Goal: Download file/media: Obtain a digital file from the website

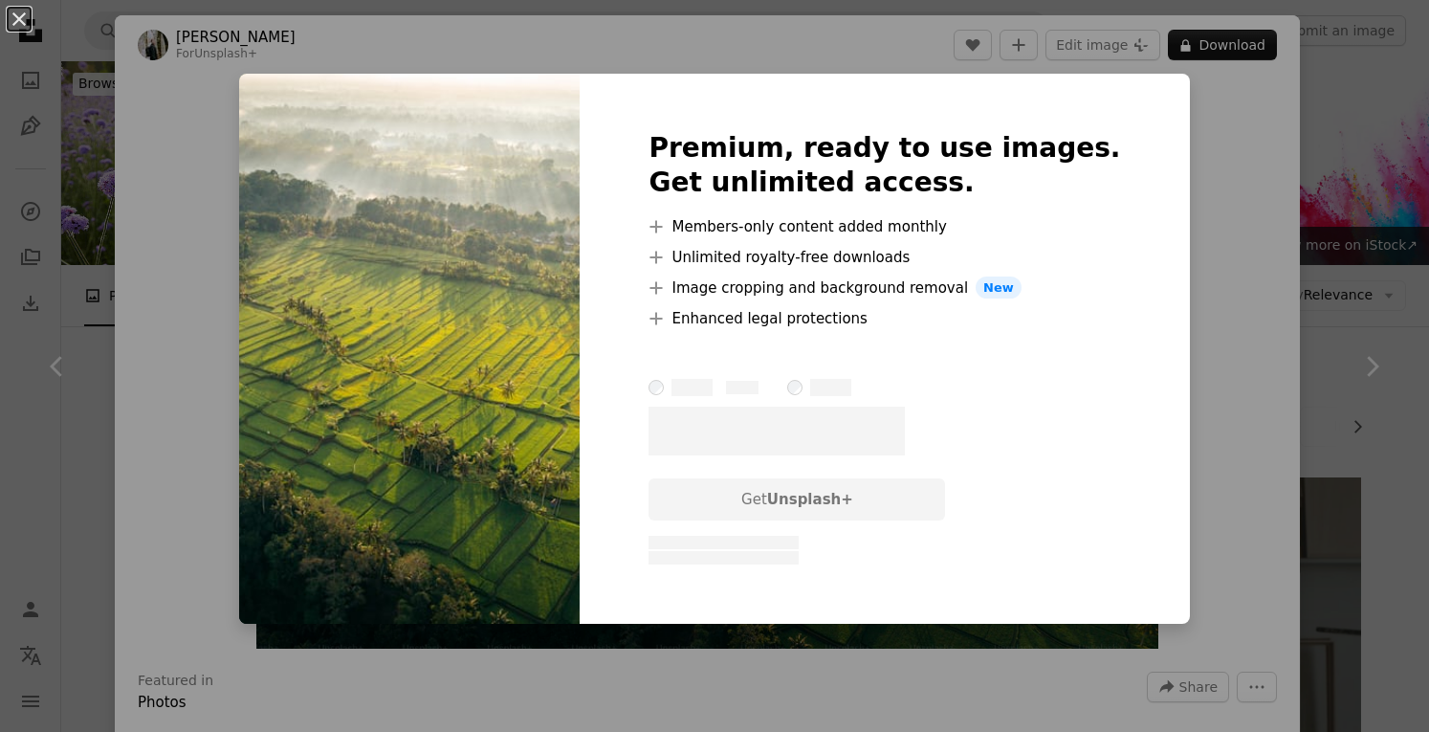
scroll to position [2296, 0]
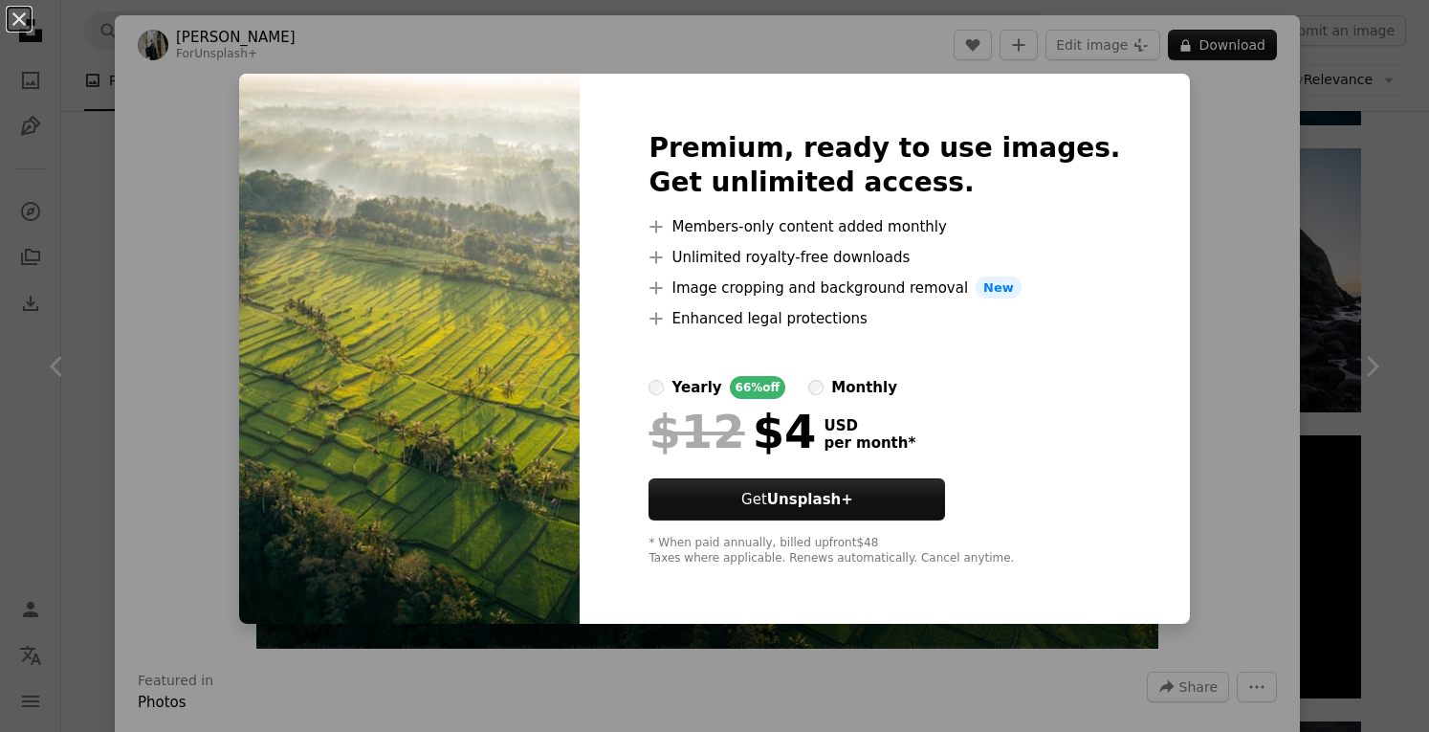
click at [91, 203] on div "An X shape Premium, ready to use images. Get unlimited access. A plus sign Memb…" at bounding box center [714, 366] width 1429 height 732
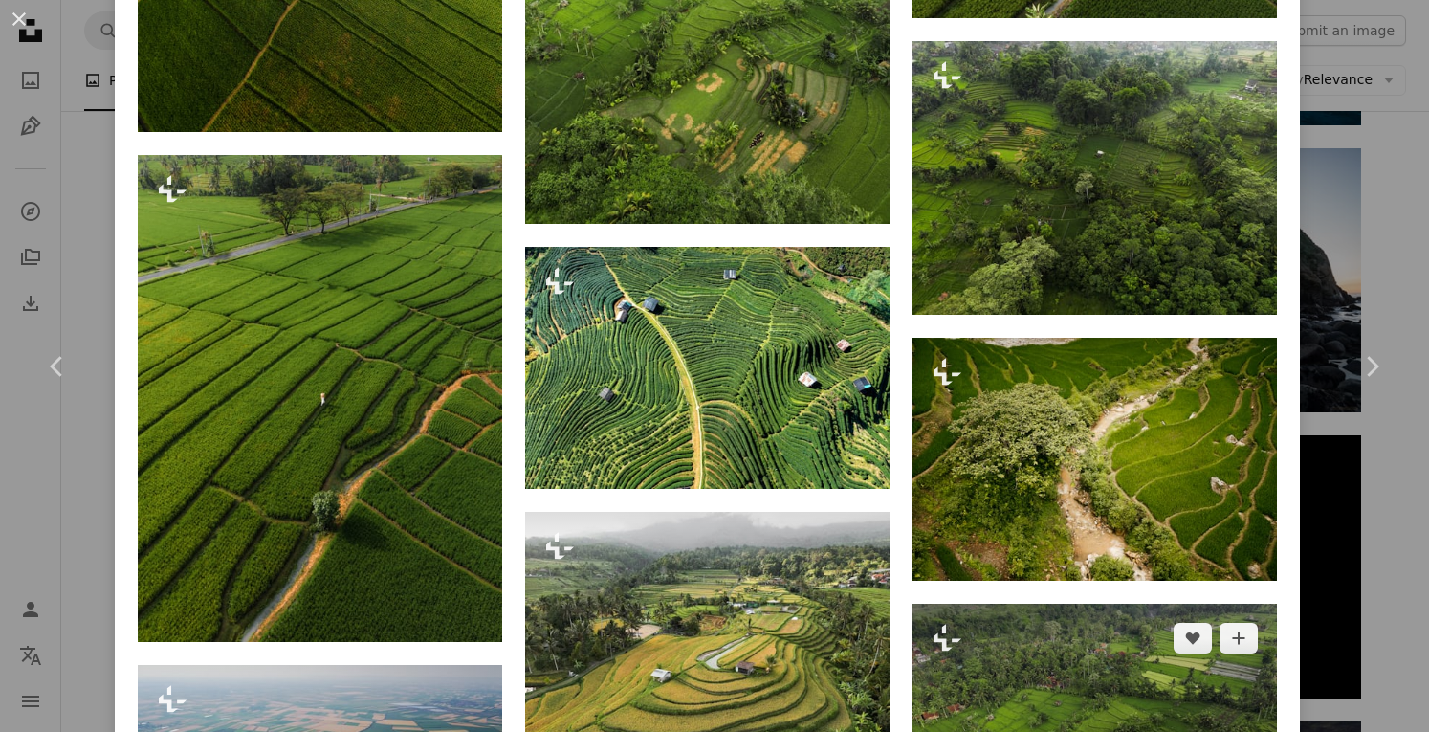
scroll to position [2104, 0]
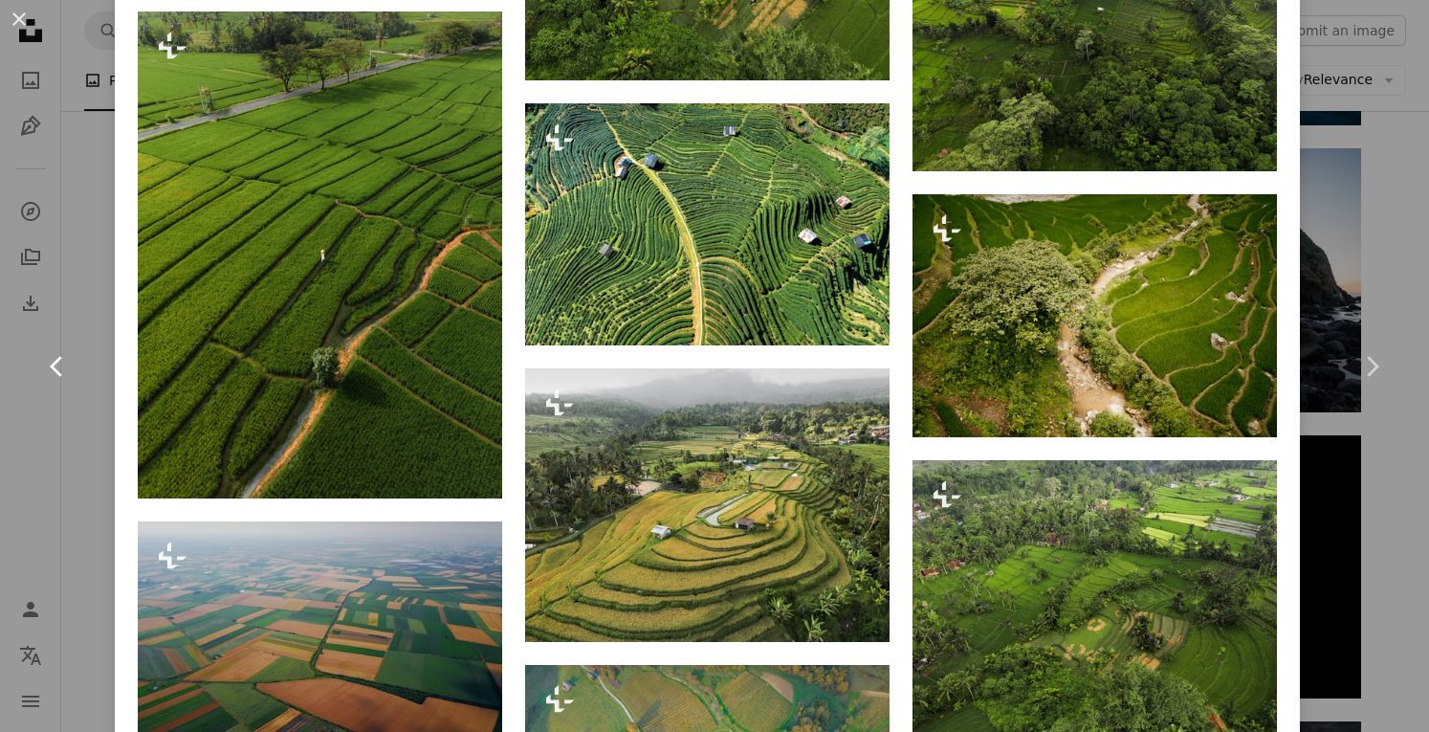
click at [0, 417] on link "Chevron left" at bounding box center [57, 367] width 115 height 184
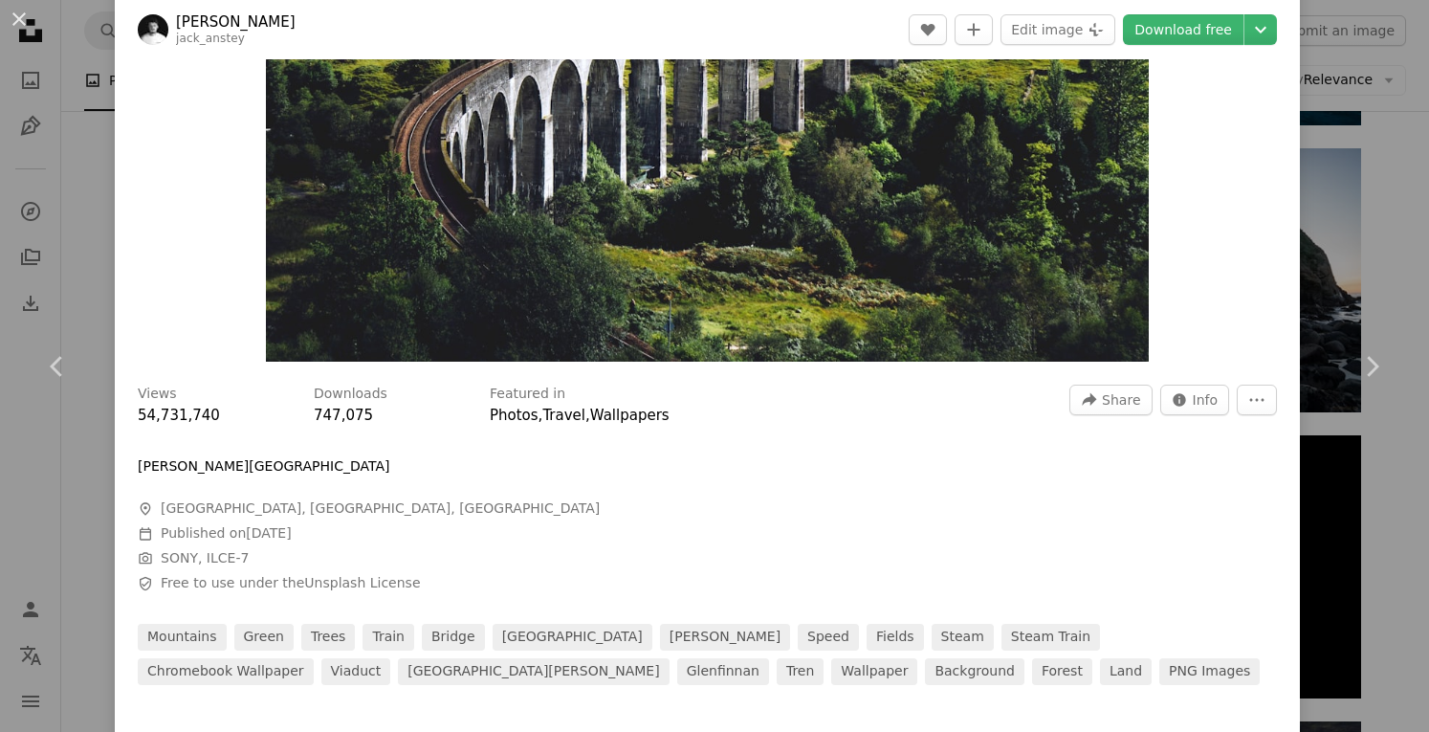
scroll to position [96, 0]
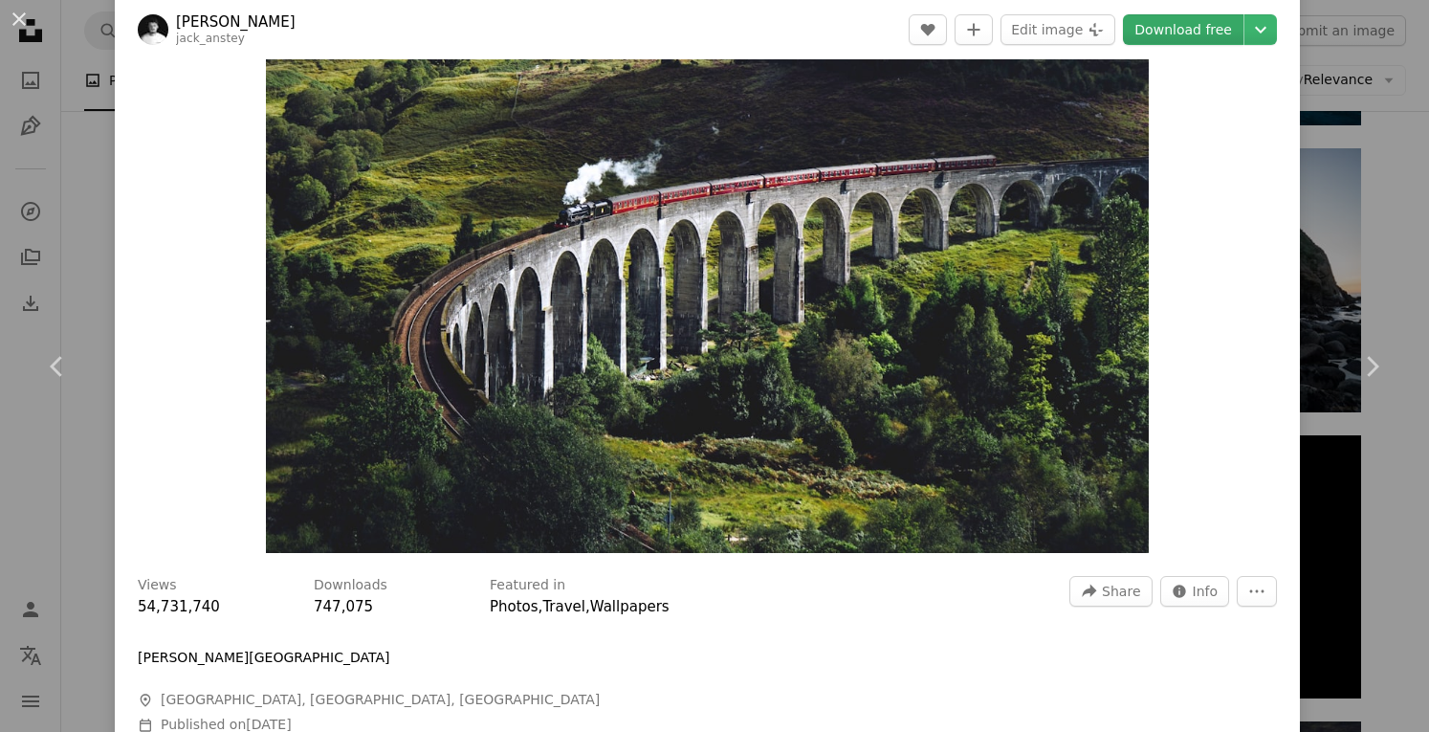
click at [1187, 35] on link "Download free" at bounding box center [1183, 29] width 121 height 31
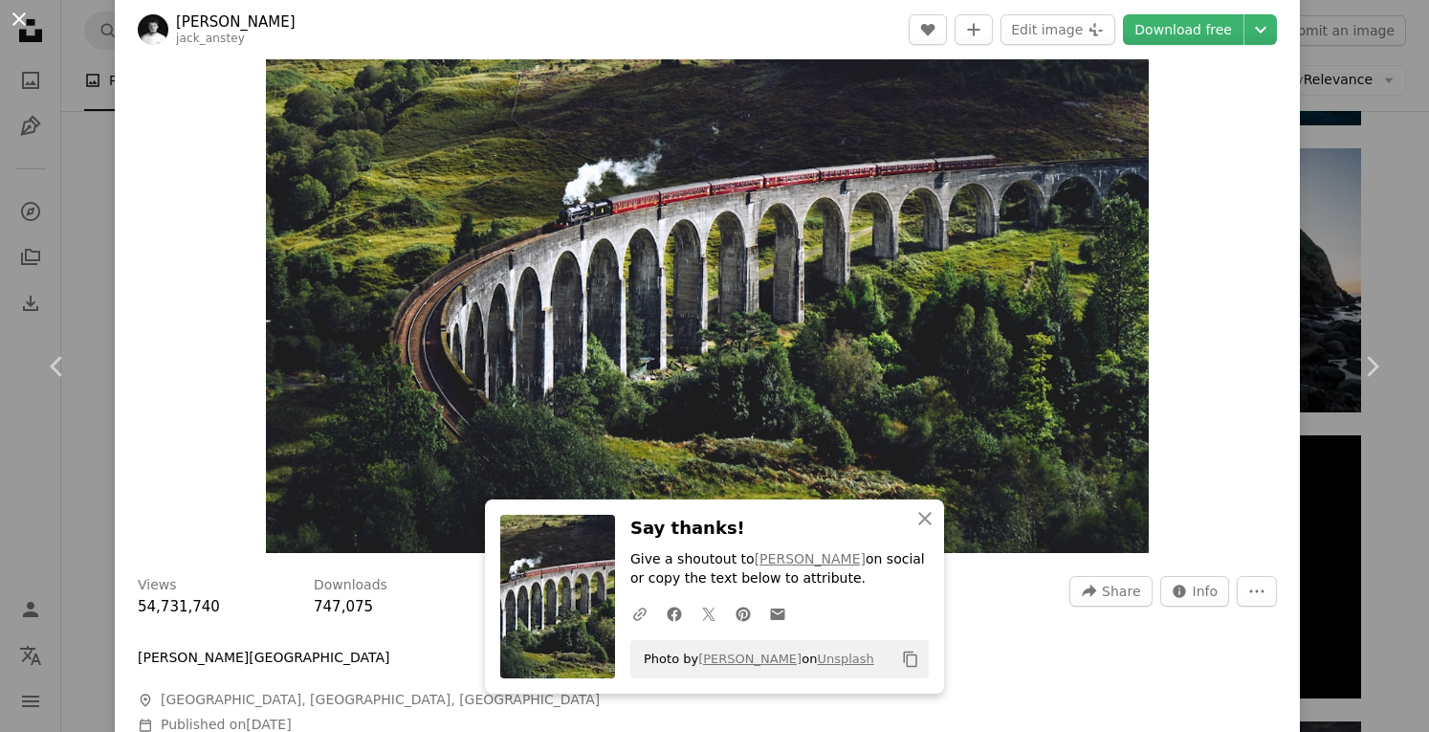
click at [27, 20] on button "An X shape" at bounding box center [19, 19] width 23 height 23
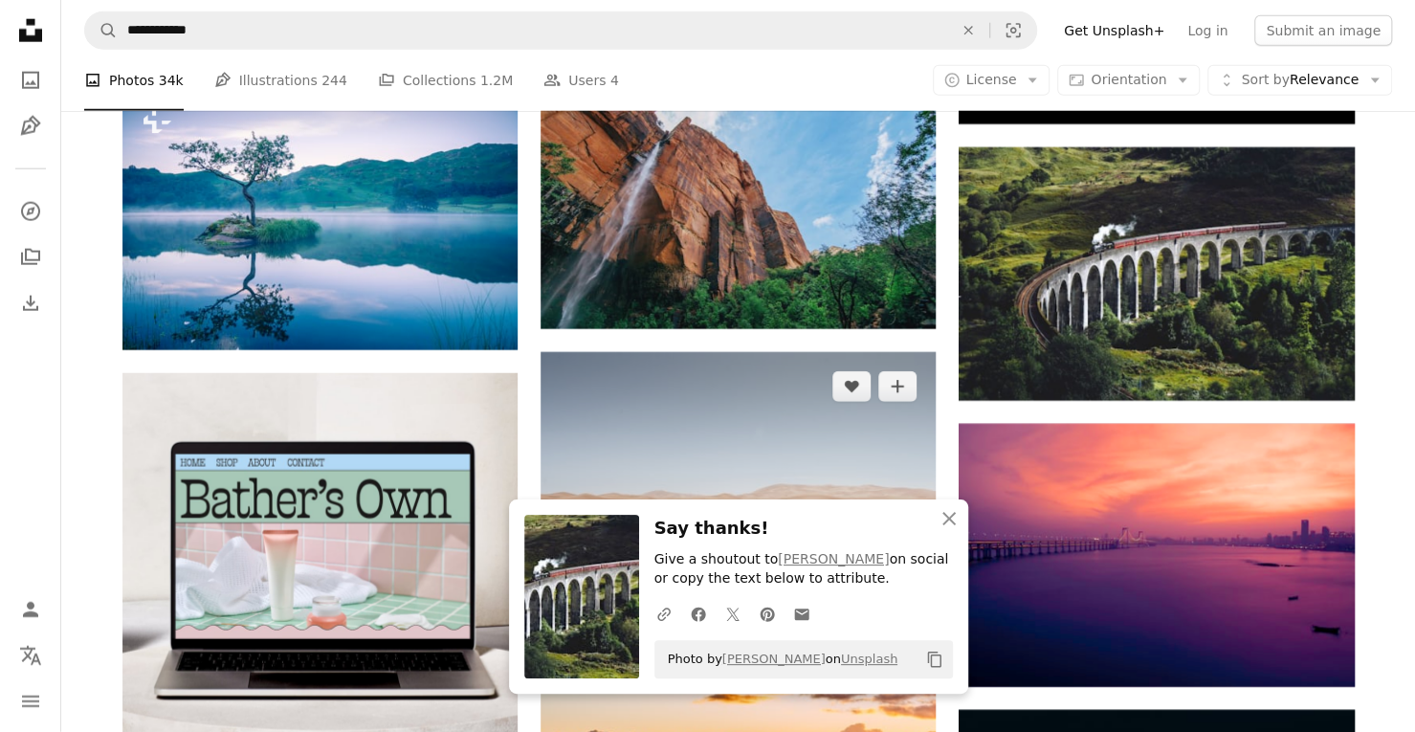
scroll to position [3252, 0]
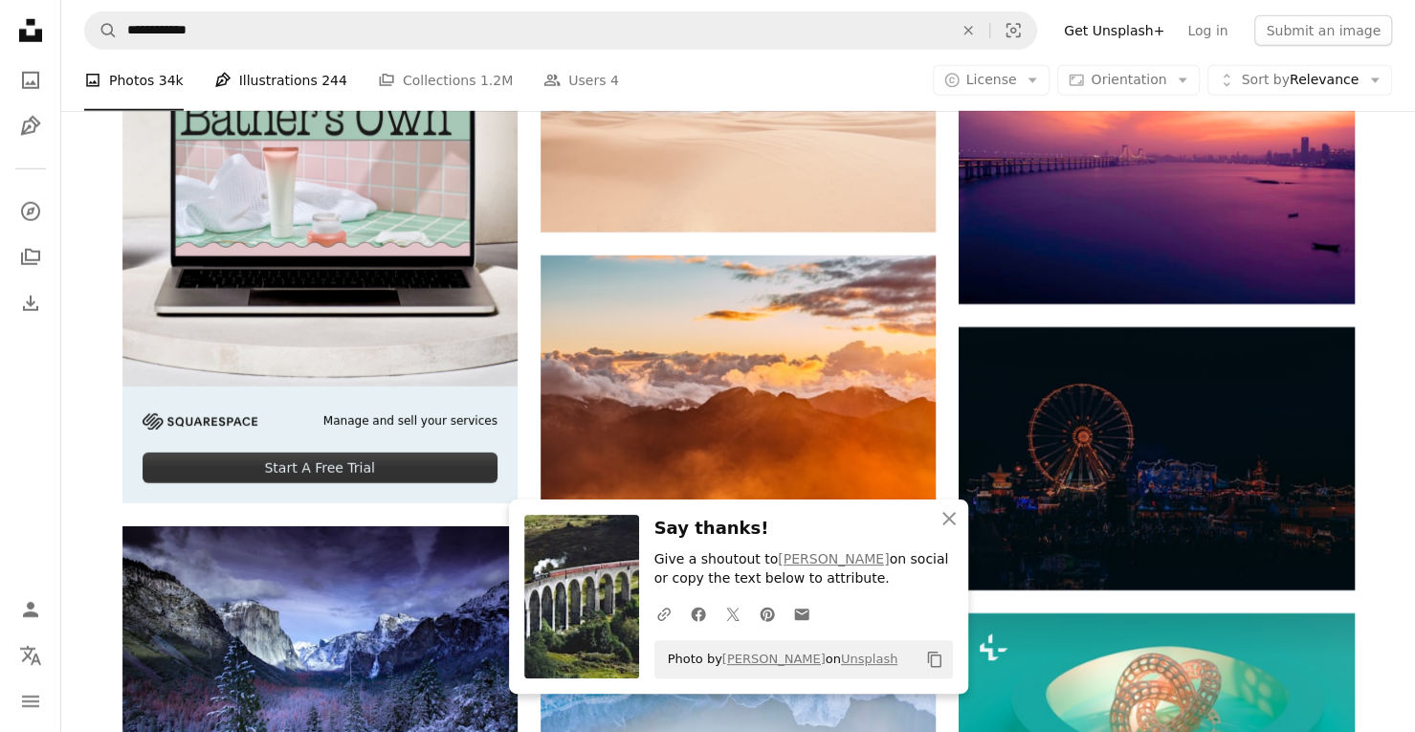
click at [277, 77] on link "Pen Tool Illustrations 244" at bounding box center [280, 80] width 133 height 61
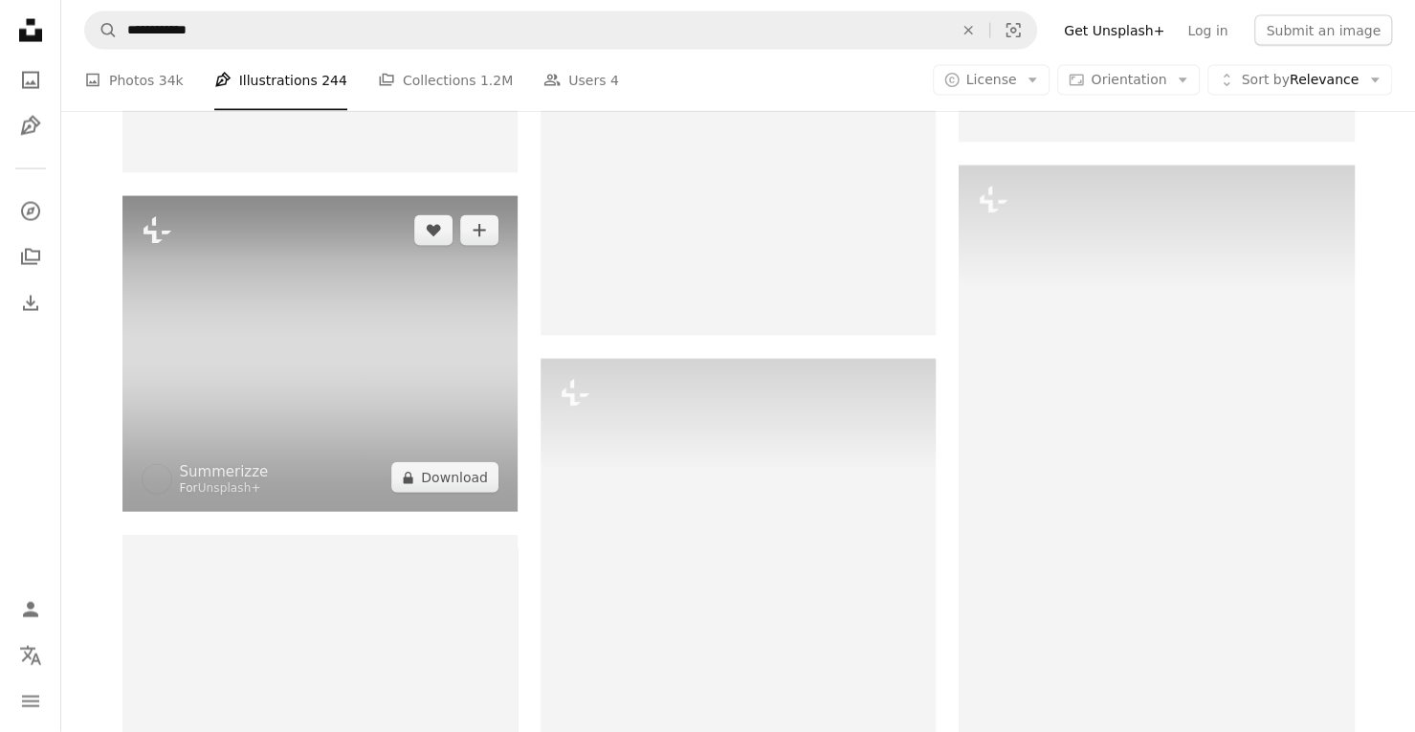
scroll to position [2294, 0]
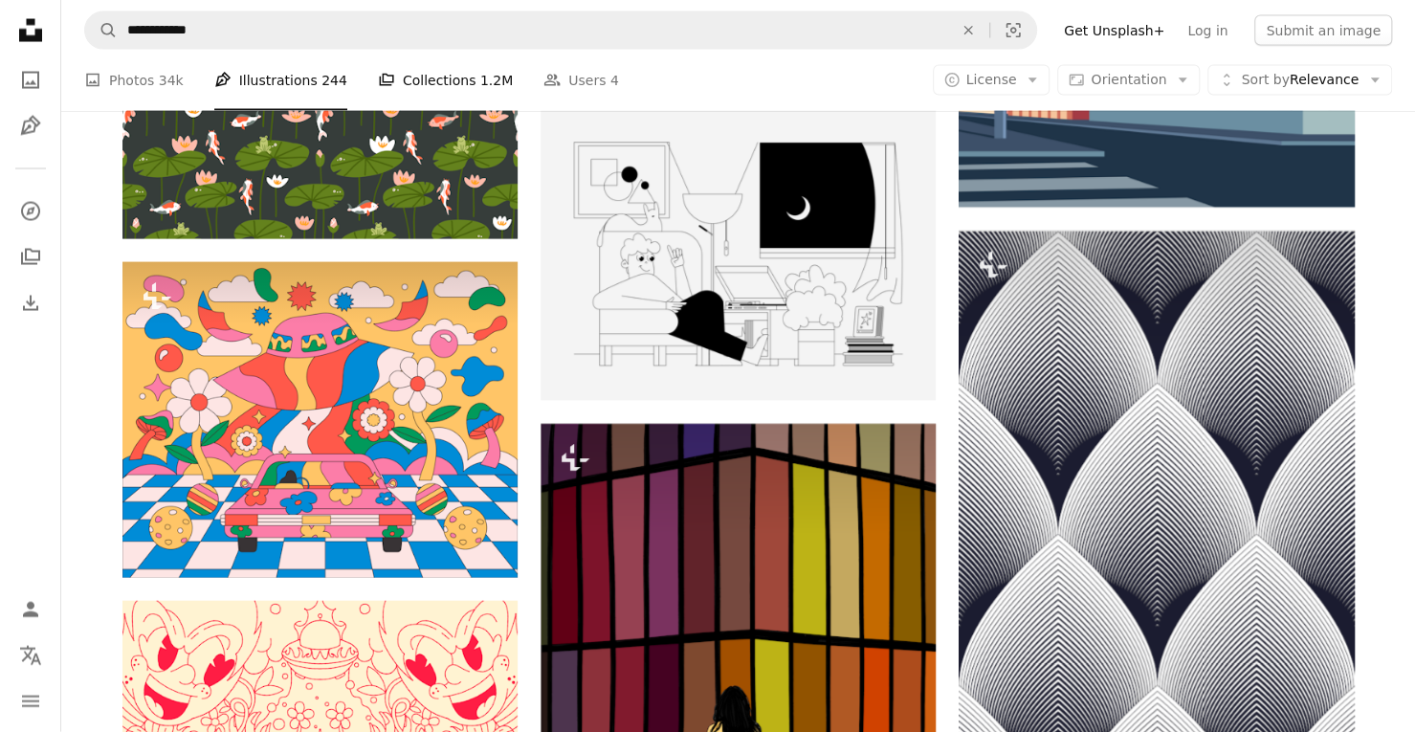
click at [434, 87] on link "A stack of folders Collections 1.2M" at bounding box center [445, 80] width 135 height 61
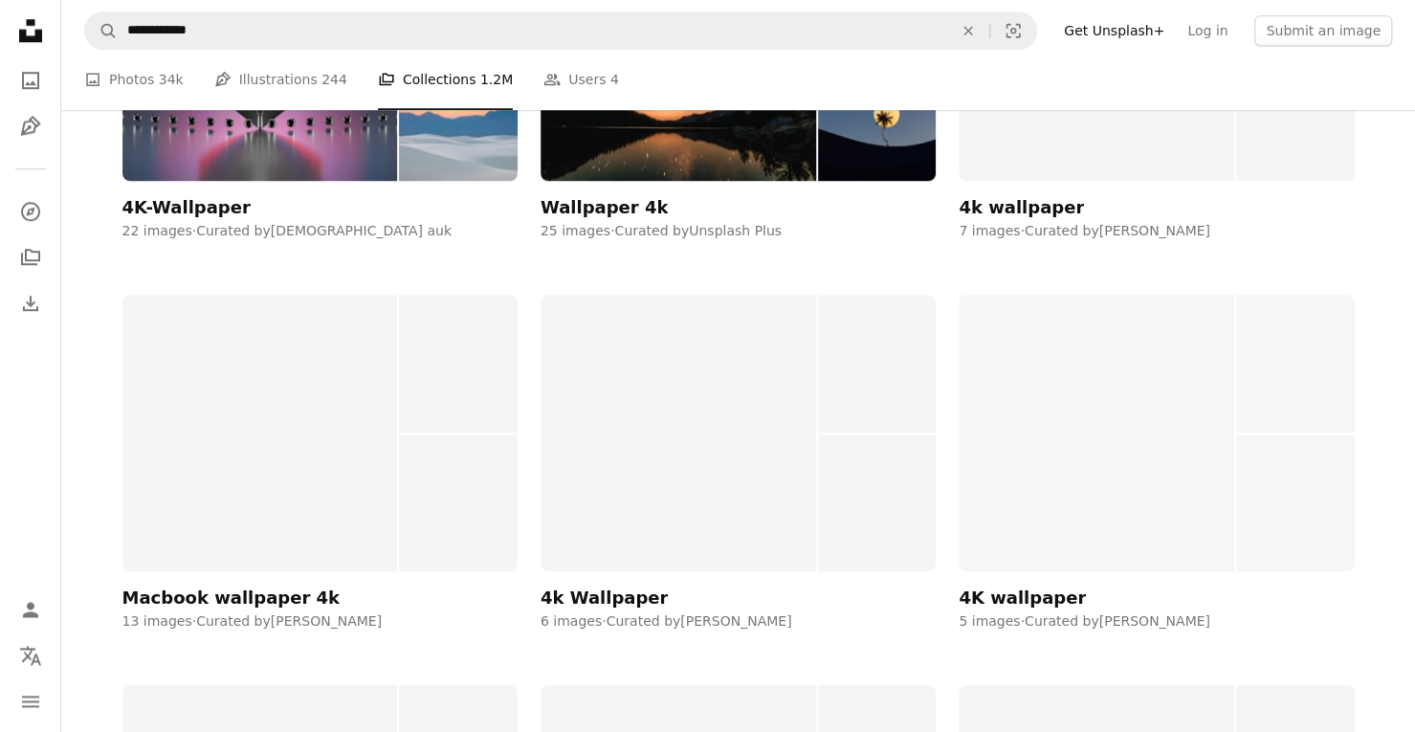
scroll to position [861, 0]
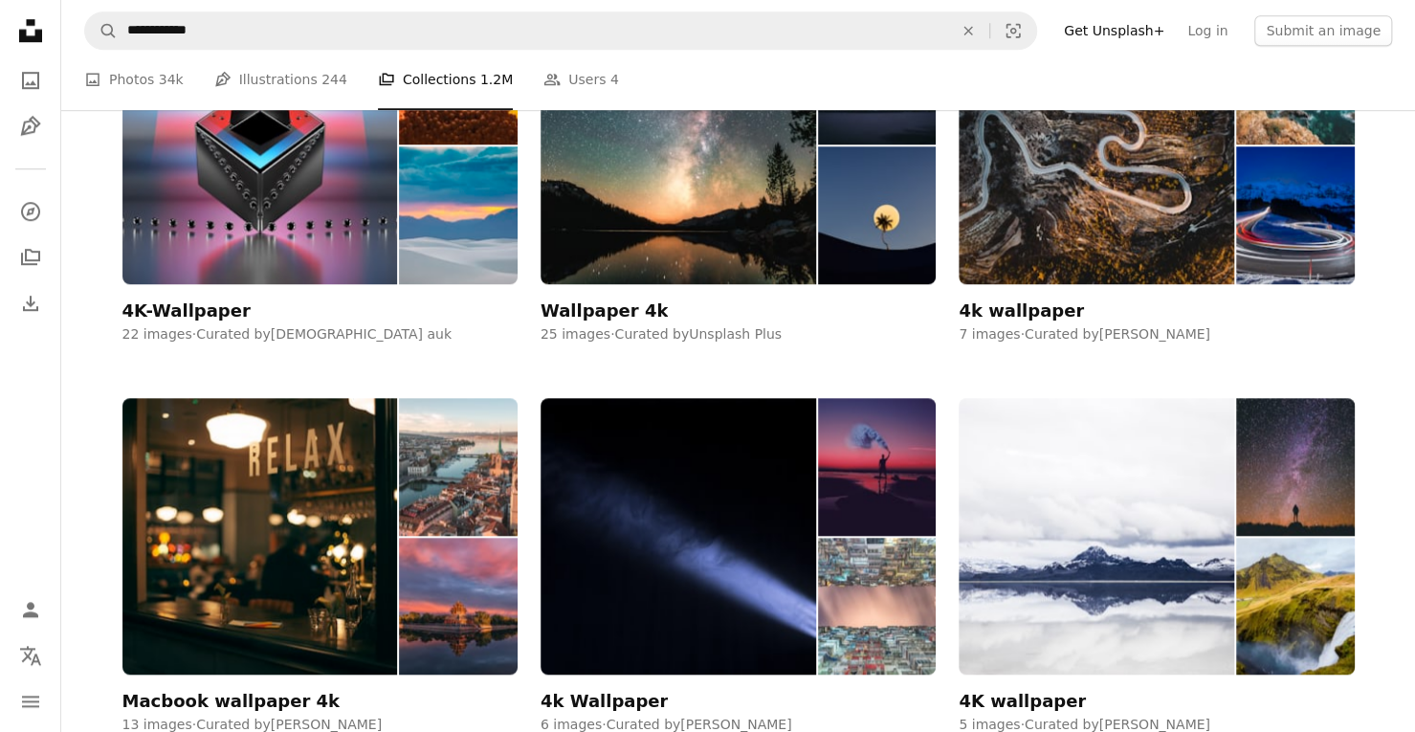
click at [1195, 330] on div "7 images · Curated by [PERSON_NAME]" at bounding box center [1155, 334] width 395 height 19
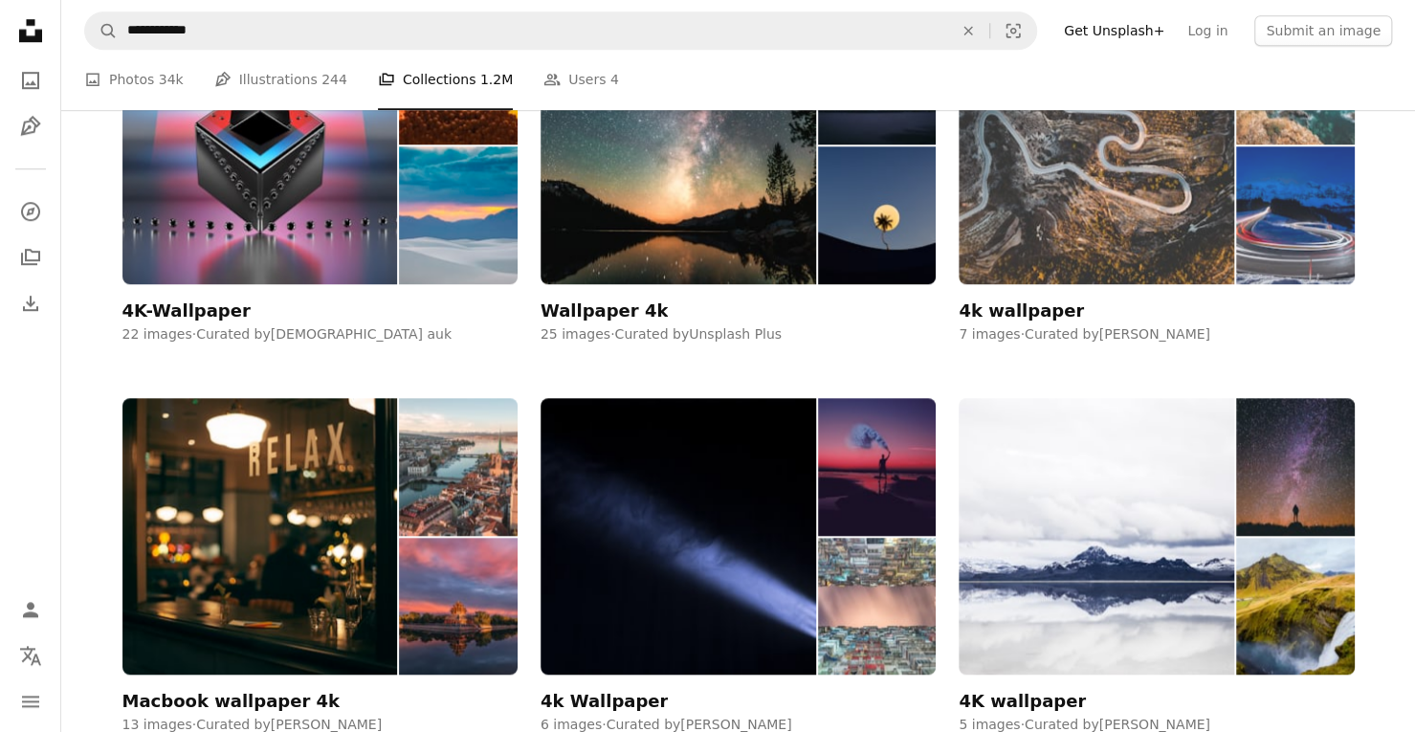
click at [1043, 313] on div "4k wallpaper" at bounding box center [1020, 310] width 125 height 23
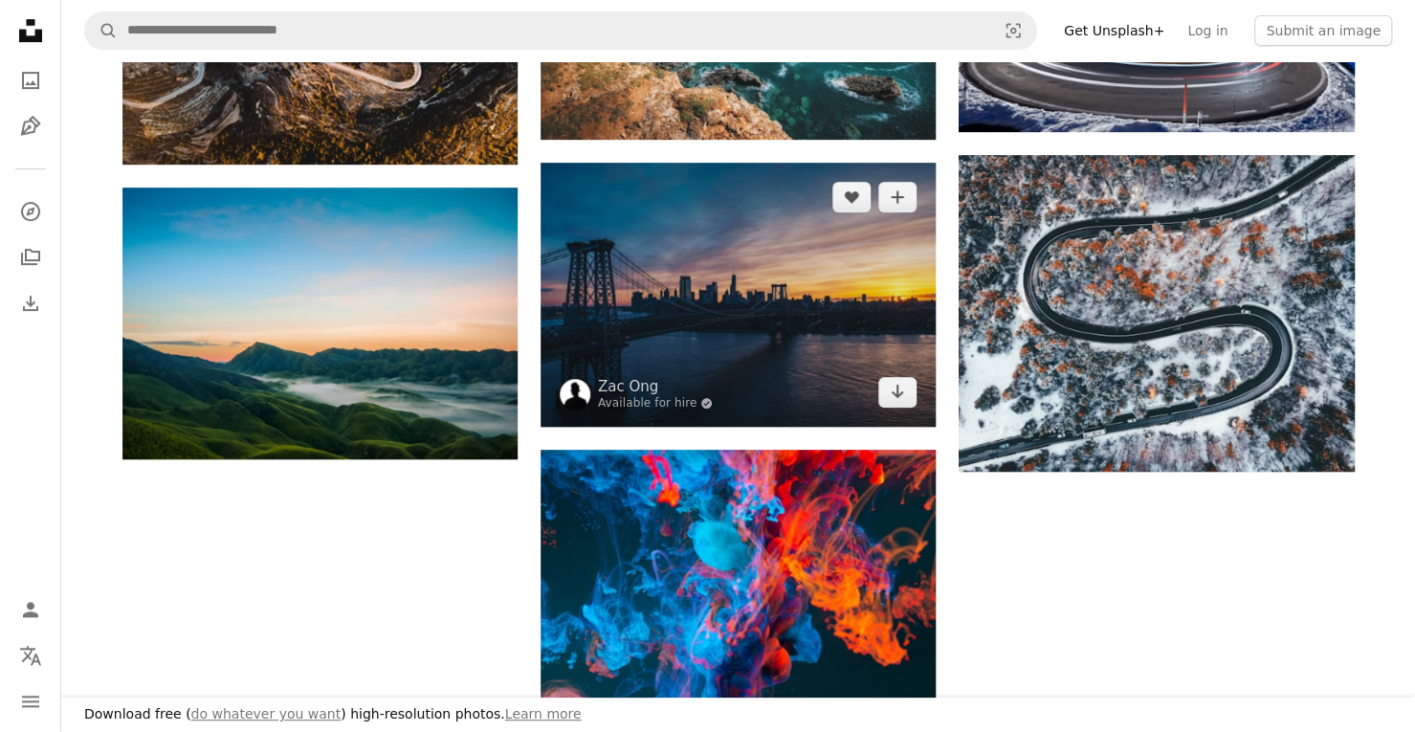
scroll to position [383, 0]
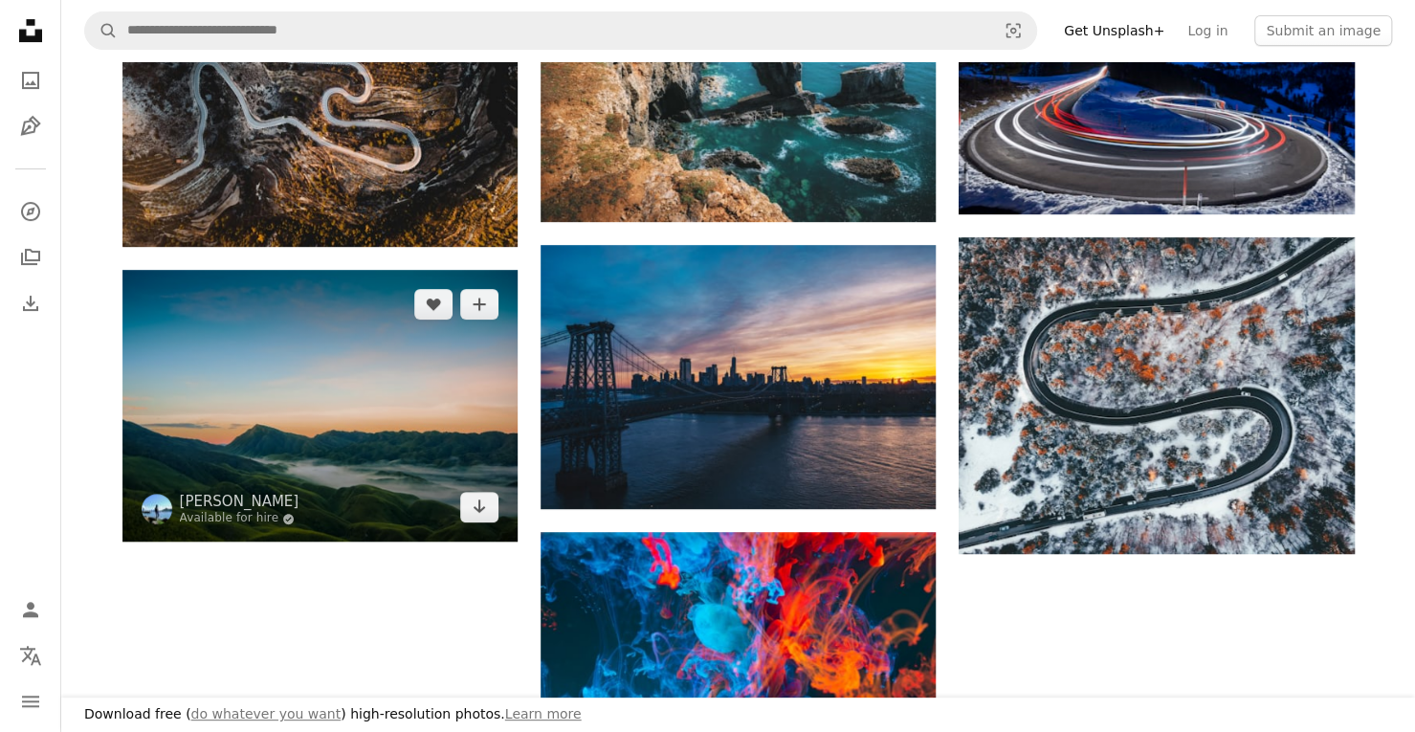
click at [346, 375] on img at bounding box center [319, 406] width 395 height 272
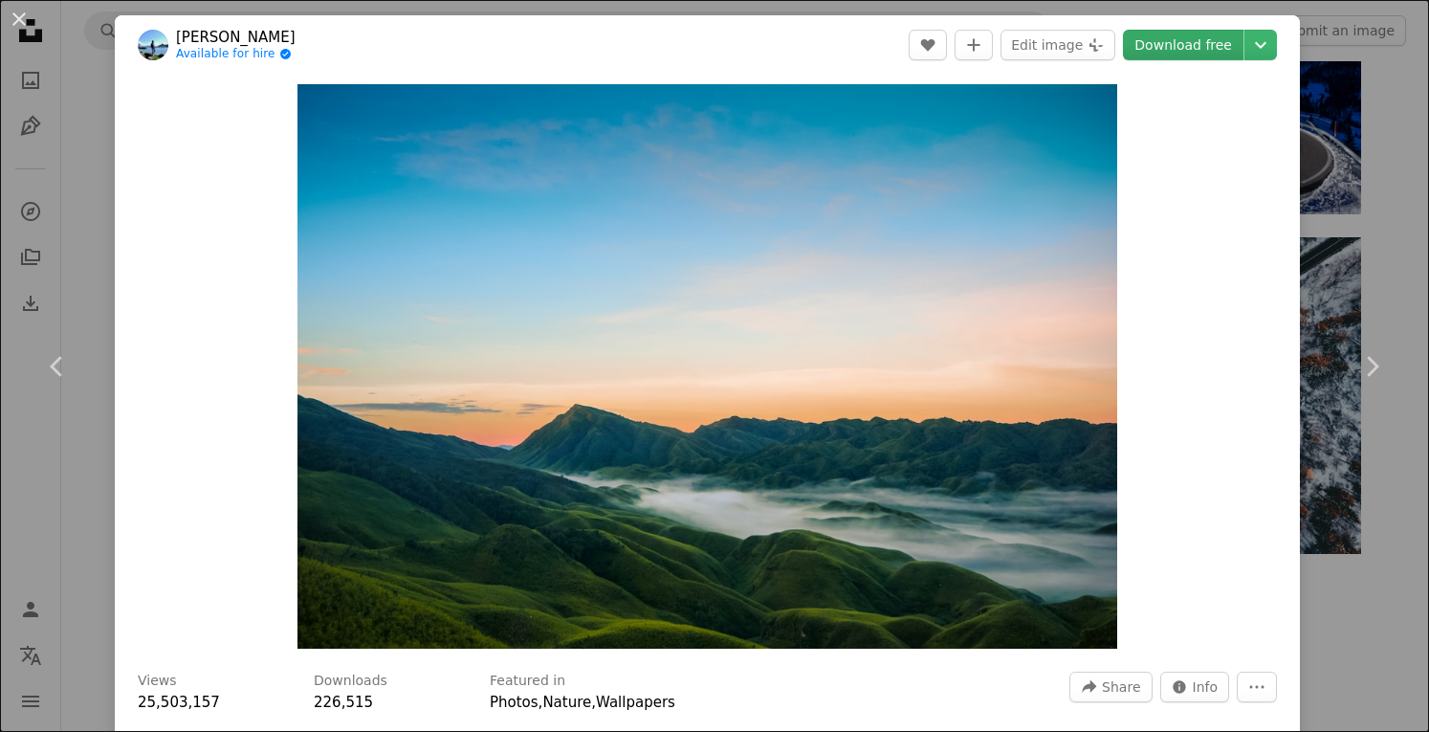
click at [1171, 45] on link "Download free" at bounding box center [1183, 45] width 121 height 31
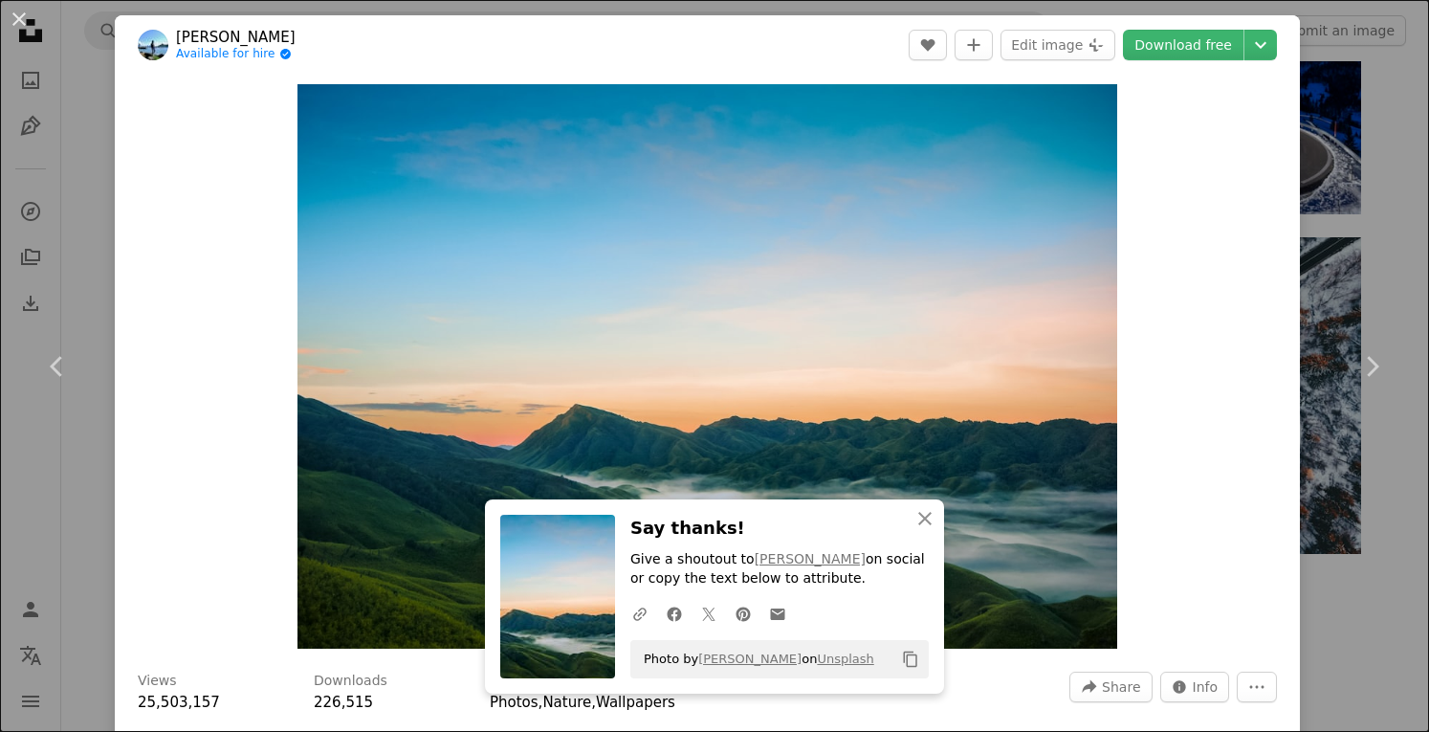
click at [23, 15] on button "An X shape" at bounding box center [19, 19] width 23 height 23
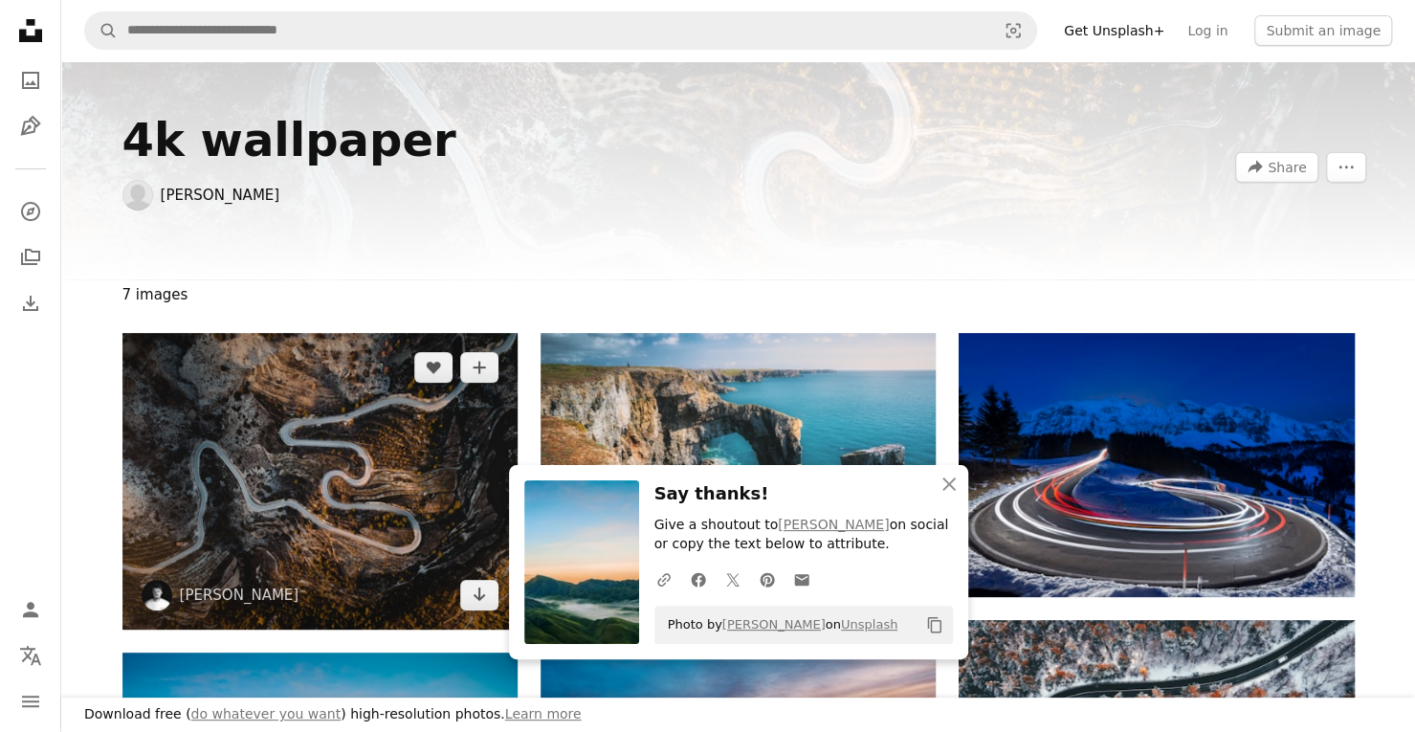
click at [236, 451] on img at bounding box center [319, 481] width 395 height 297
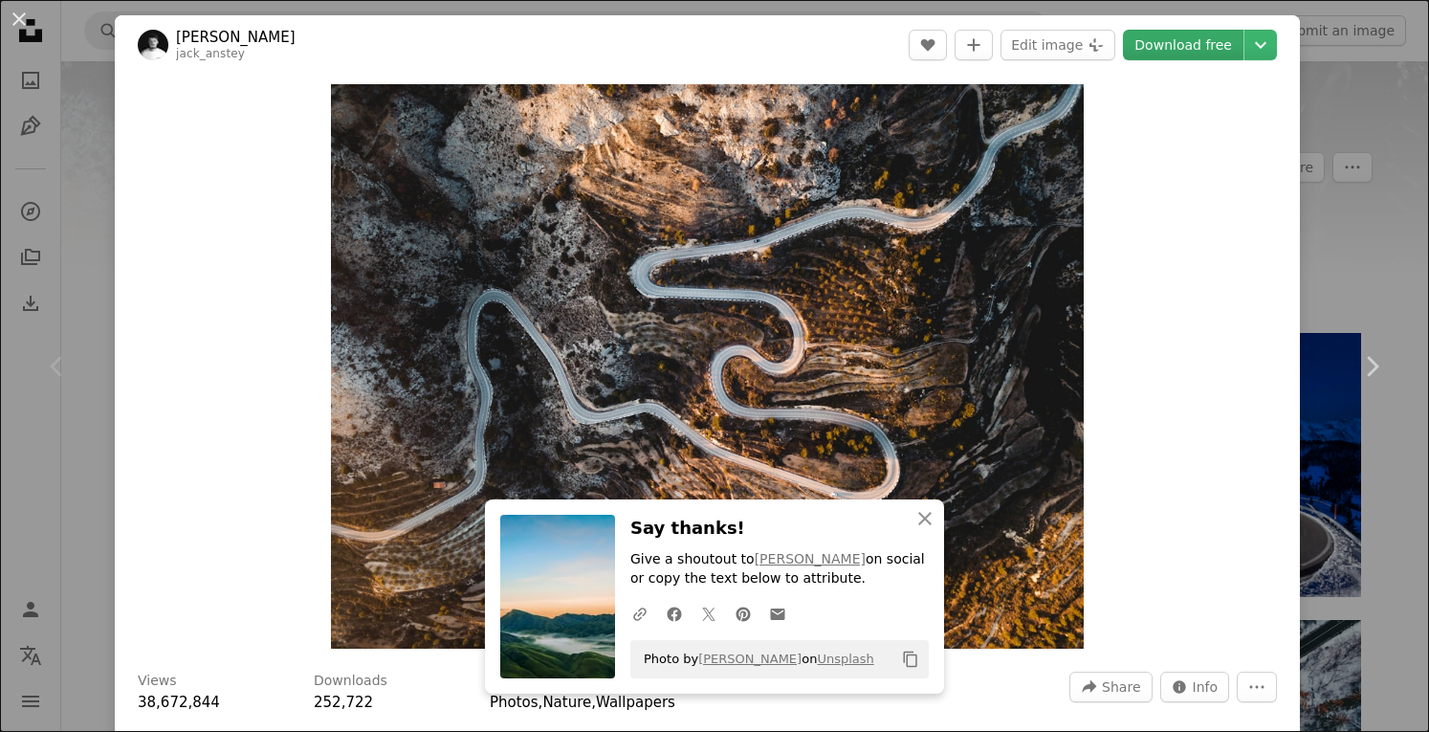
click at [1179, 43] on link "Download free" at bounding box center [1183, 45] width 121 height 31
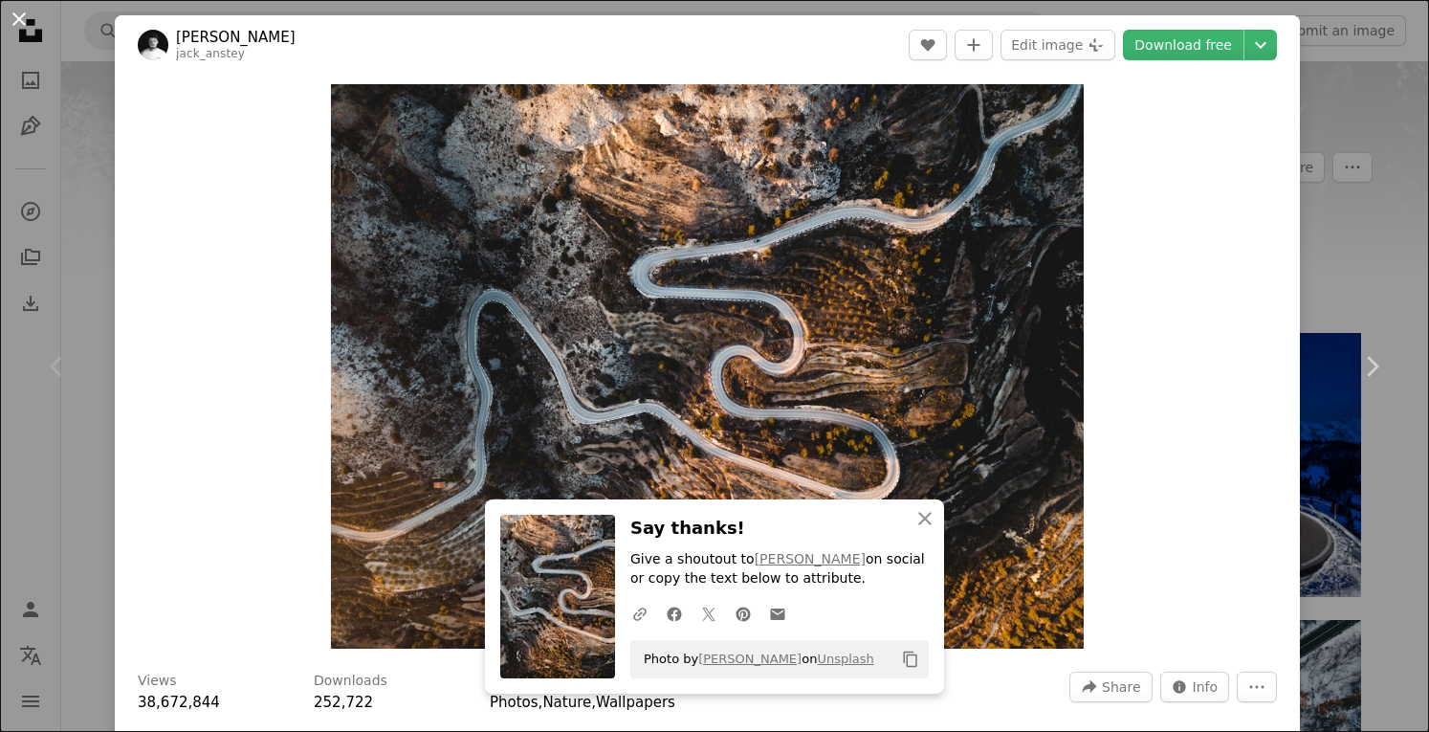
click at [22, 11] on button "An X shape" at bounding box center [19, 19] width 23 height 23
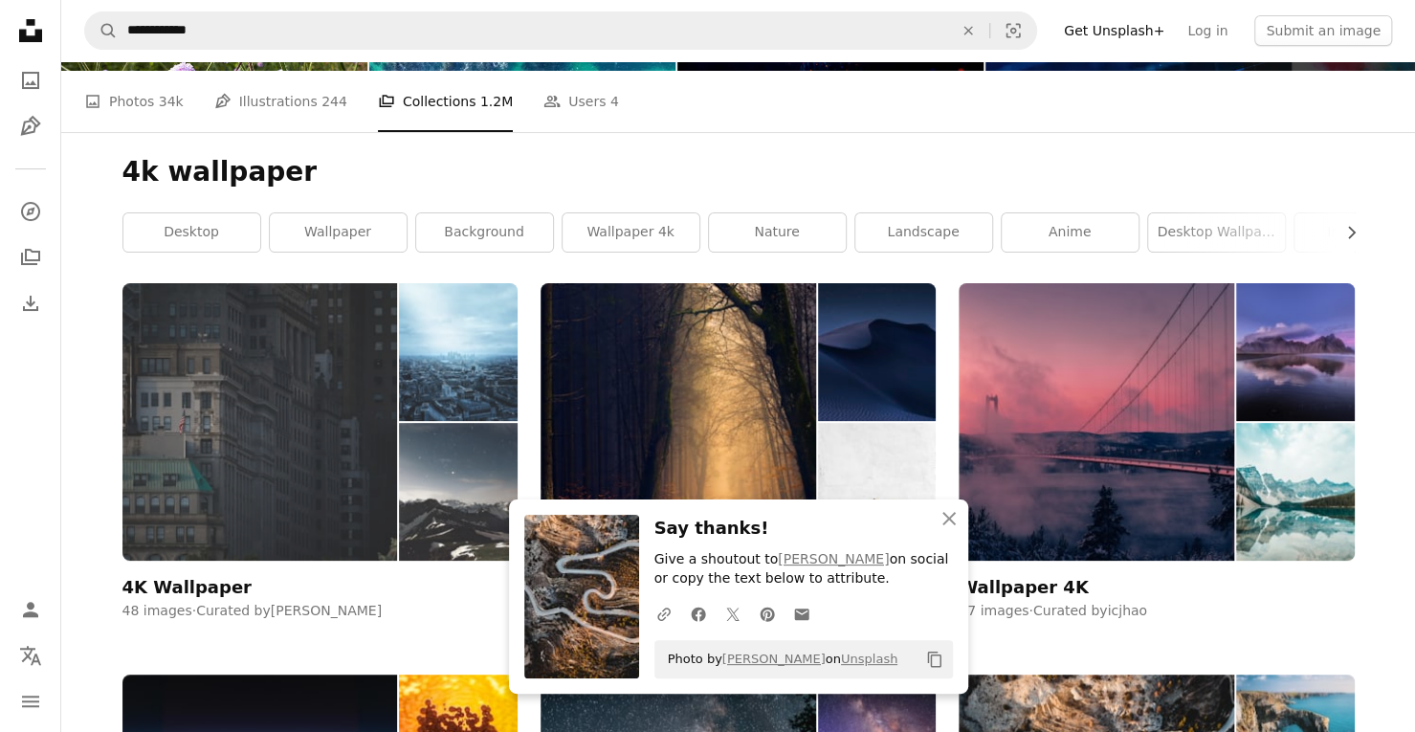
scroll to position [191, 0]
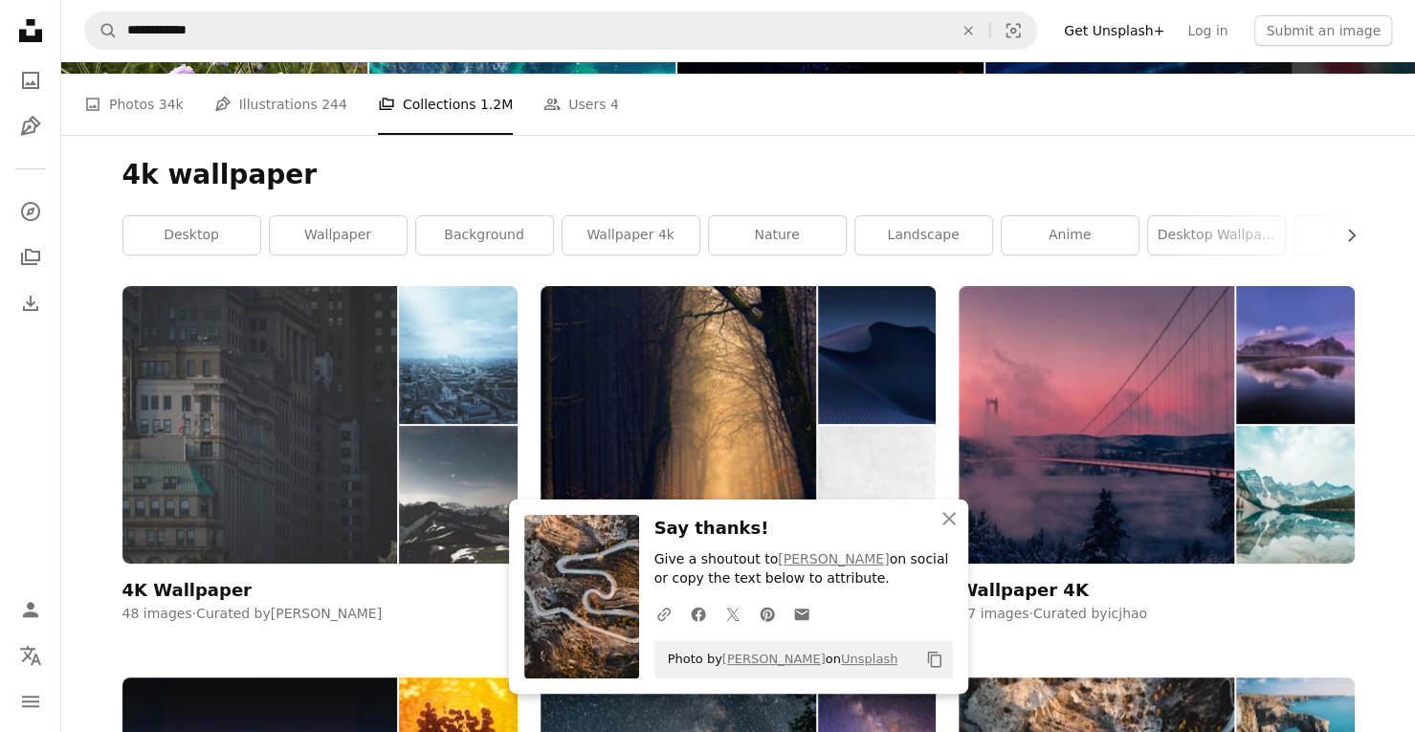
click at [184, 594] on div "4K Wallpaper" at bounding box center [186, 590] width 129 height 23
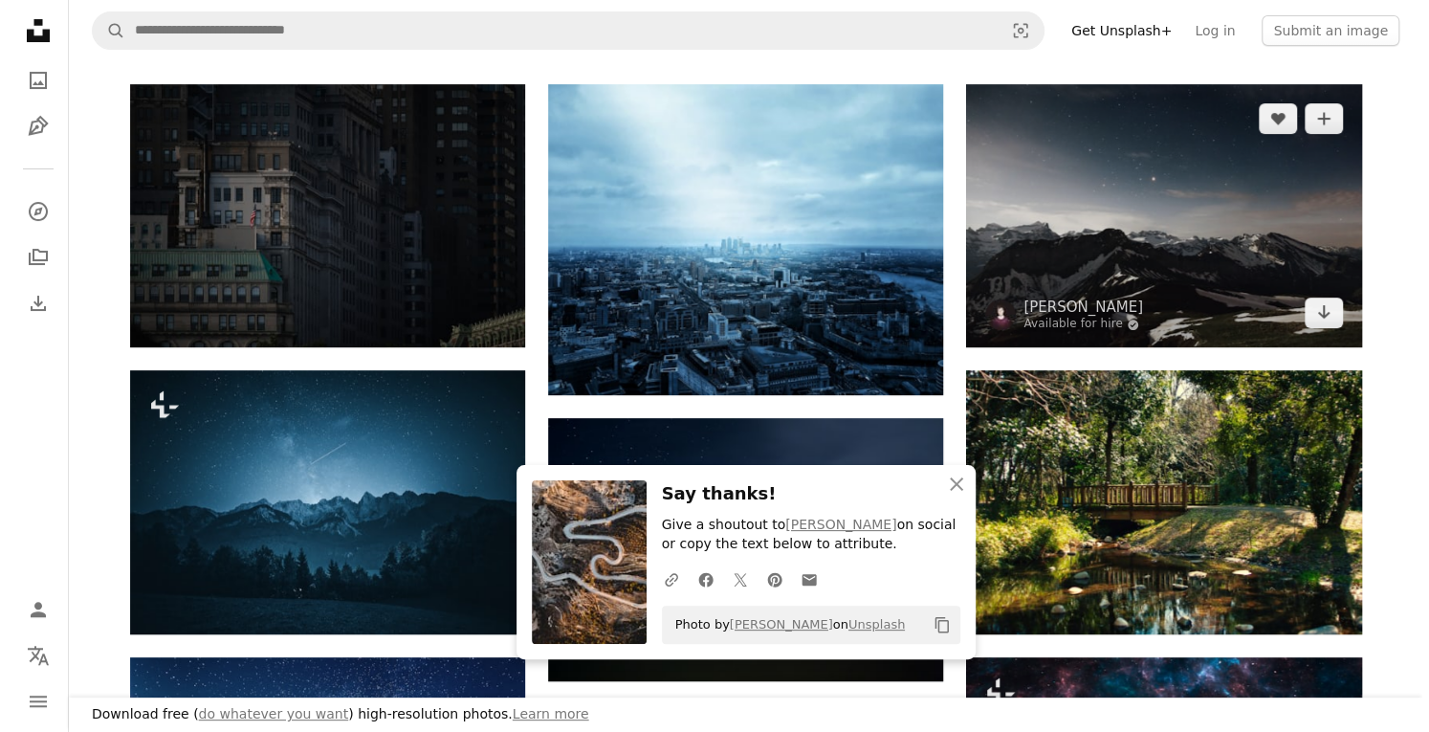
scroll to position [287, 0]
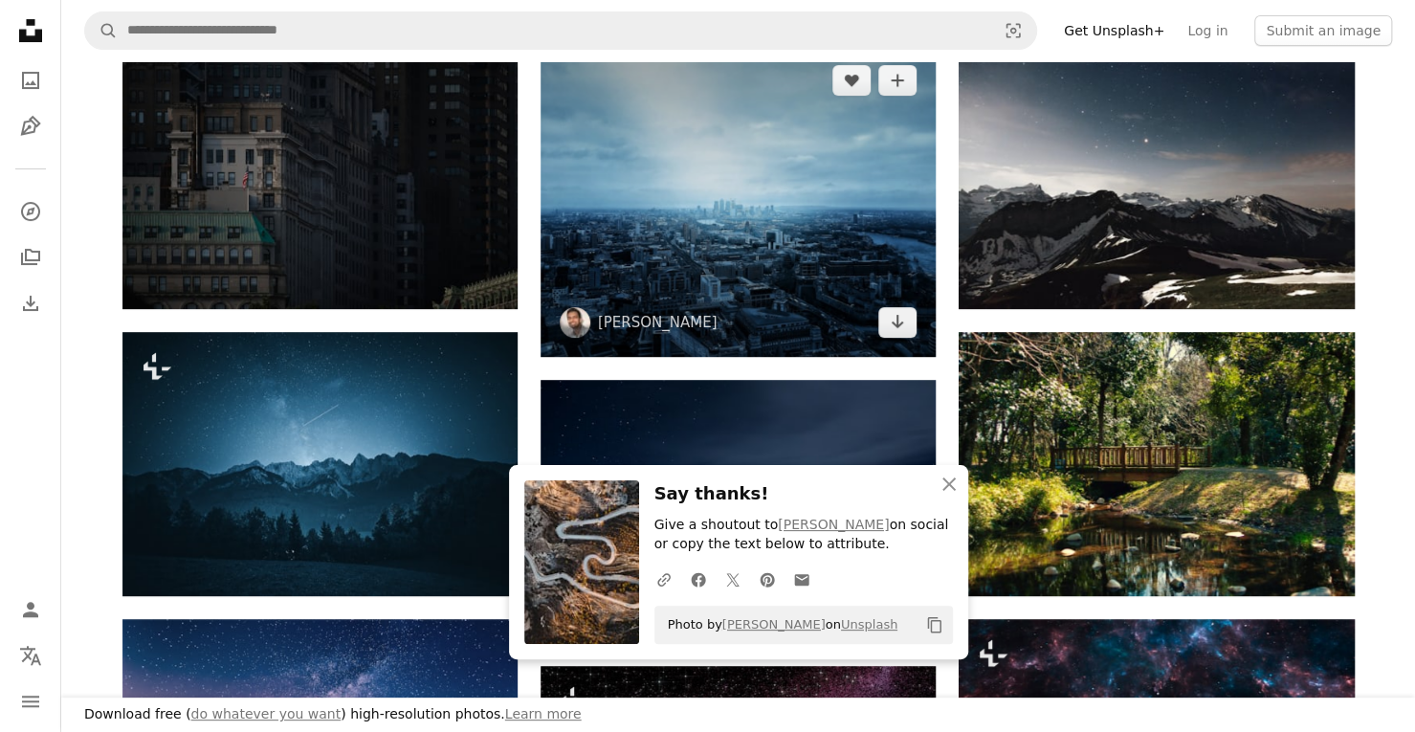
click at [718, 246] on img at bounding box center [737, 201] width 395 height 311
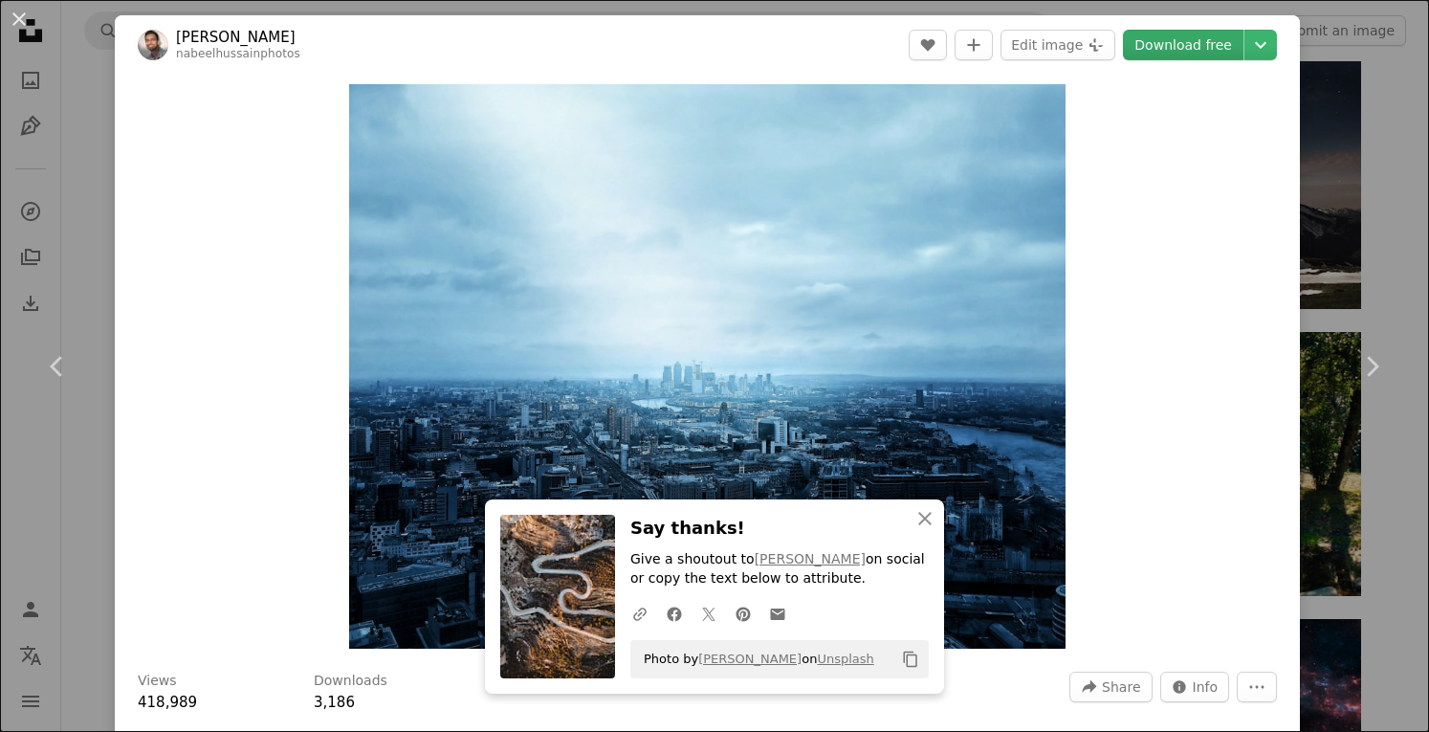
click at [1154, 32] on link "Download free" at bounding box center [1183, 45] width 121 height 31
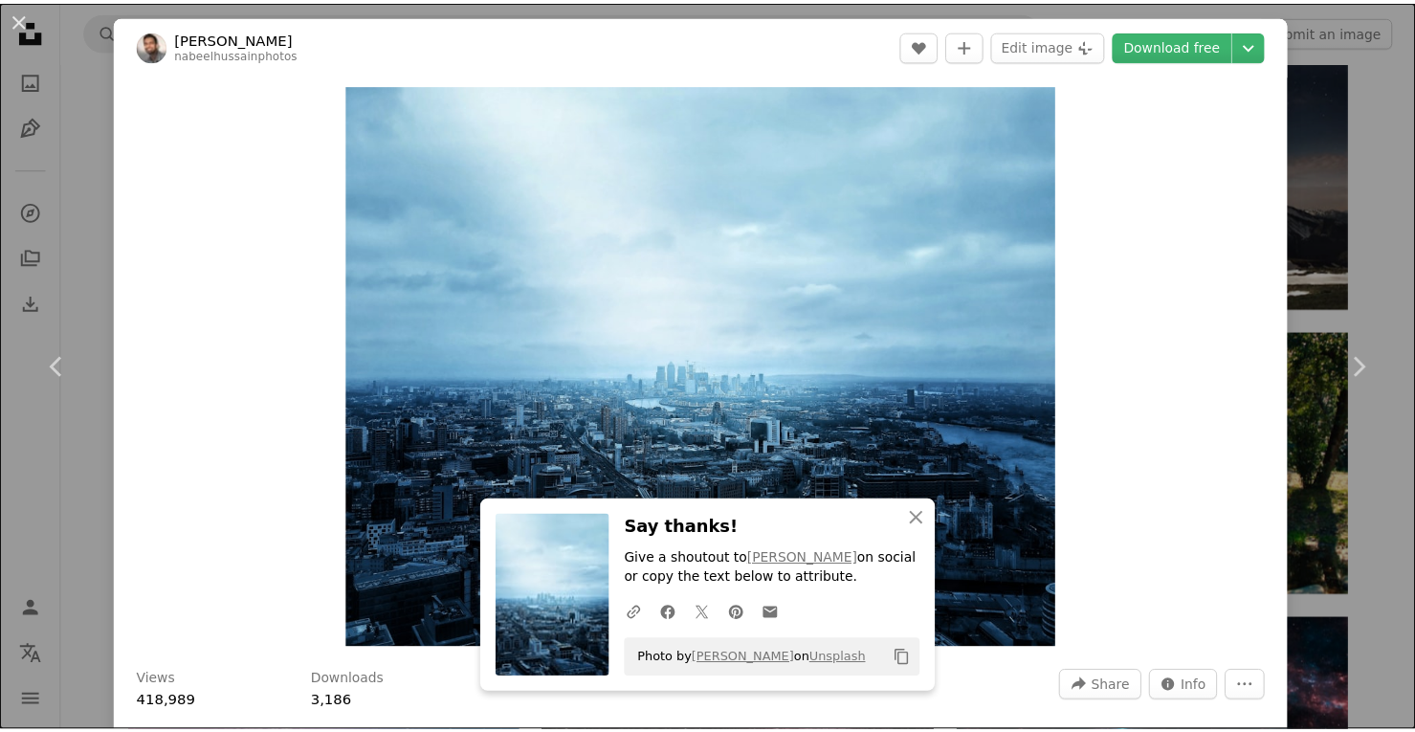
scroll to position [641, 0]
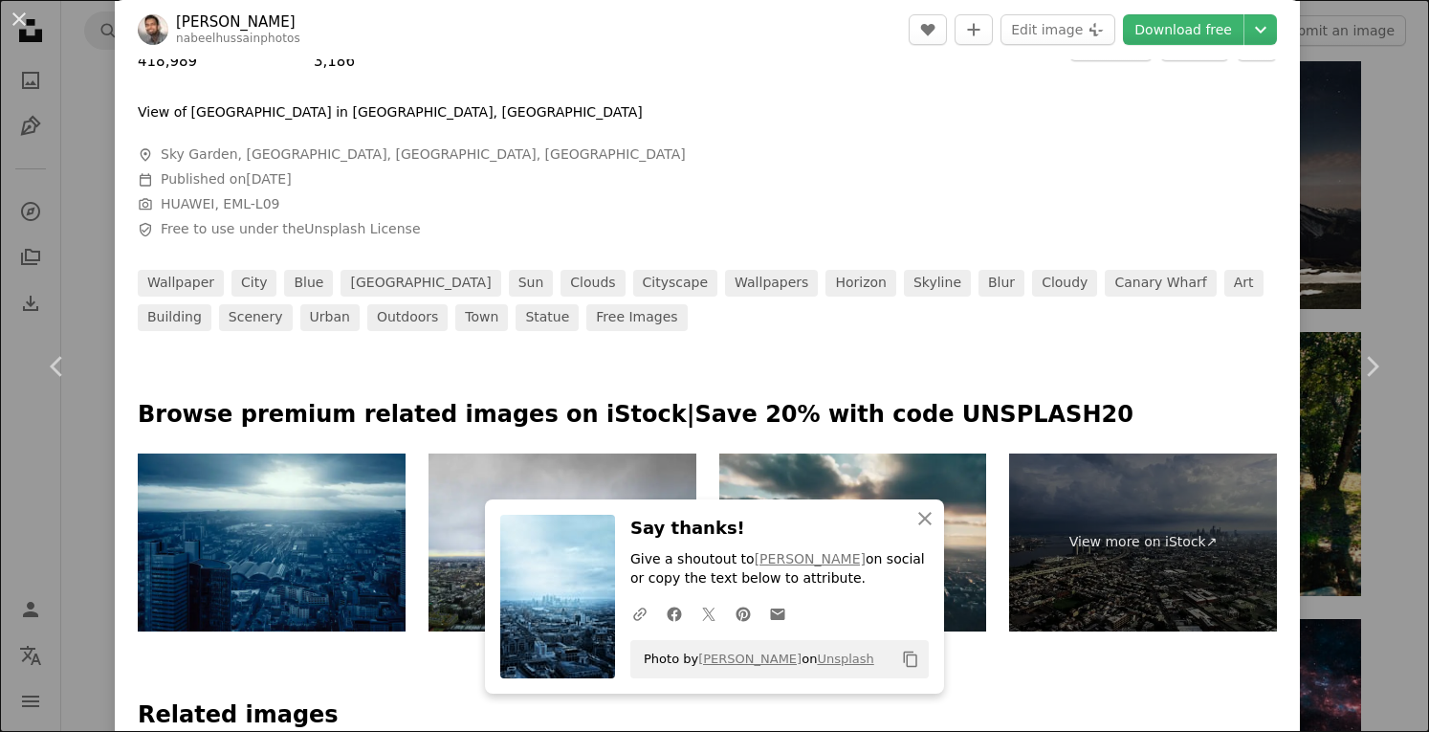
click at [19, 20] on button "An X shape" at bounding box center [19, 19] width 23 height 23
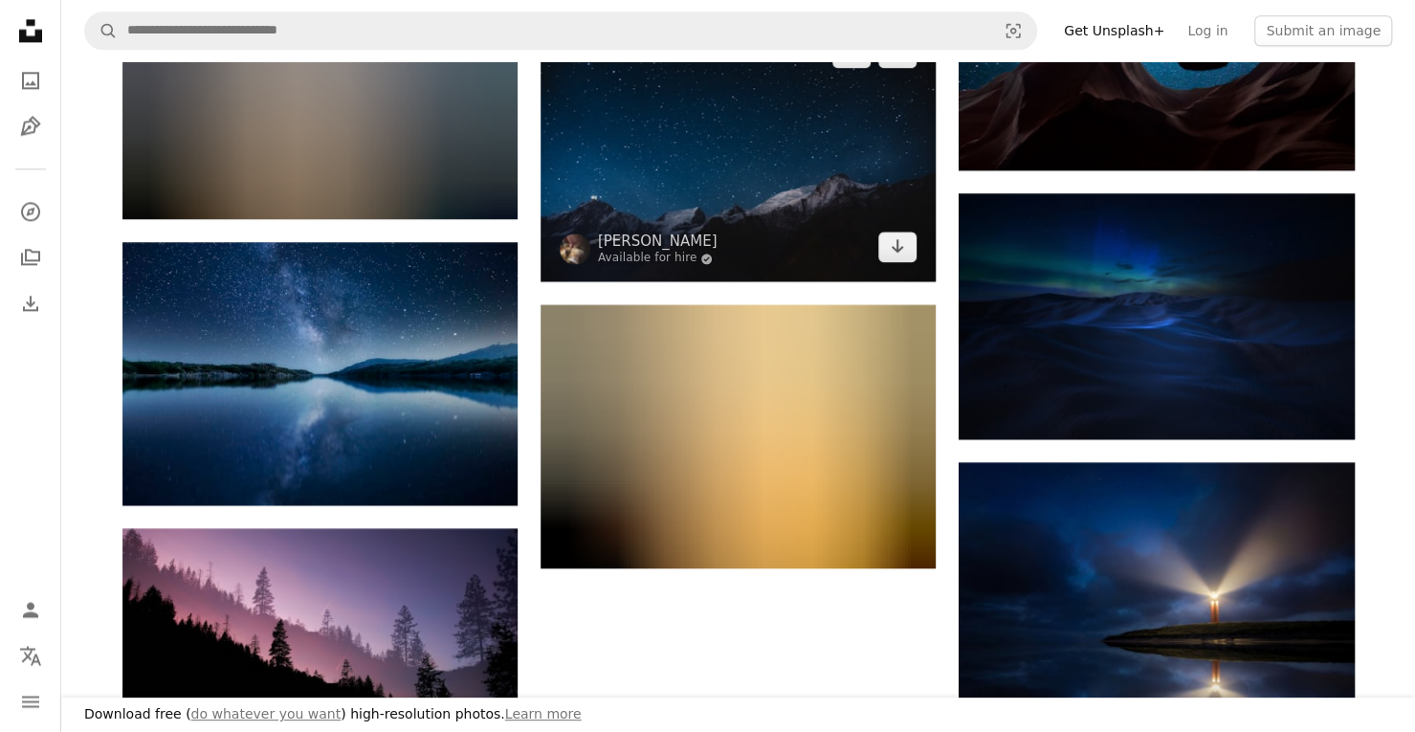
scroll to position [1722, 0]
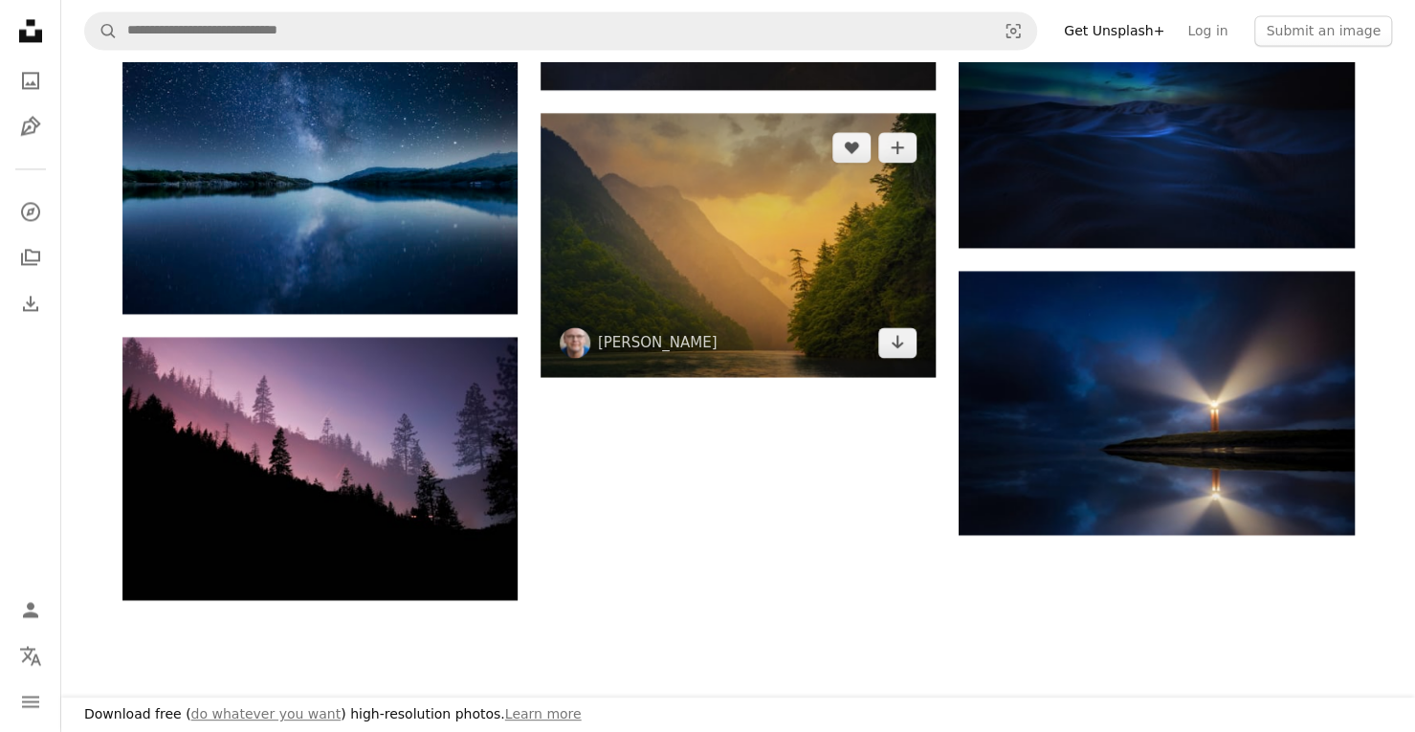
click at [592, 213] on img at bounding box center [737, 244] width 395 height 263
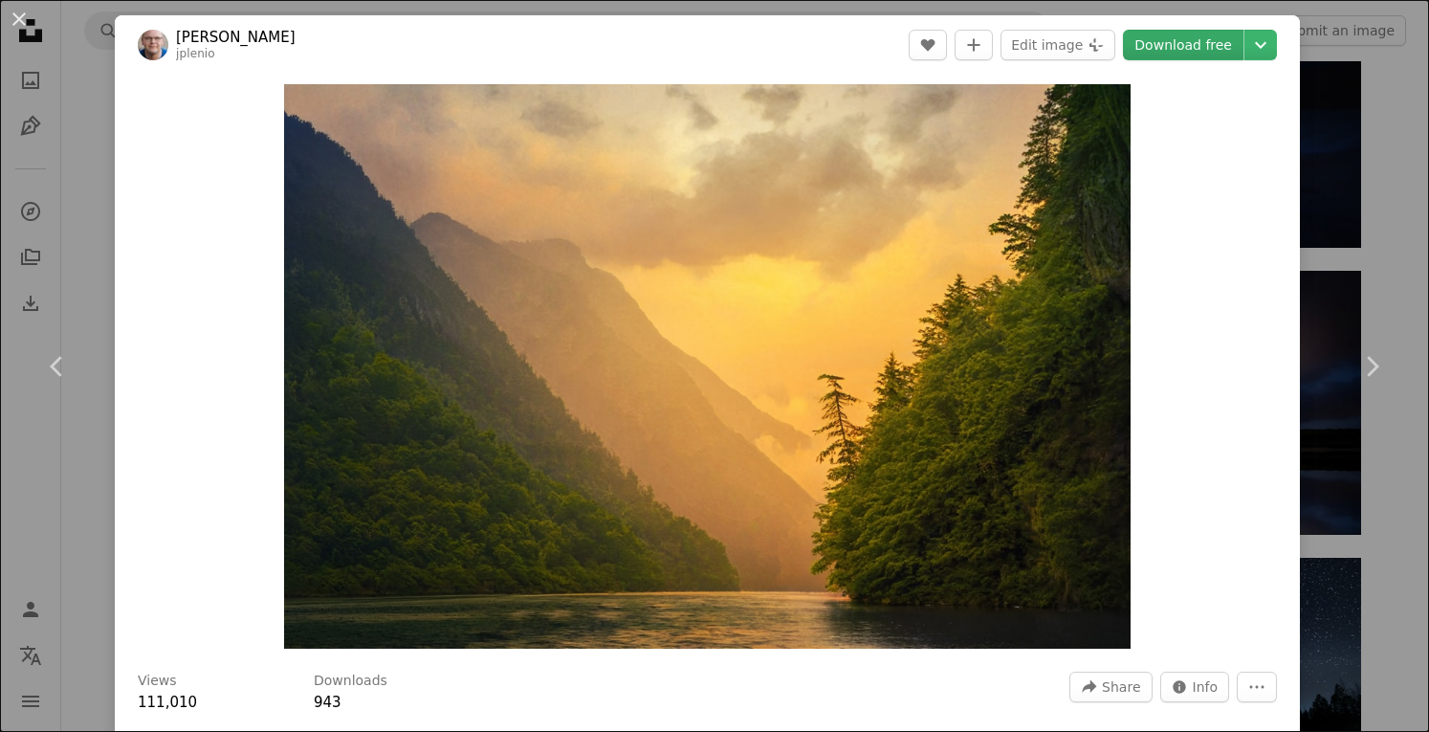
click at [1162, 41] on link "Download free" at bounding box center [1183, 45] width 121 height 31
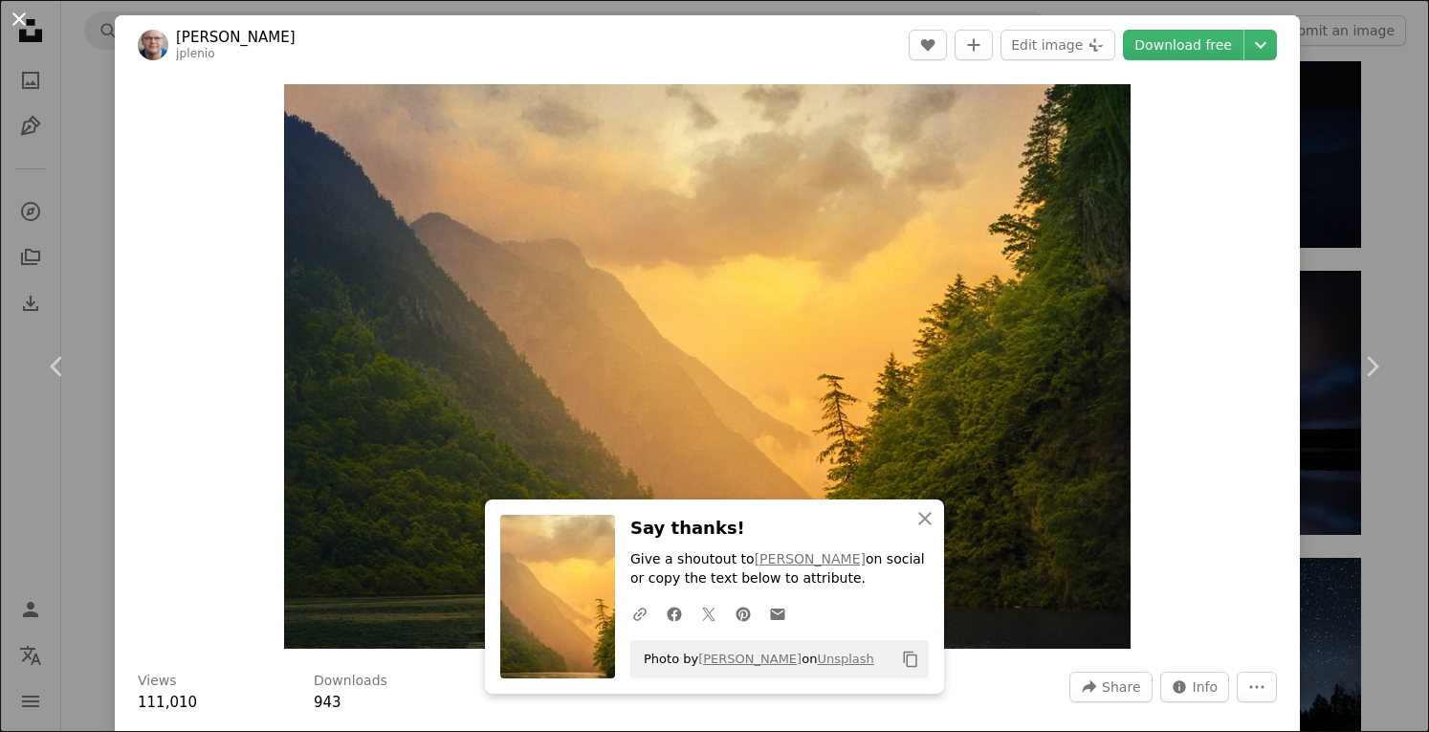
click at [14, 19] on button "An X shape" at bounding box center [19, 19] width 23 height 23
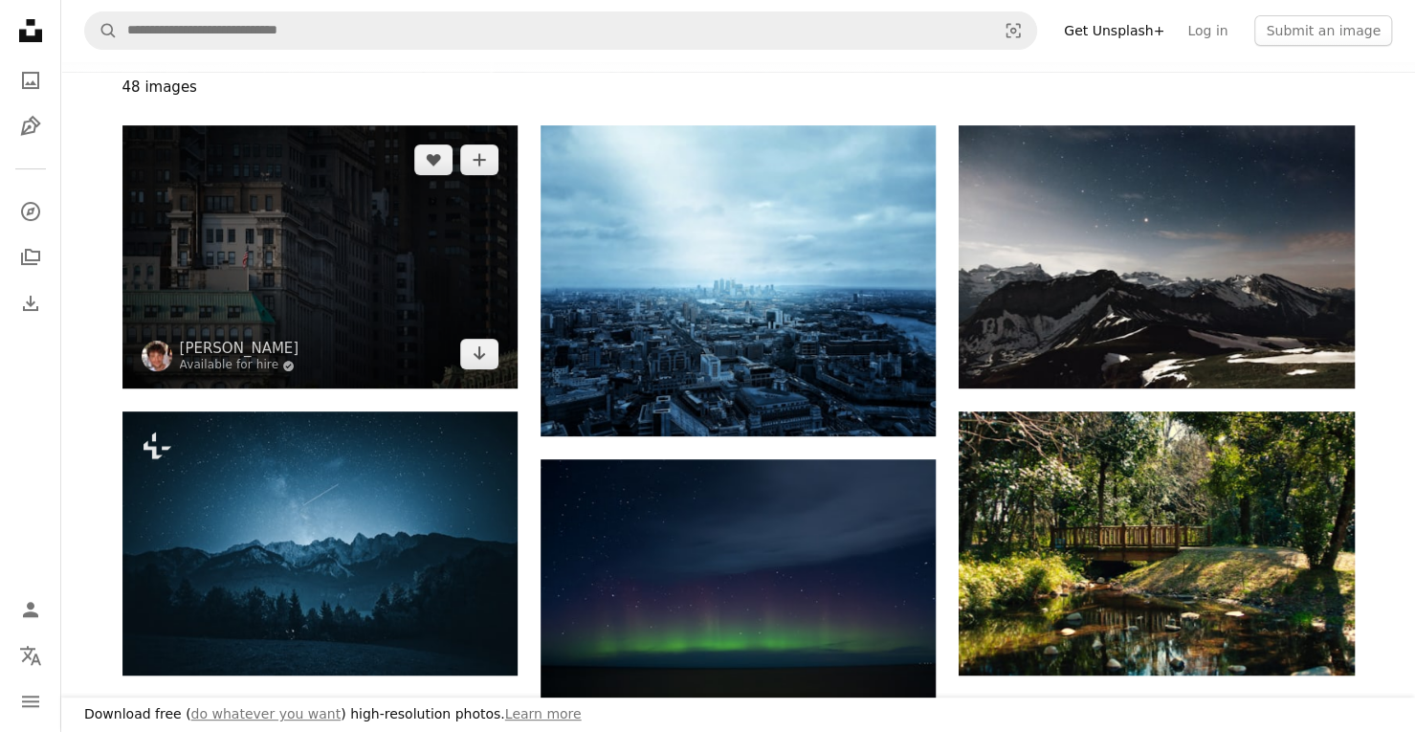
scroll to position [287, 0]
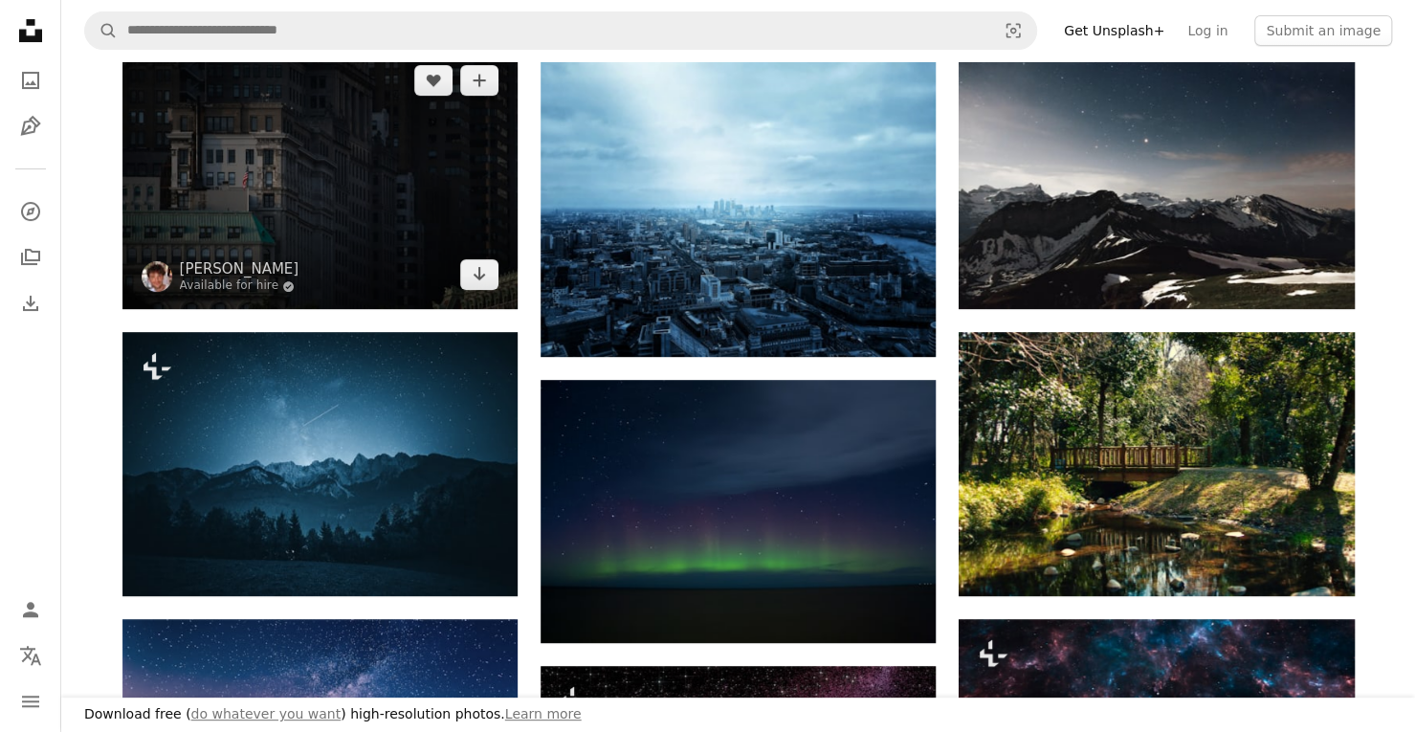
click at [346, 236] on img at bounding box center [319, 177] width 395 height 263
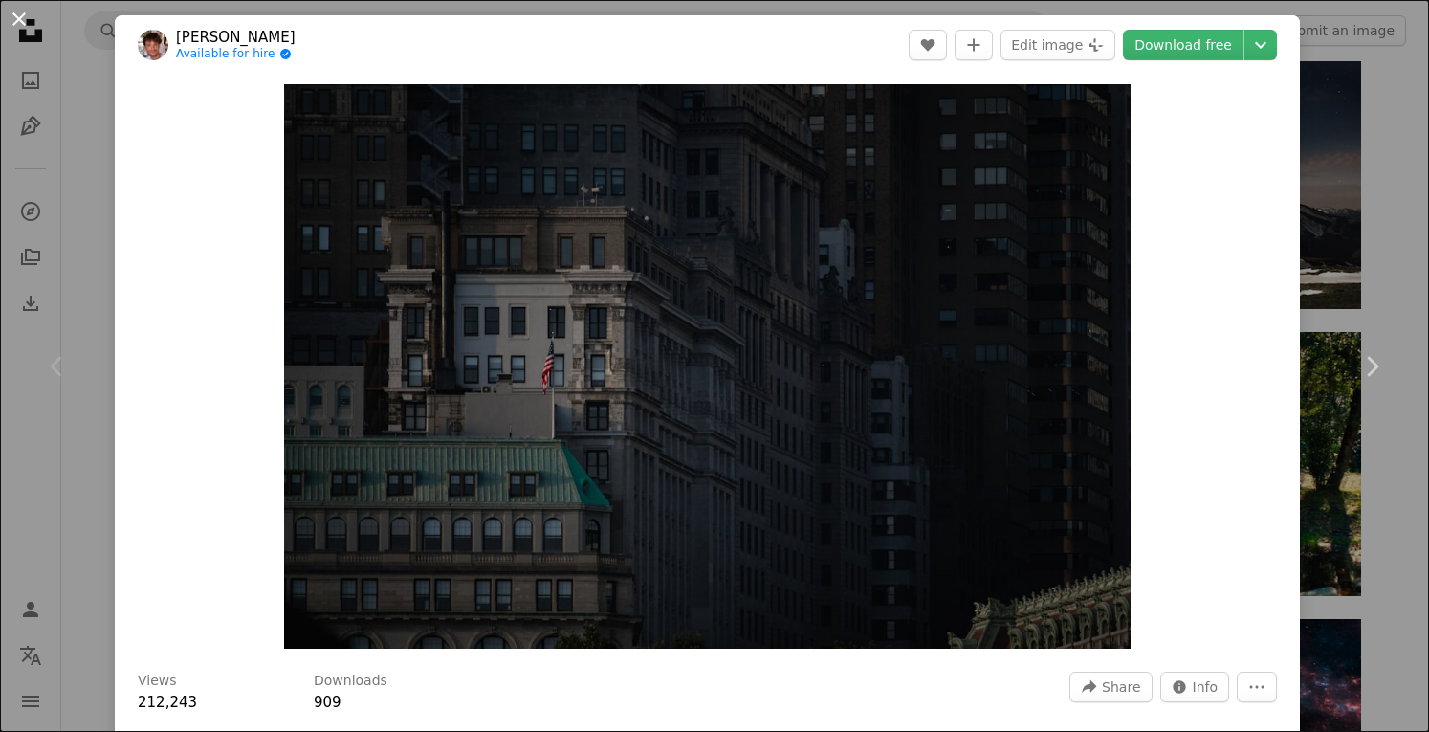
click at [28, 12] on button "An X shape" at bounding box center [19, 19] width 23 height 23
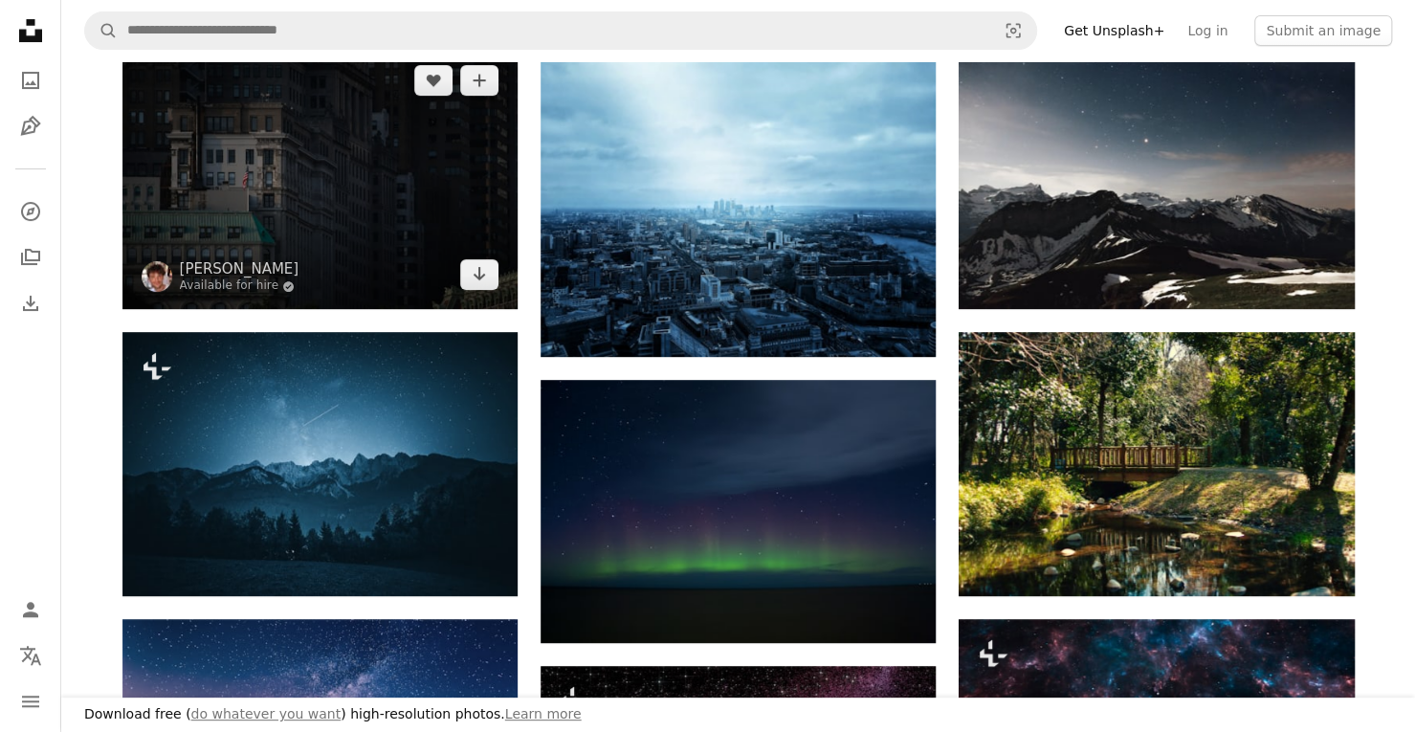
click at [416, 184] on img at bounding box center [319, 177] width 395 height 263
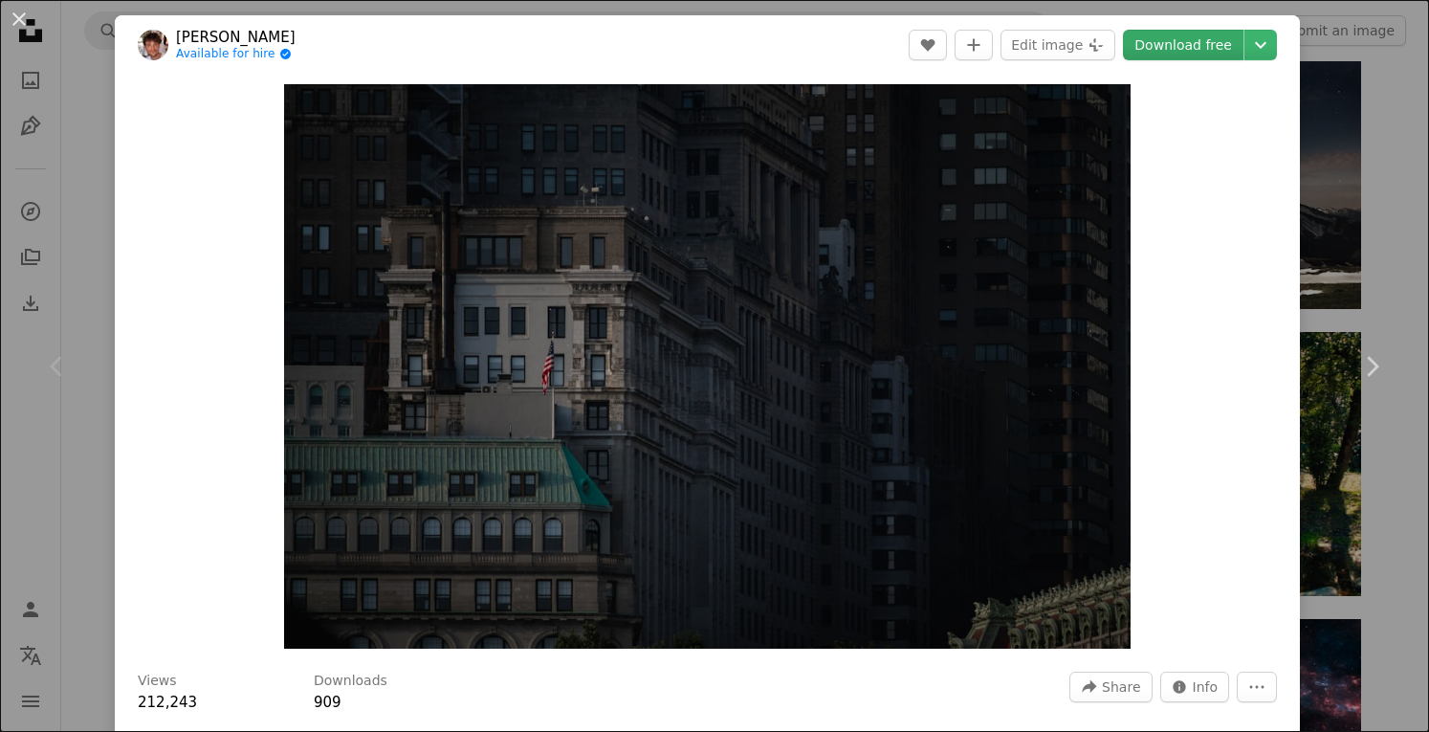
click at [1133, 53] on link "Download free" at bounding box center [1183, 45] width 121 height 31
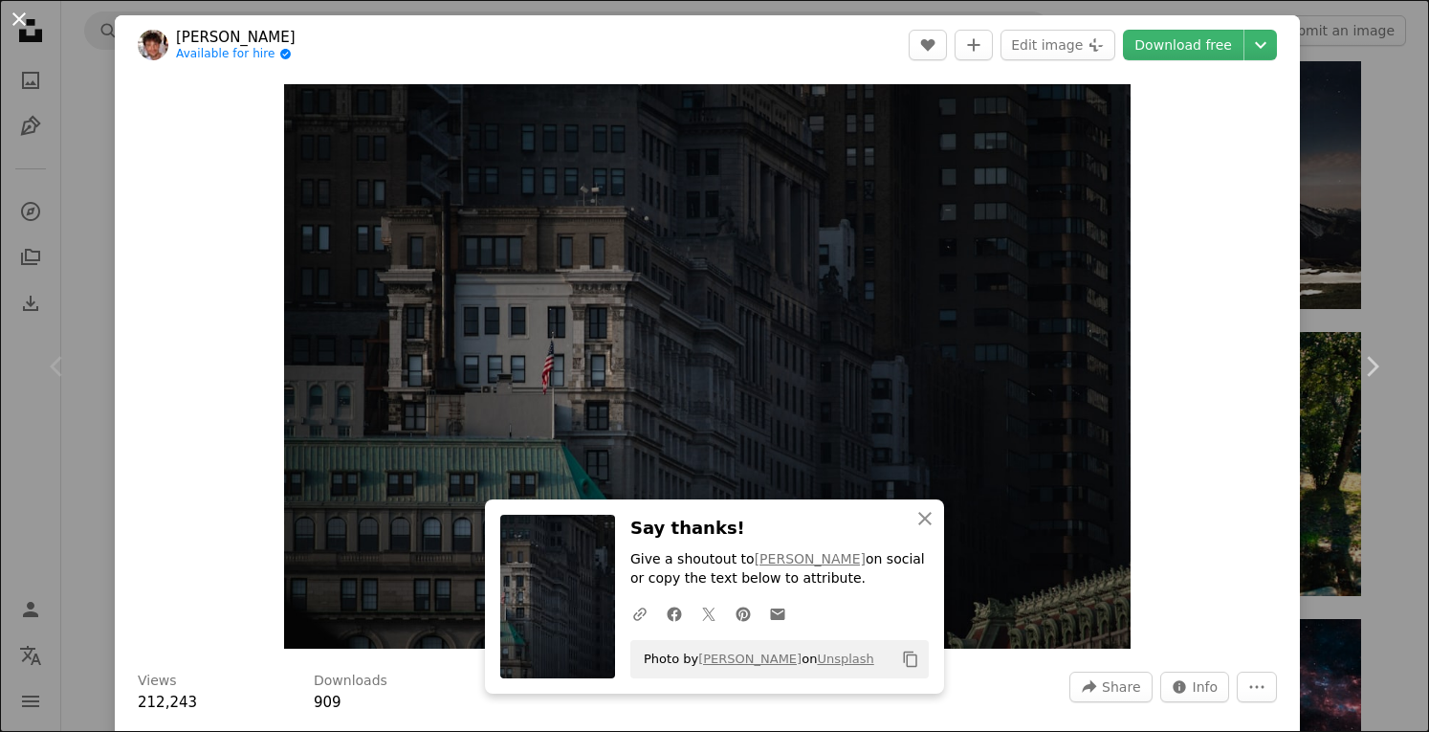
click at [17, 13] on button "An X shape" at bounding box center [19, 19] width 23 height 23
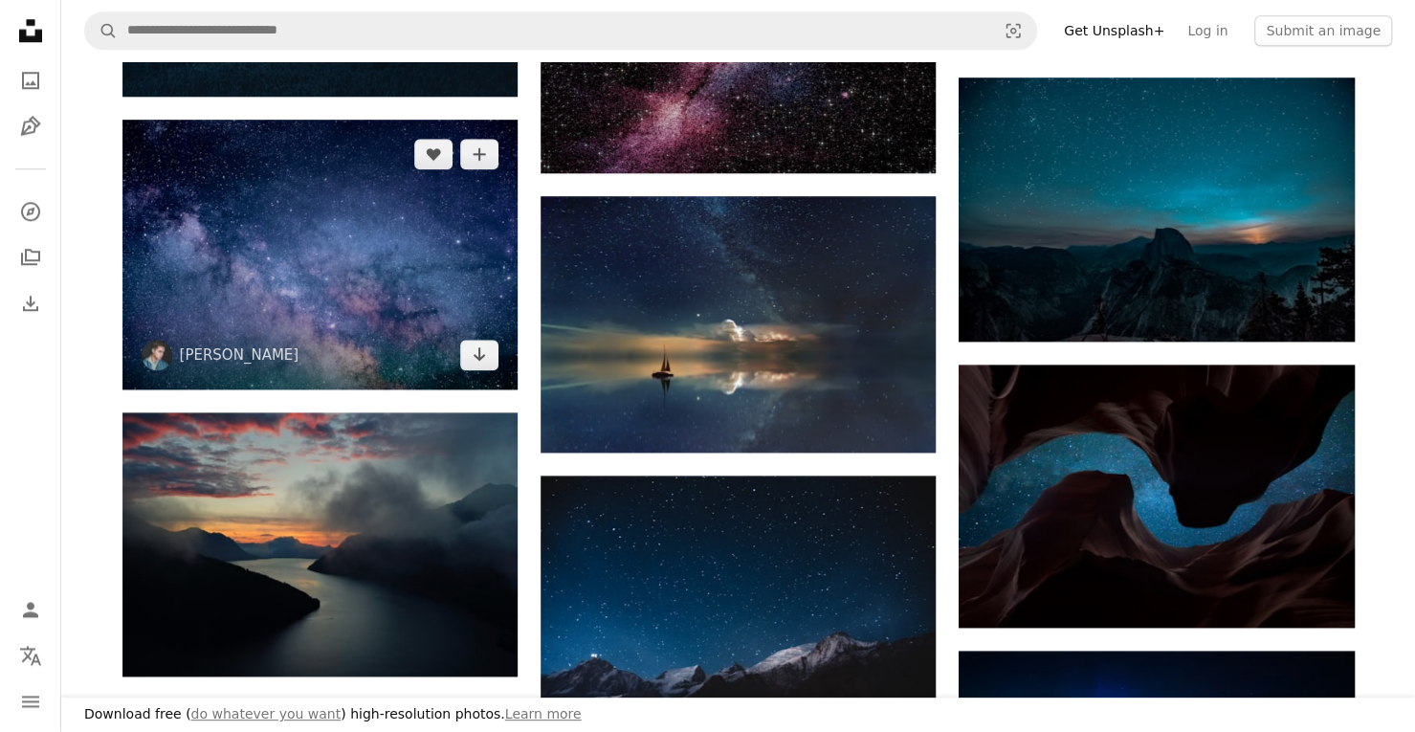
scroll to position [1244, 0]
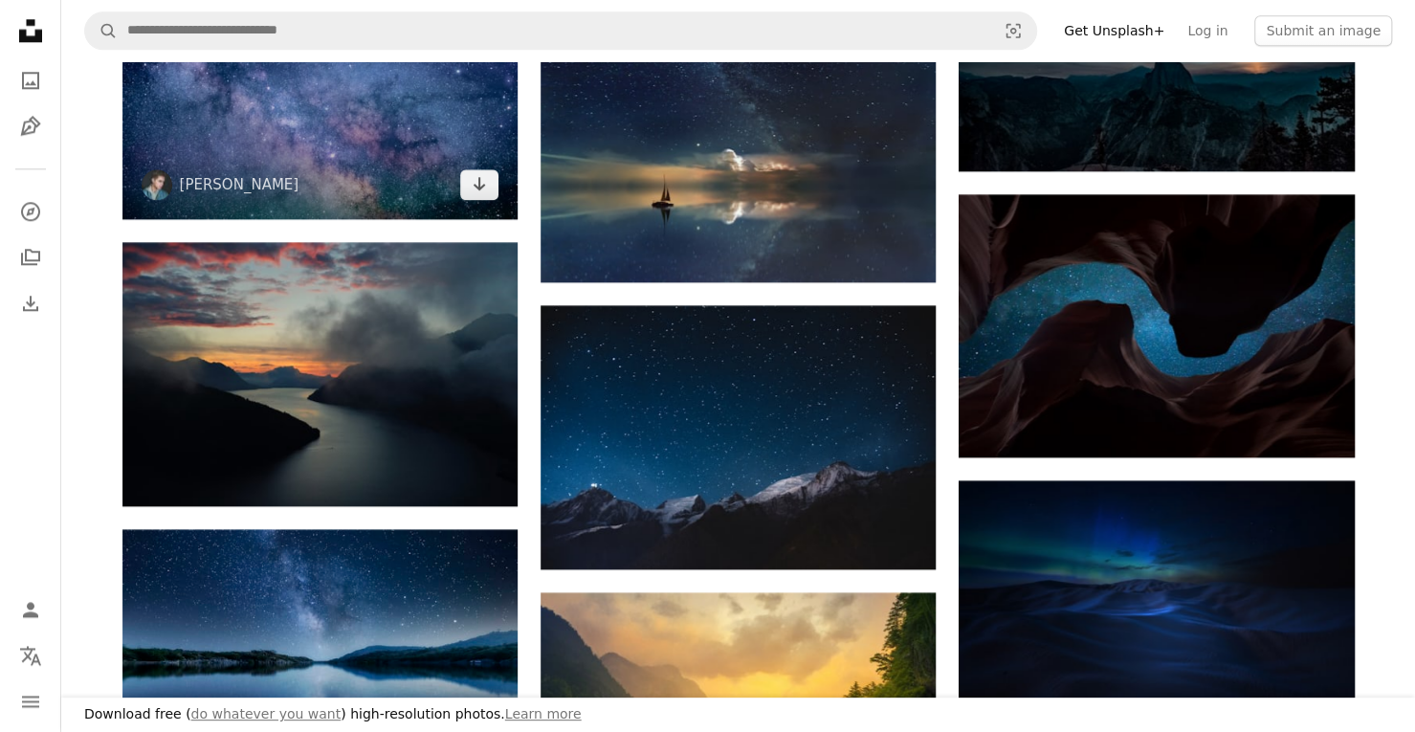
click at [204, 100] on img at bounding box center [319, 84] width 395 height 270
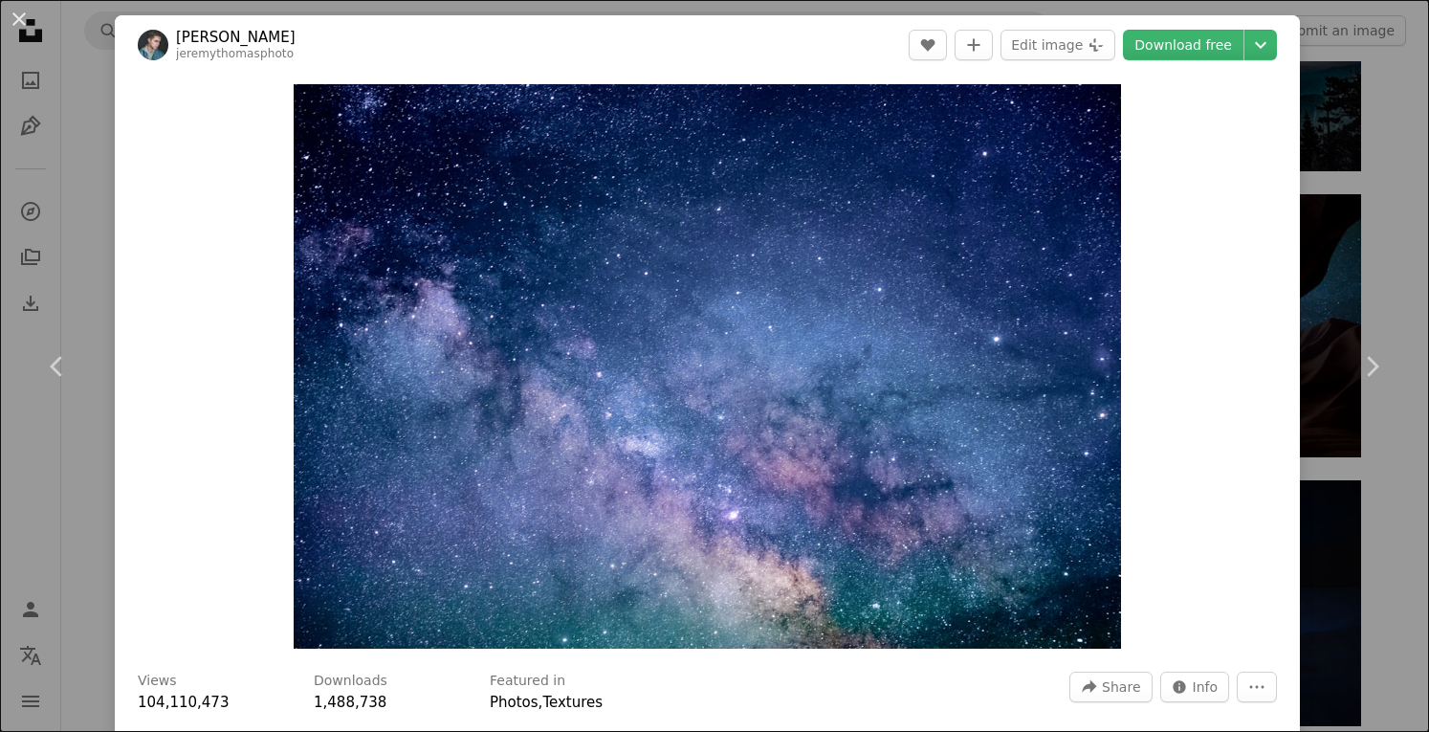
click at [28, 115] on div "An X shape Chevron left Chevron right [PERSON_NAME] jeremythomasphoto A heart A…" at bounding box center [714, 366] width 1429 height 732
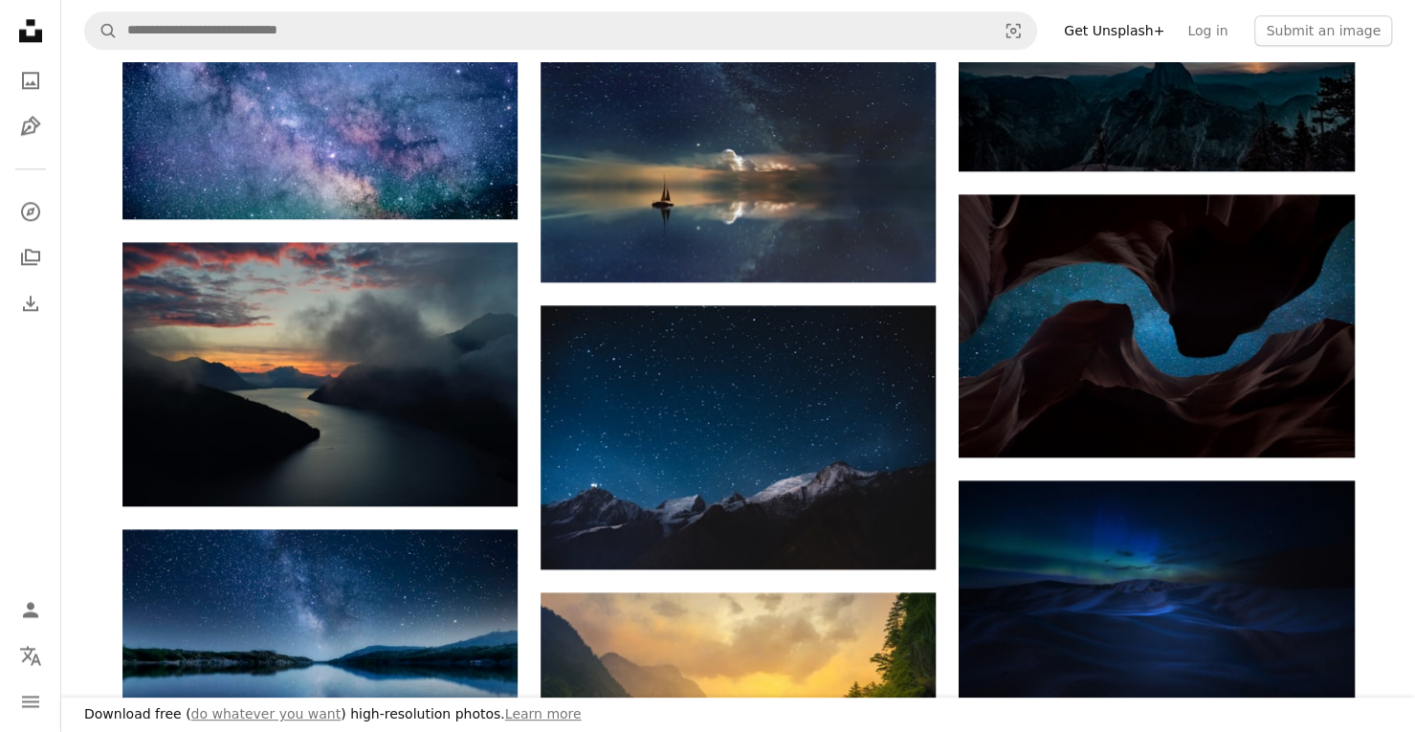
scroll to position [191, 0]
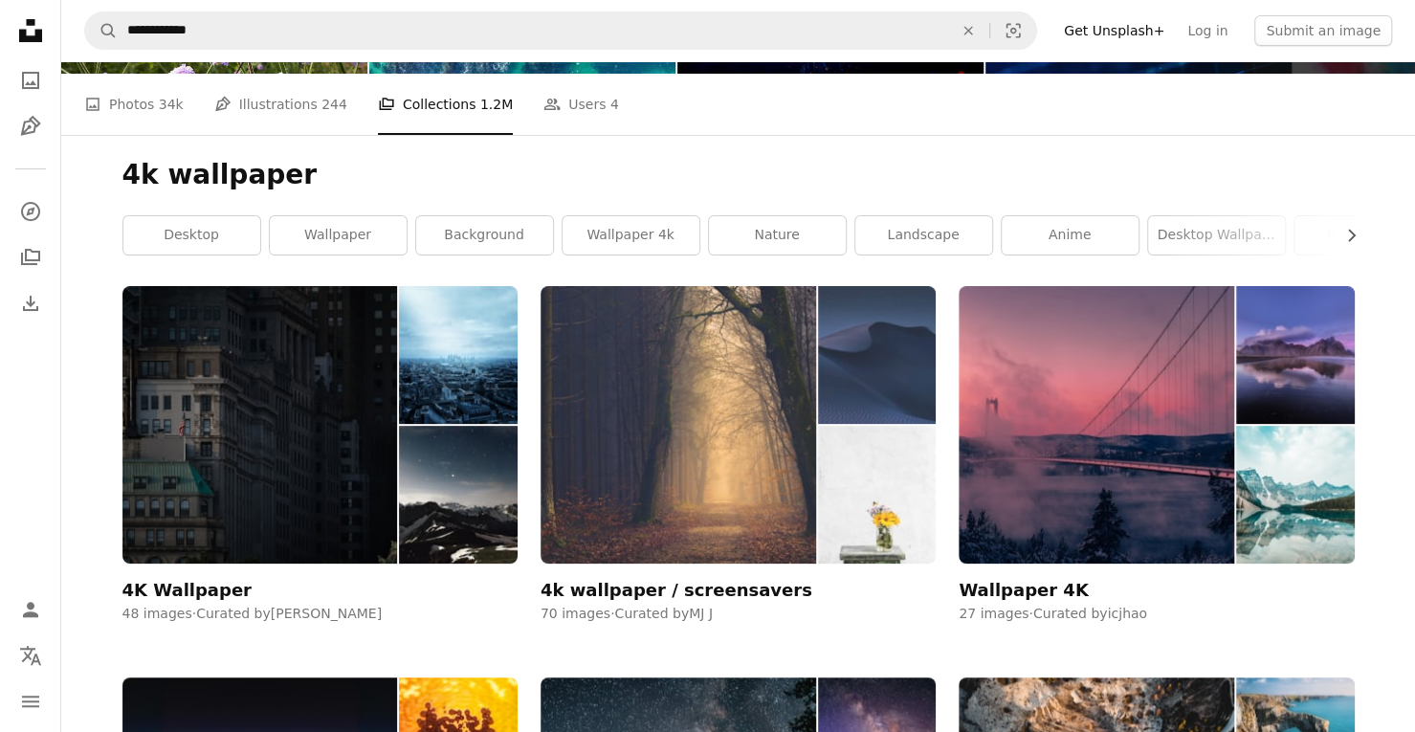
click at [654, 583] on div "4k wallpaper / screensavers" at bounding box center [676, 590] width 272 height 23
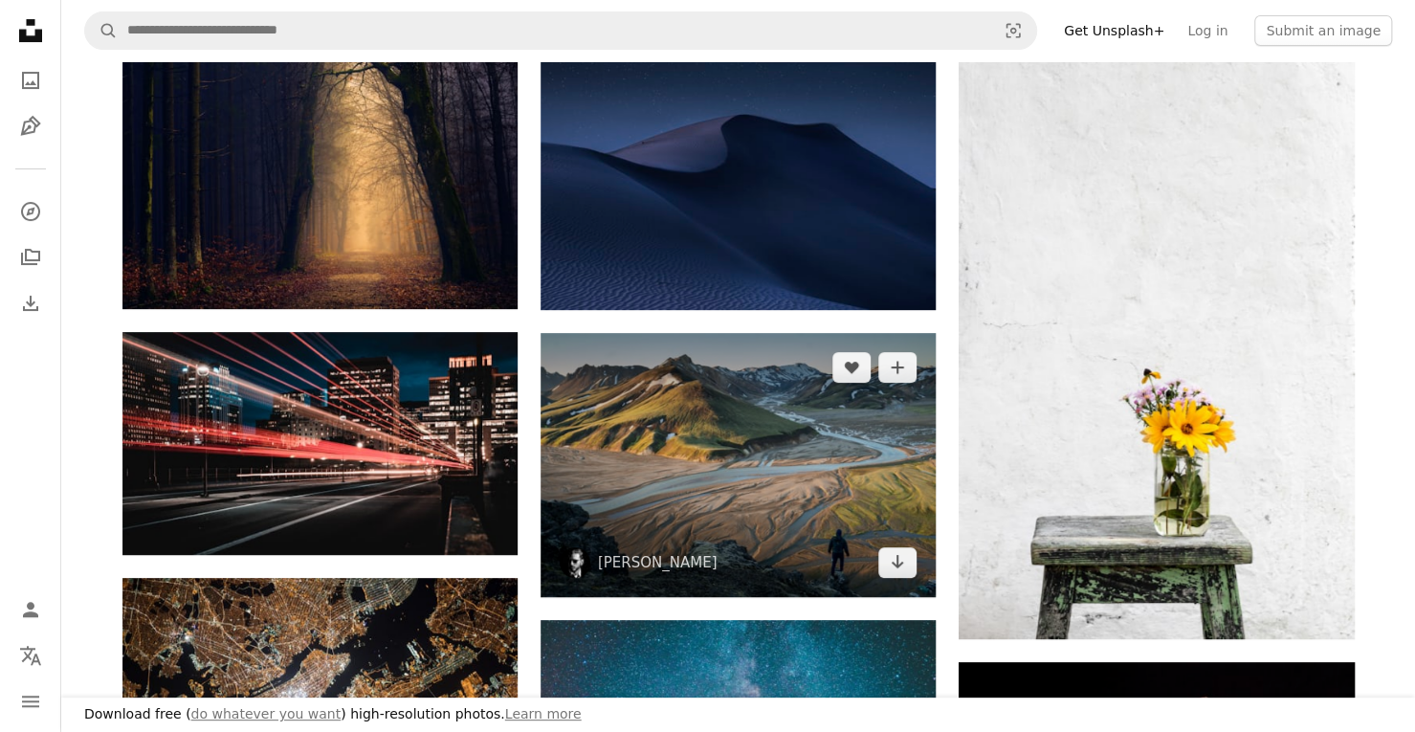
scroll to position [383, 0]
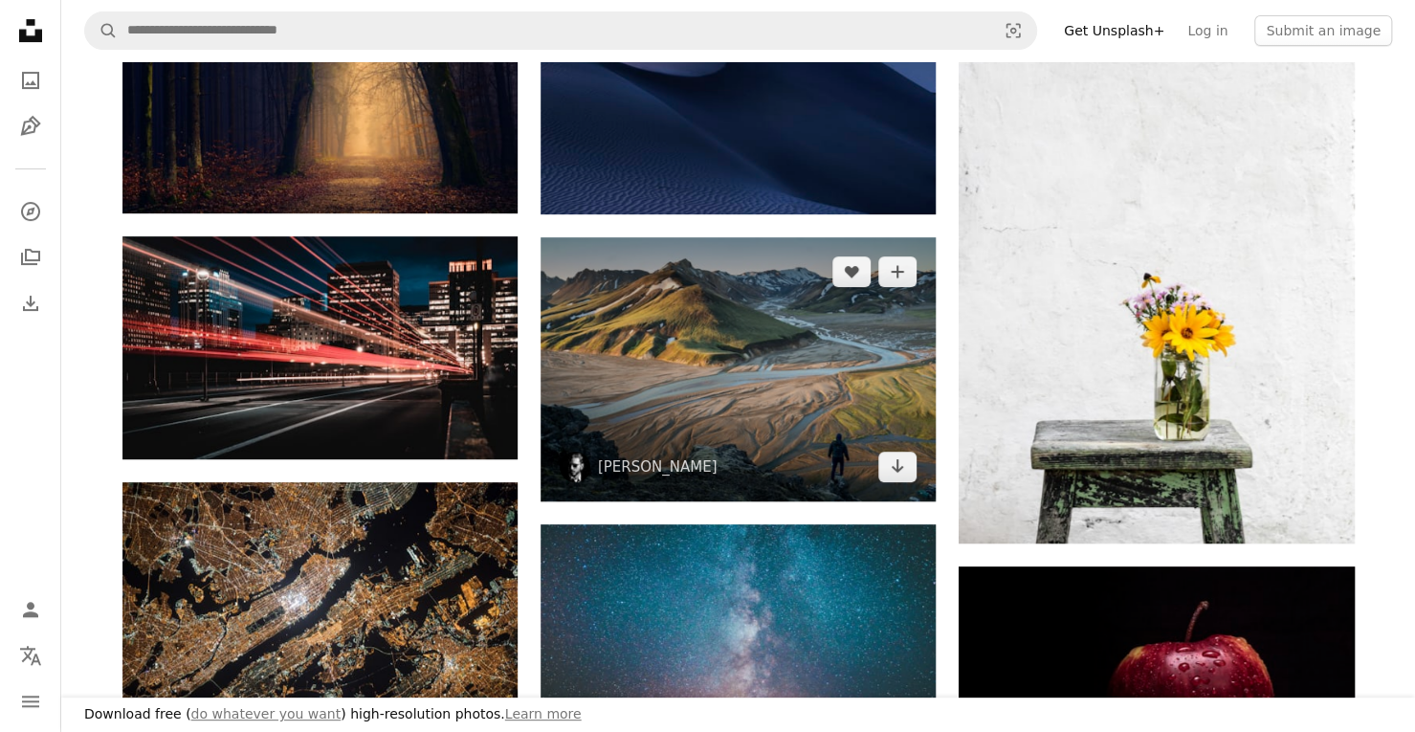
click at [771, 387] on img at bounding box center [737, 369] width 395 height 264
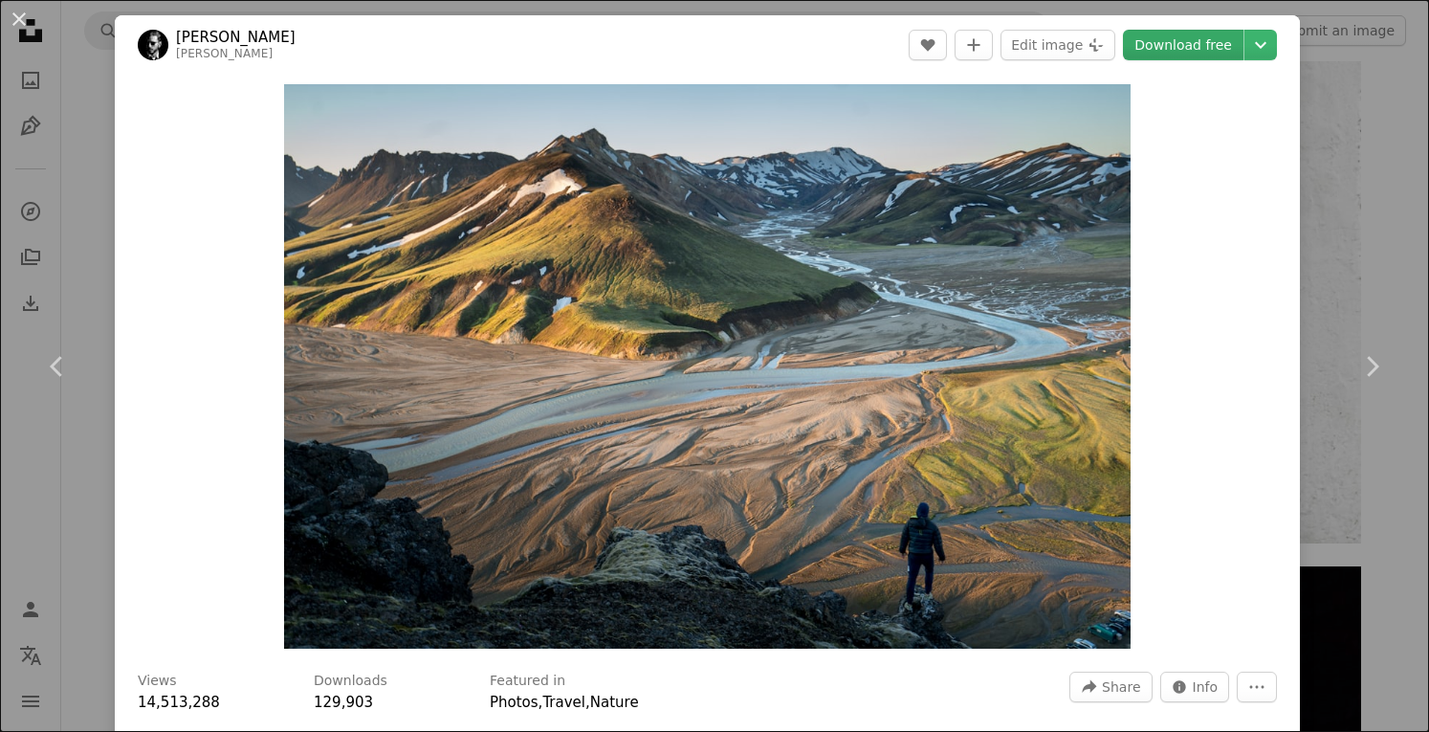
click at [1155, 54] on link "Download free" at bounding box center [1183, 45] width 121 height 31
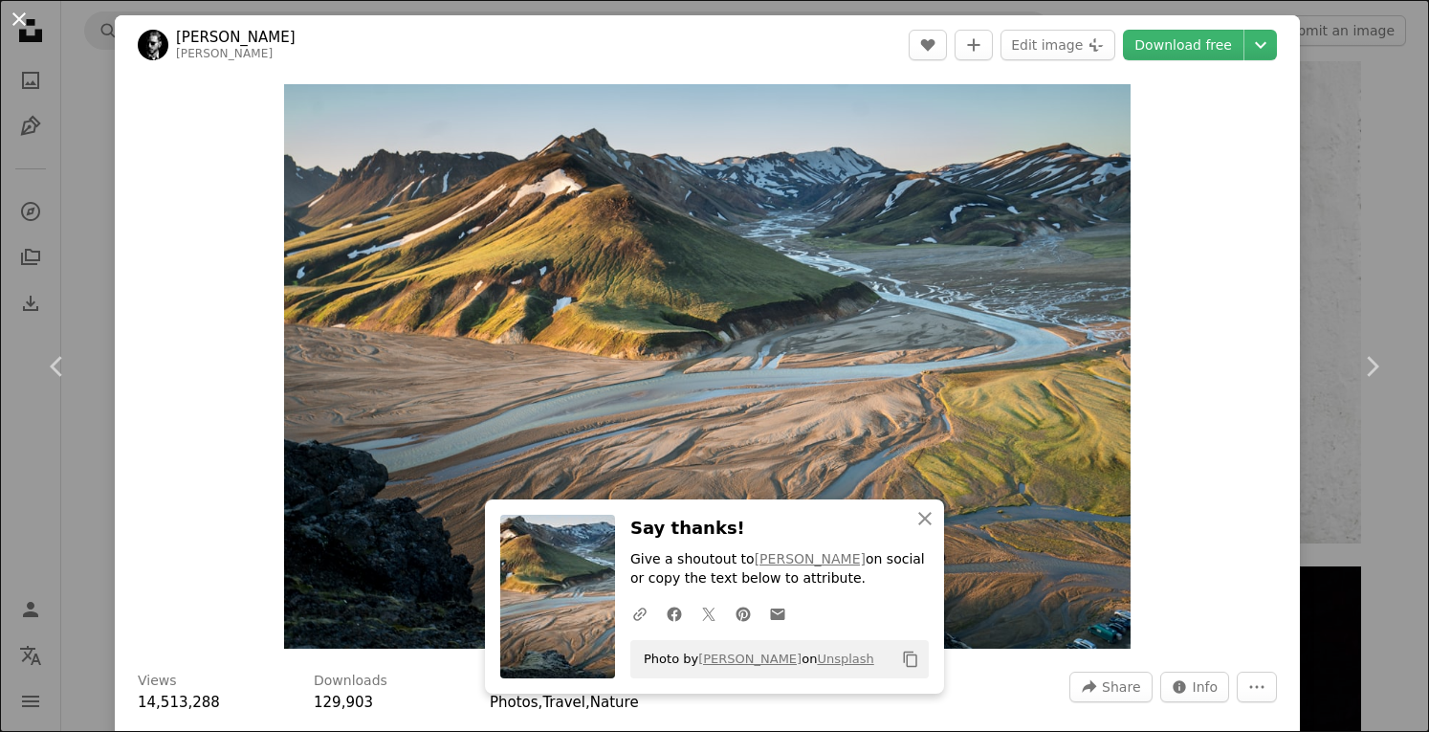
click at [10, 19] on button "An X shape" at bounding box center [19, 19] width 23 height 23
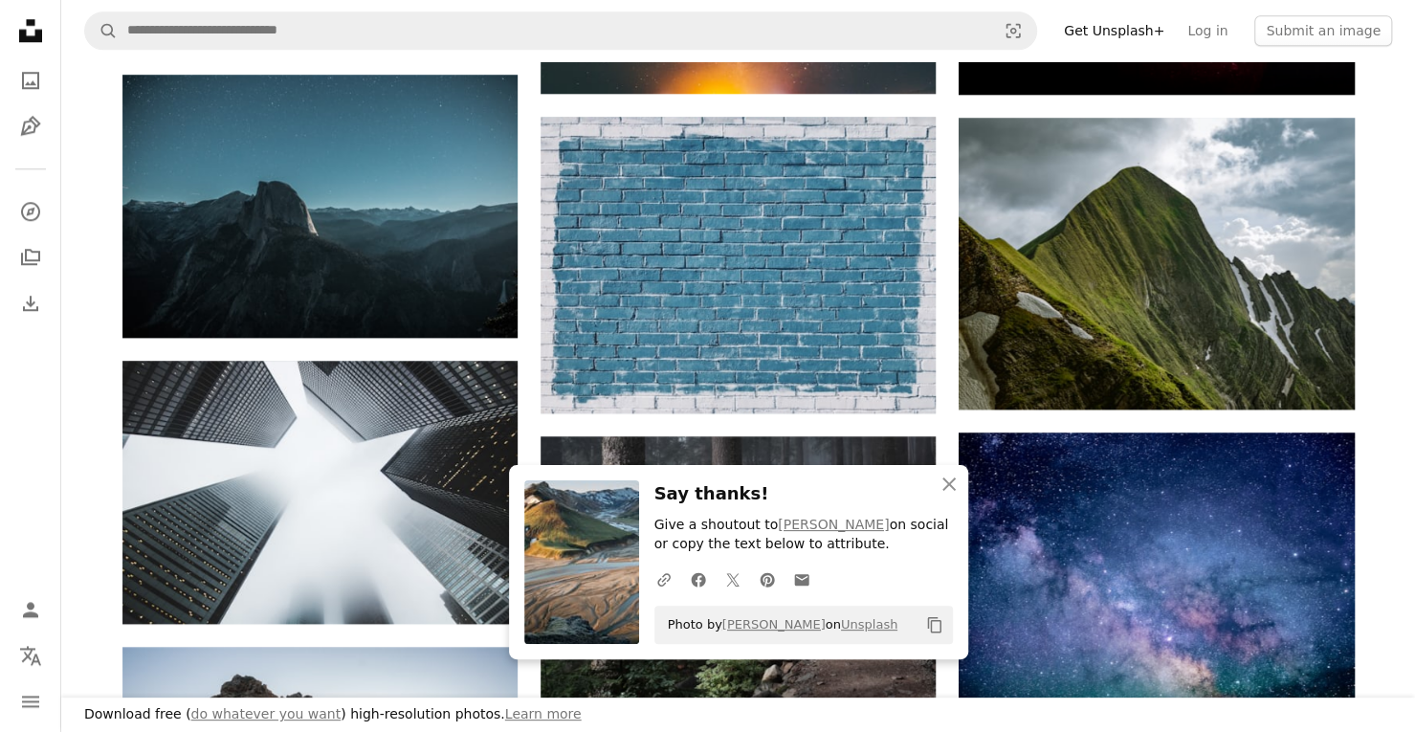
scroll to position [957, 0]
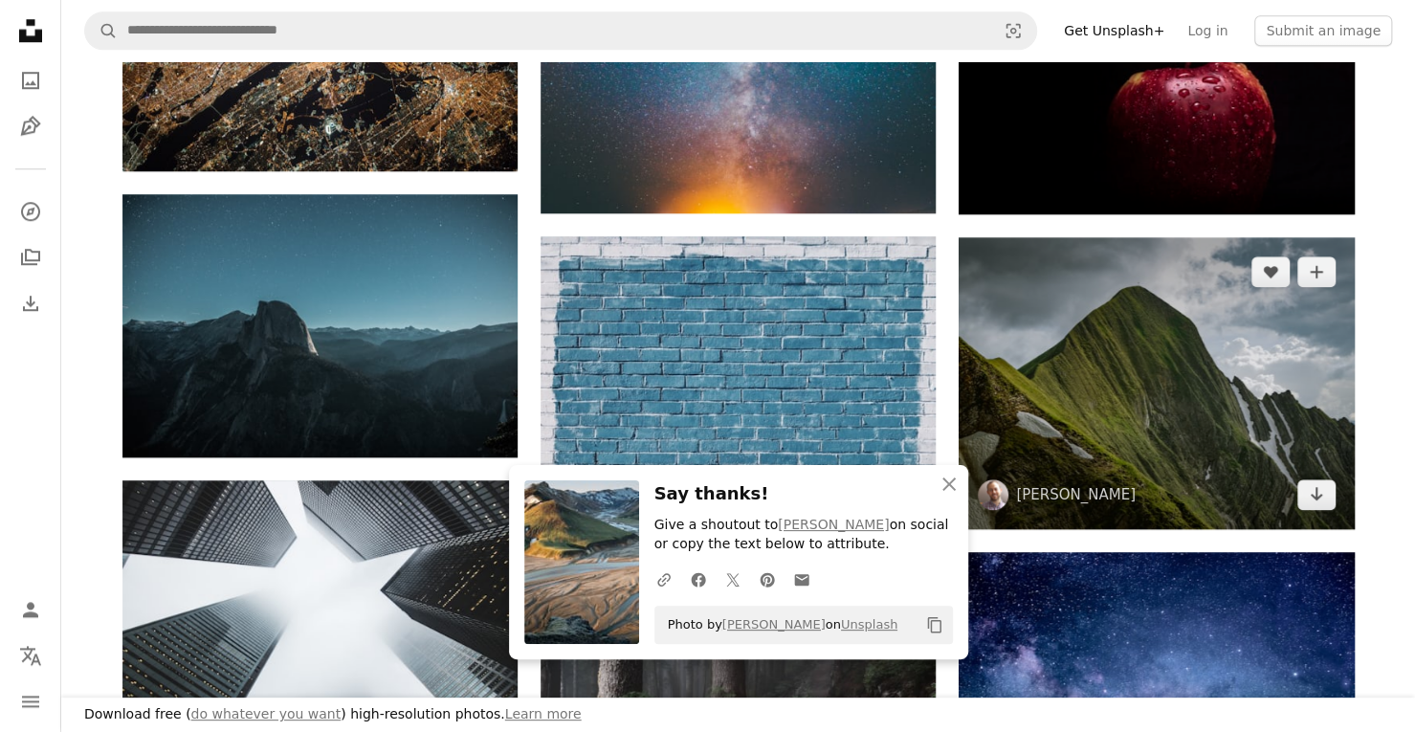
click at [1198, 430] on img at bounding box center [1155, 383] width 395 height 292
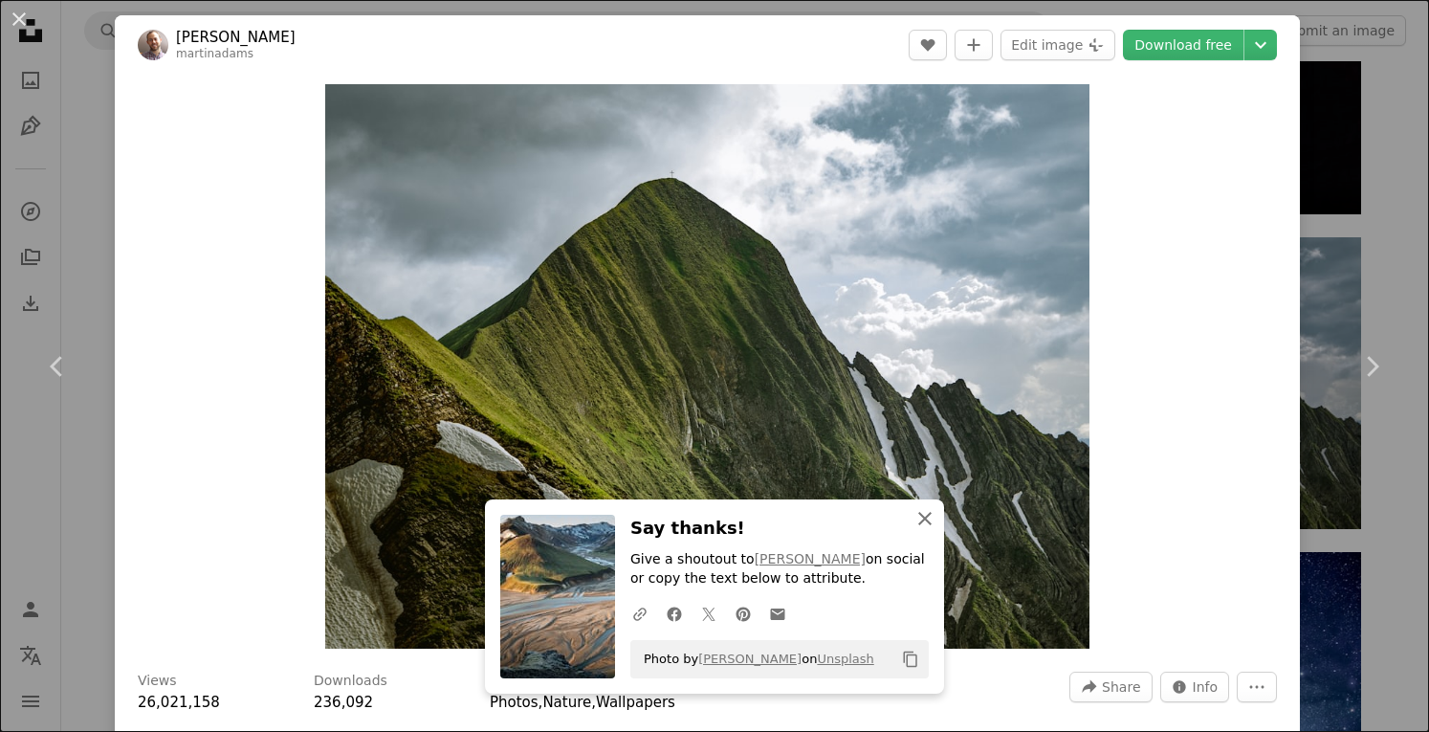
click at [927, 515] on icon "An X shape" at bounding box center [925, 518] width 23 height 23
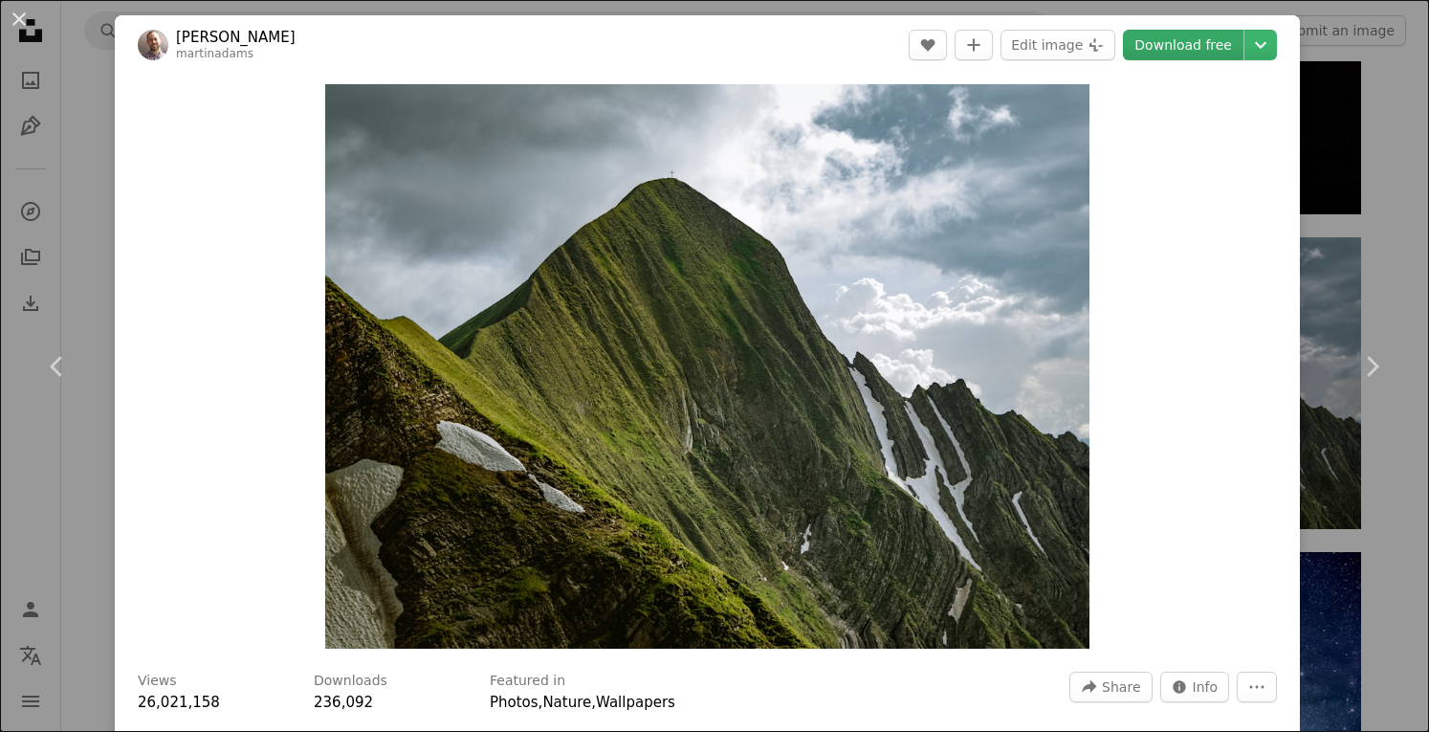
click at [1169, 54] on link "Download free" at bounding box center [1183, 45] width 121 height 31
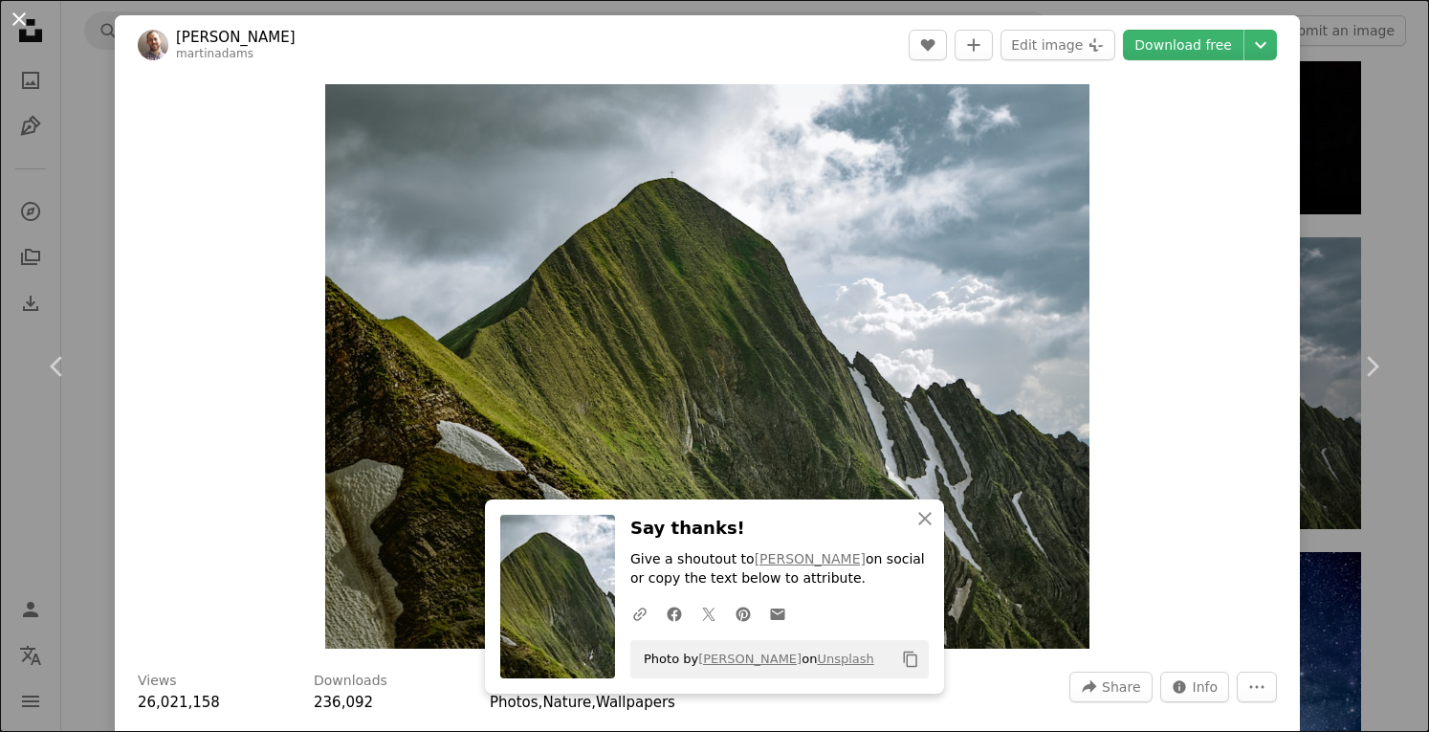
click at [23, 20] on button "An X shape" at bounding box center [19, 19] width 23 height 23
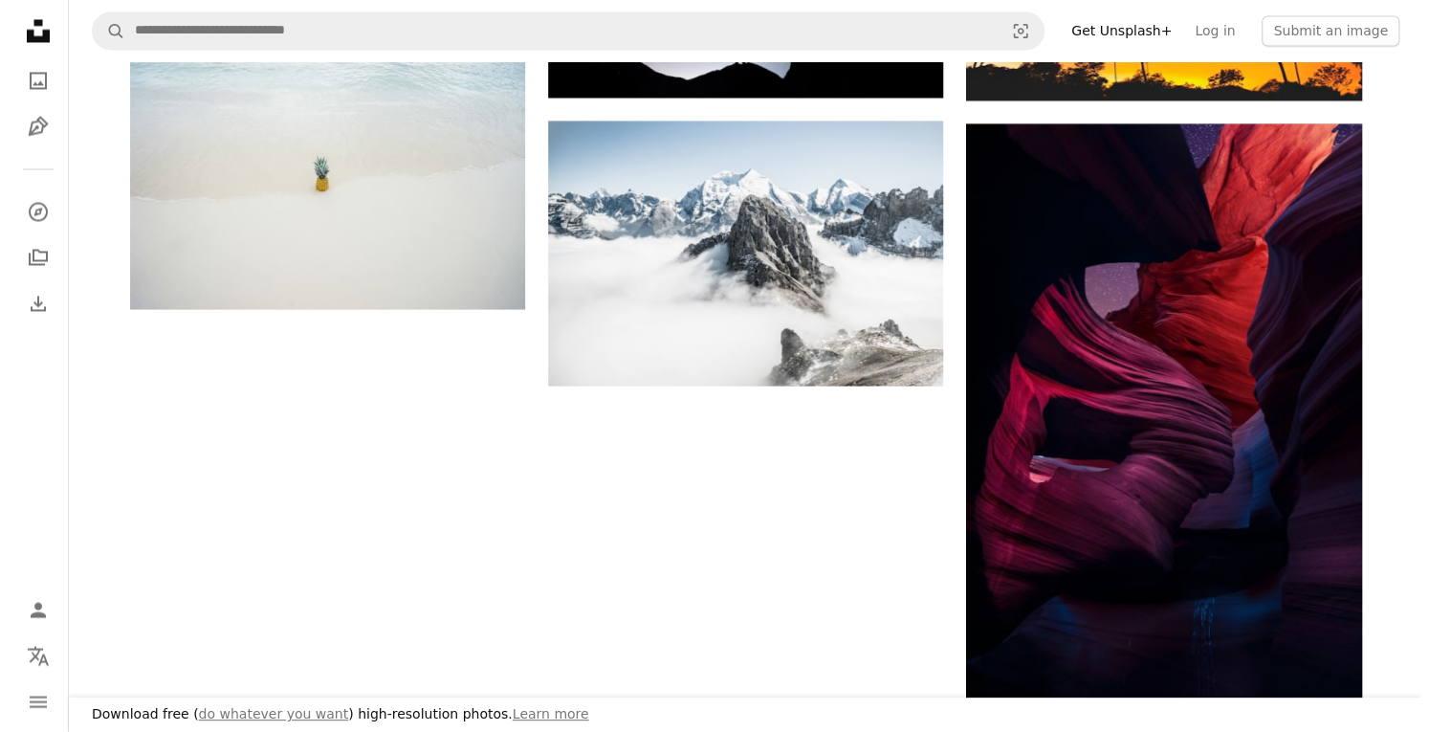
scroll to position [1913, 0]
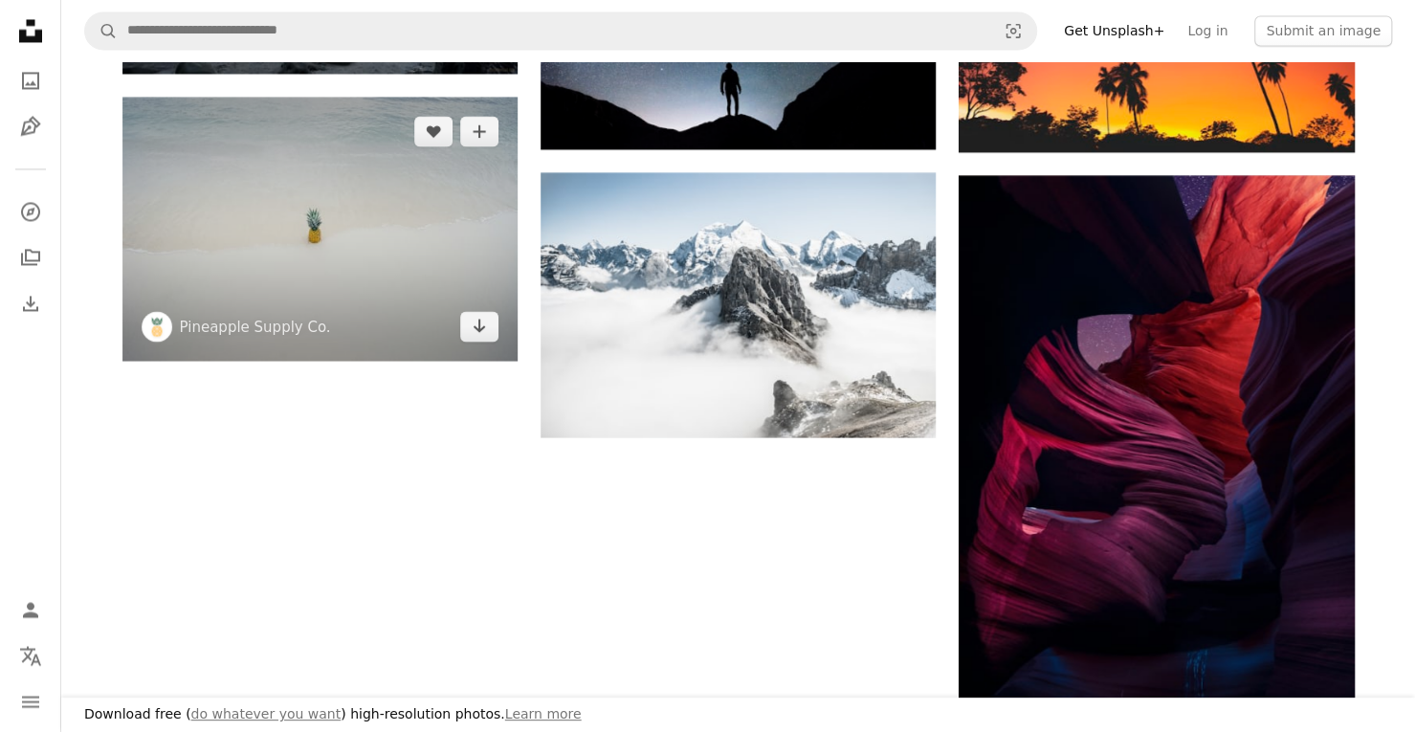
click at [344, 217] on img at bounding box center [319, 228] width 395 height 263
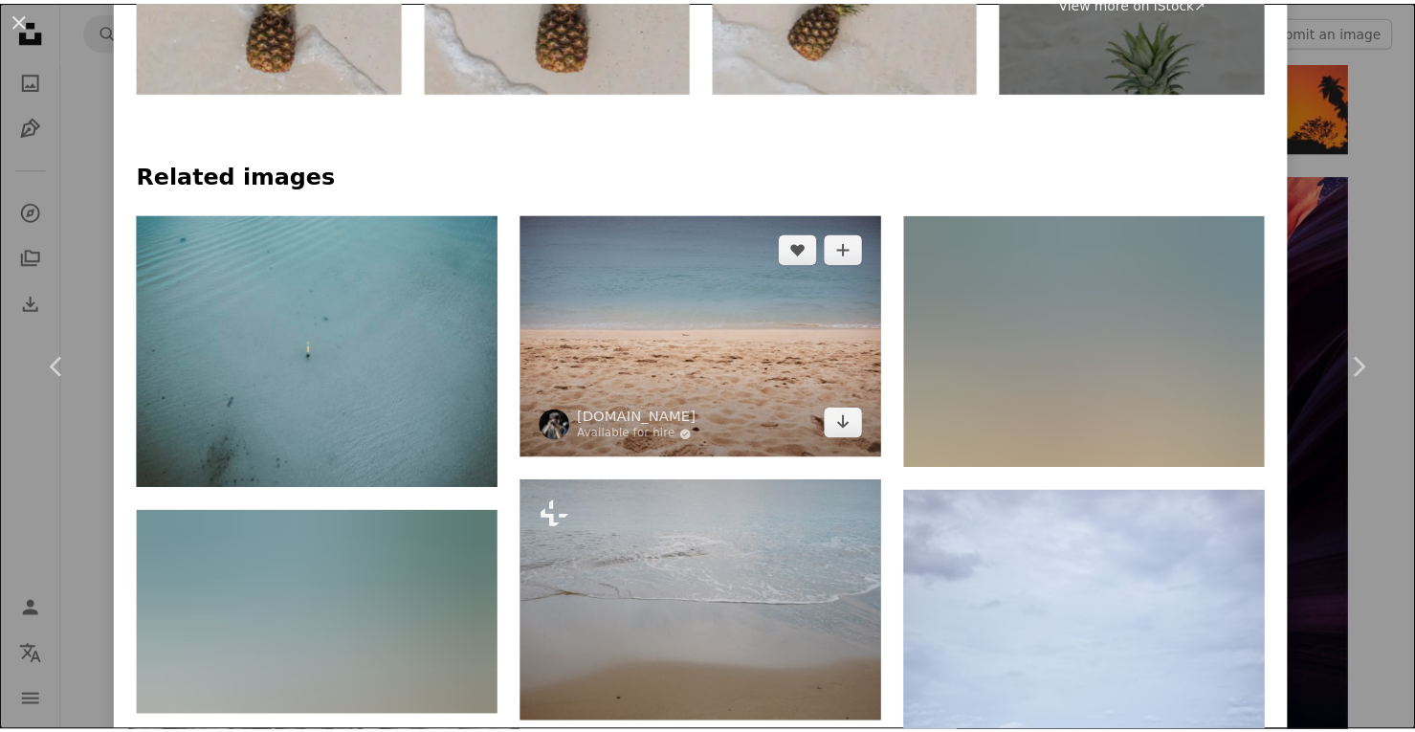
scroll to position [1244, 0]
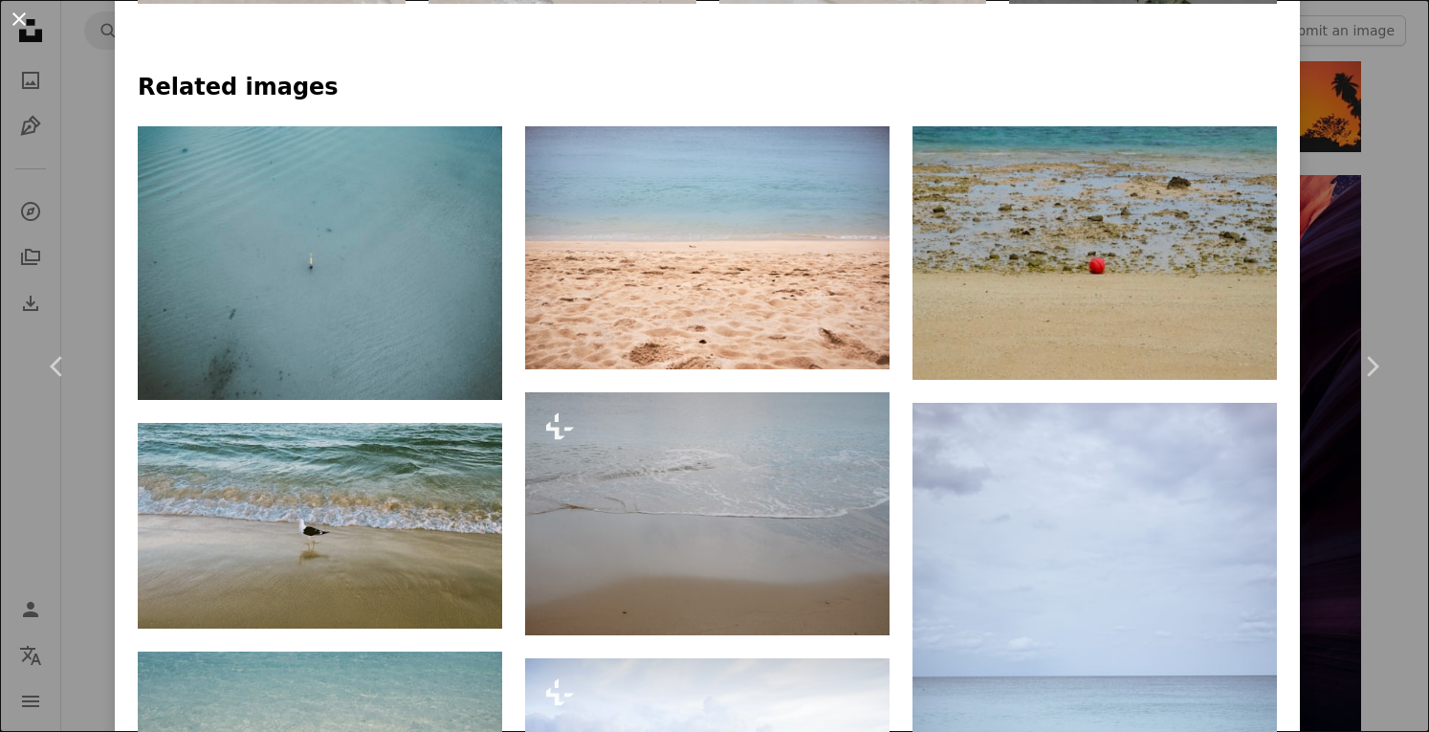
click at [19, 18] on button "An X shape" at bounding box center [19, 19] width 23 height 23
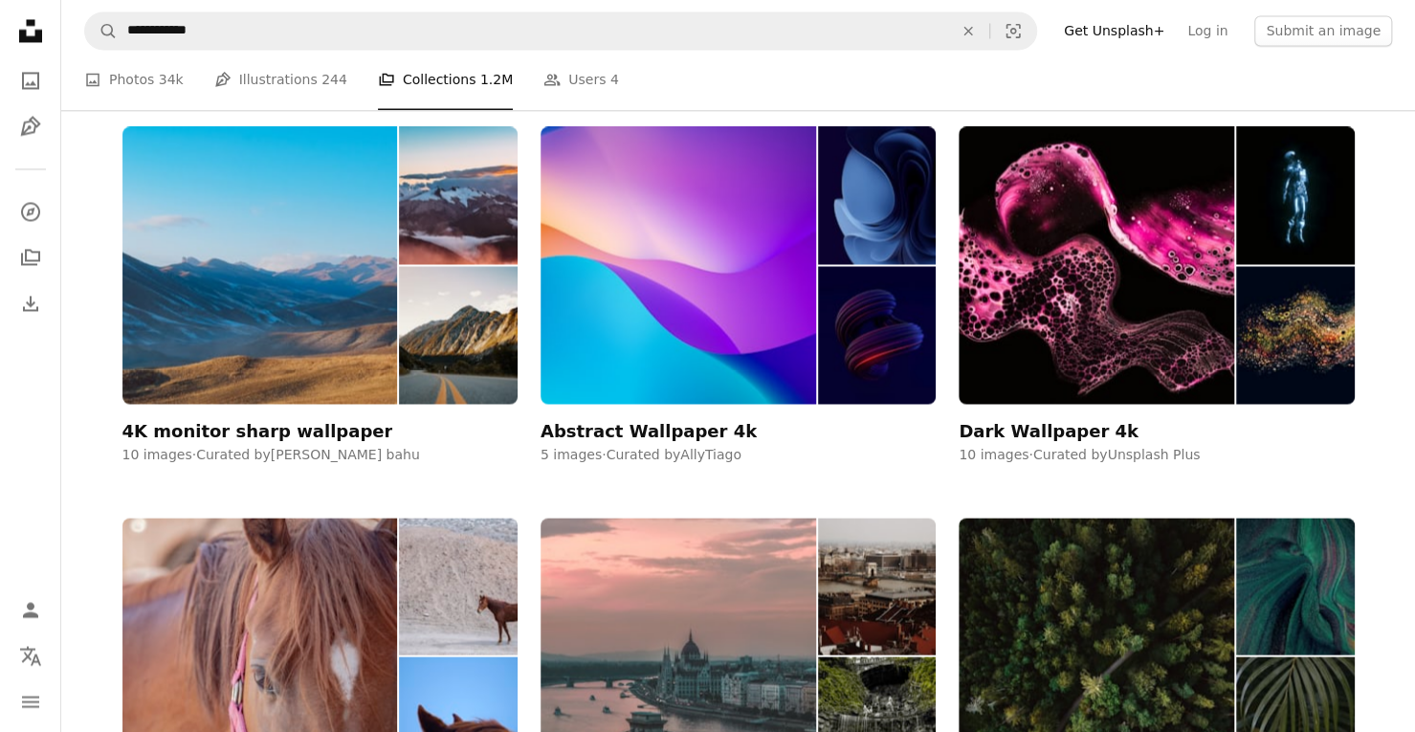
scroll to position [191, 0]
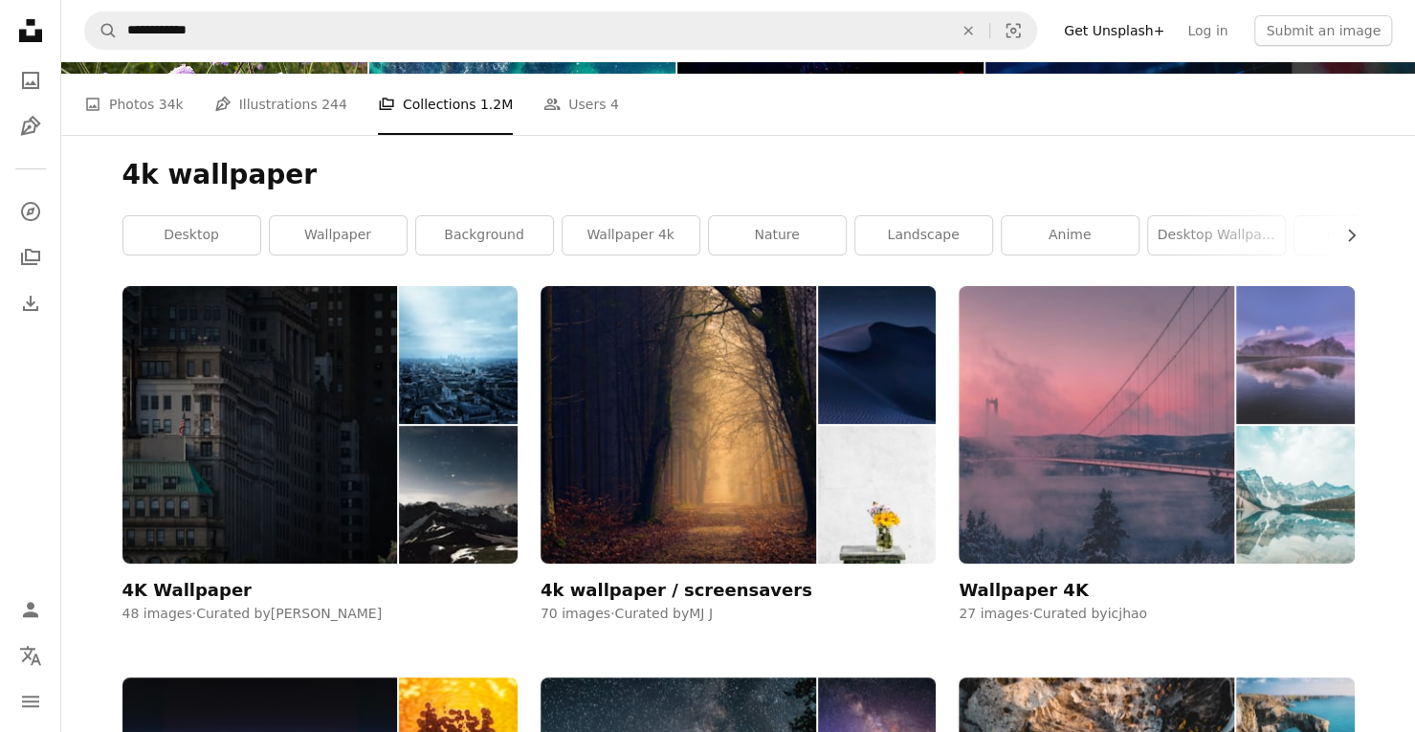
click at [1022, 586] on div "Wallpaper 4K" at bounding box center [1022, 590] width 129 height 23
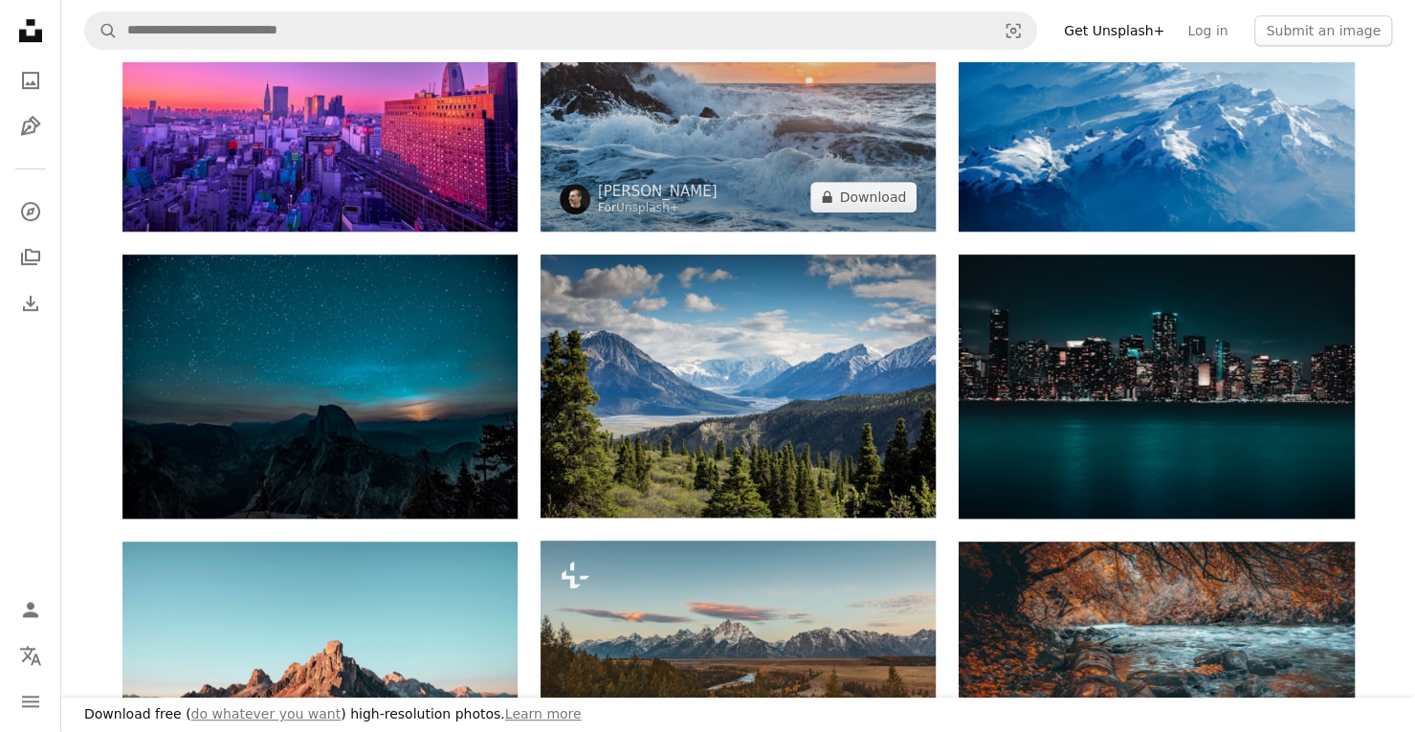
scroll to position [670, 0]
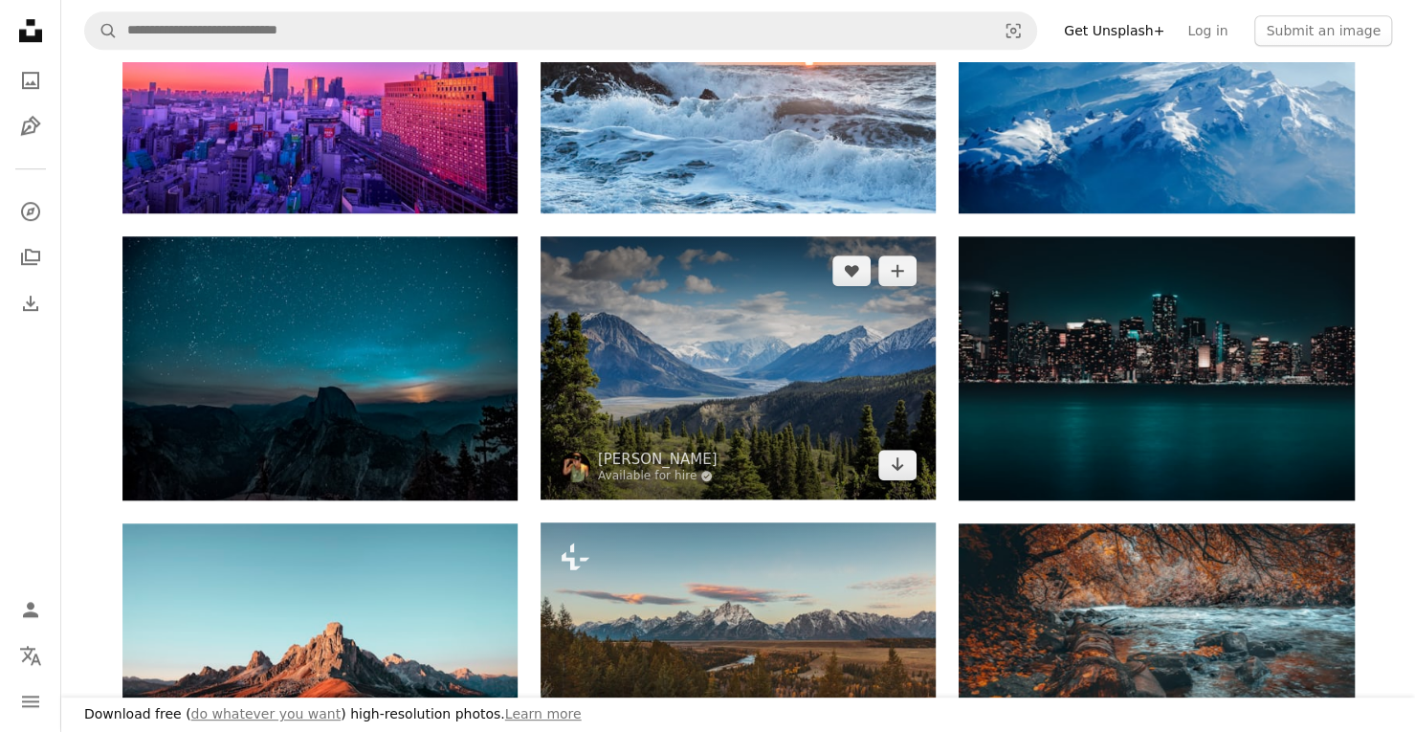
click at [630, 334] on img at bounding box center [737, 367] width 395 height 263
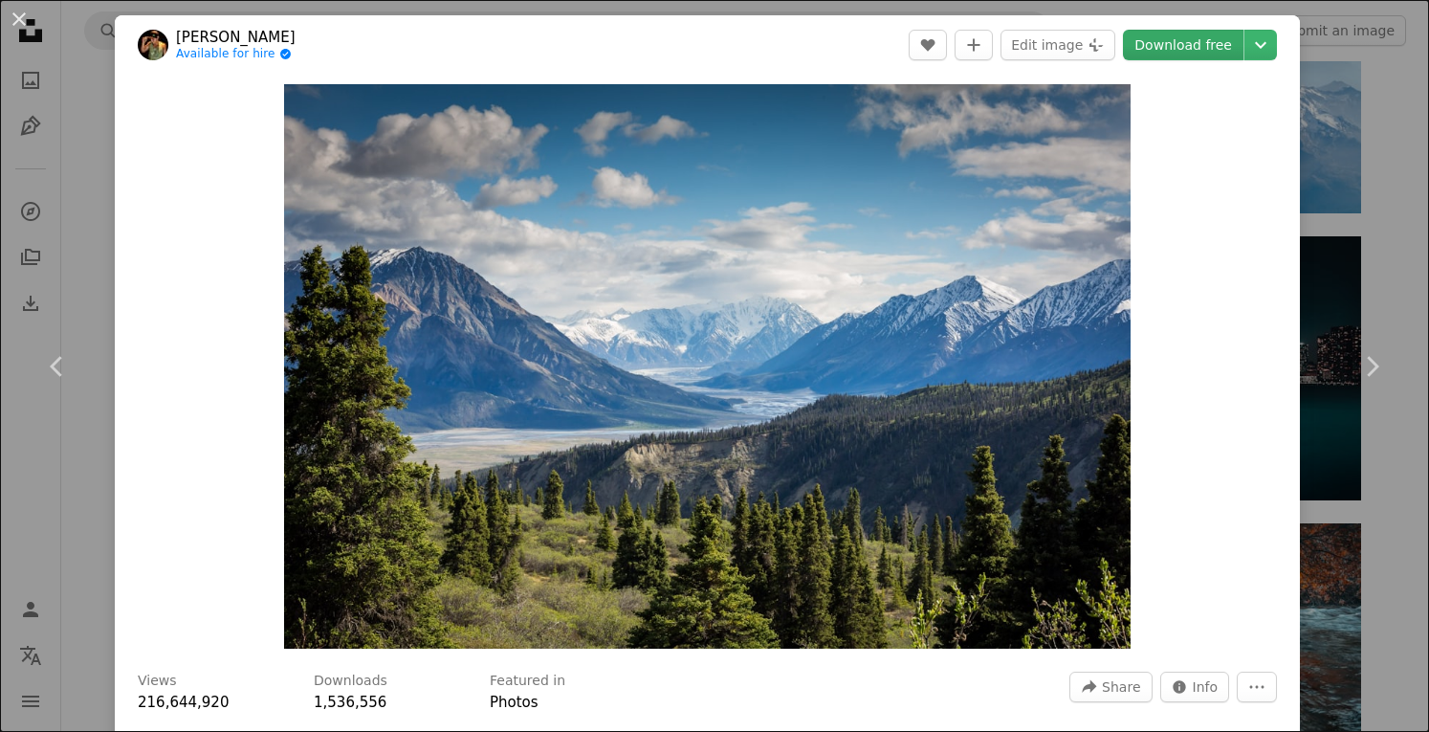
click at [1146, 45] on link "Download free" at bounding box center [1183, 45] width 121 height 31
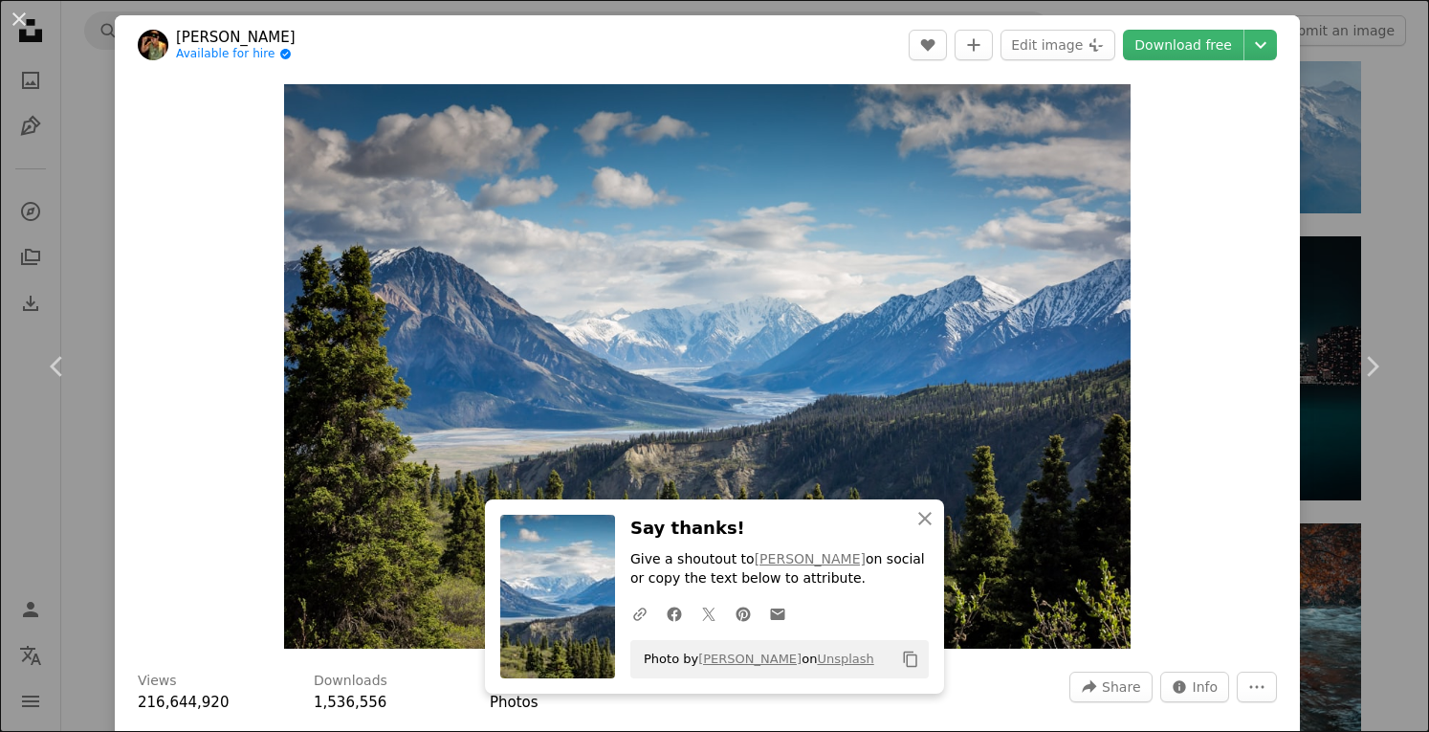
click at [1379, 169] on div "An X shape Chevron left Chevron right An X shape Close Say thanks! Give a shout…" at bounding box center [714, 366] width 1429 height 732
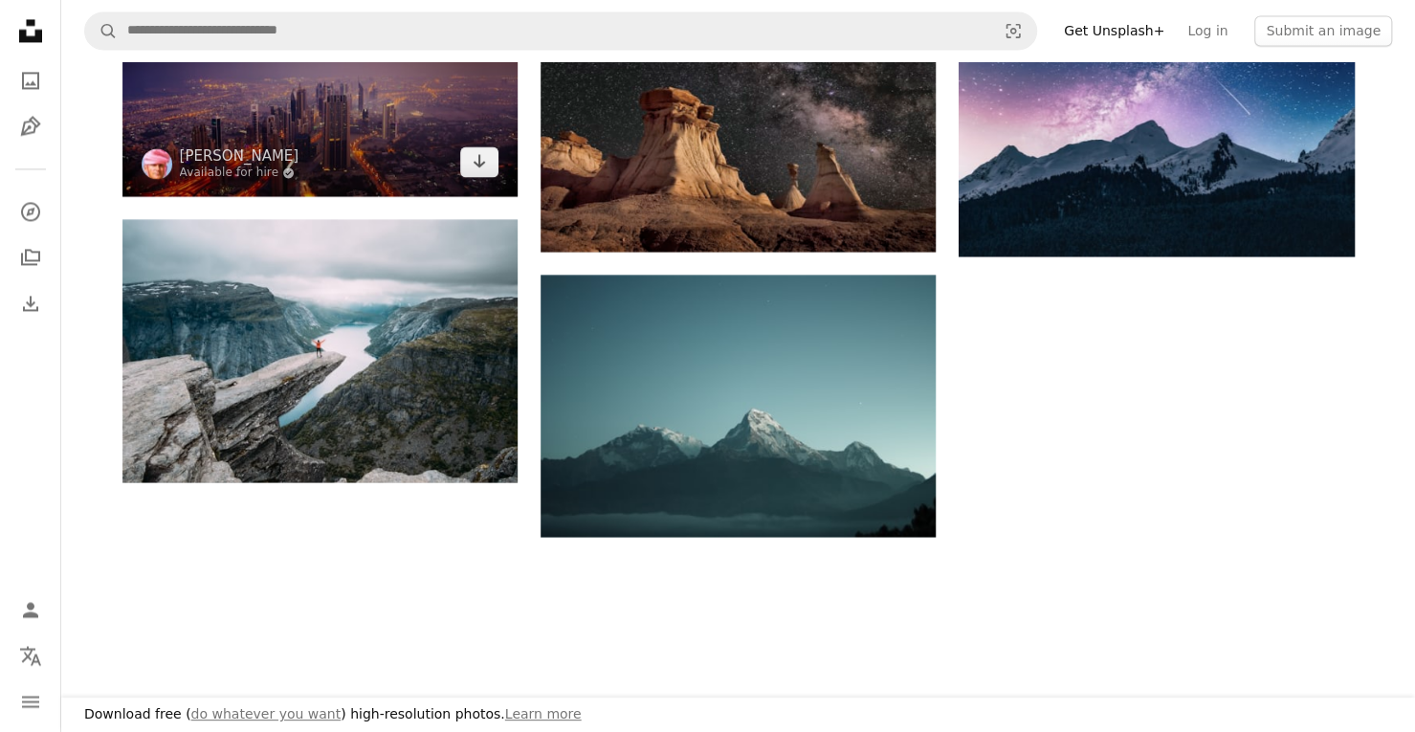
scroll to position [1722, 0]
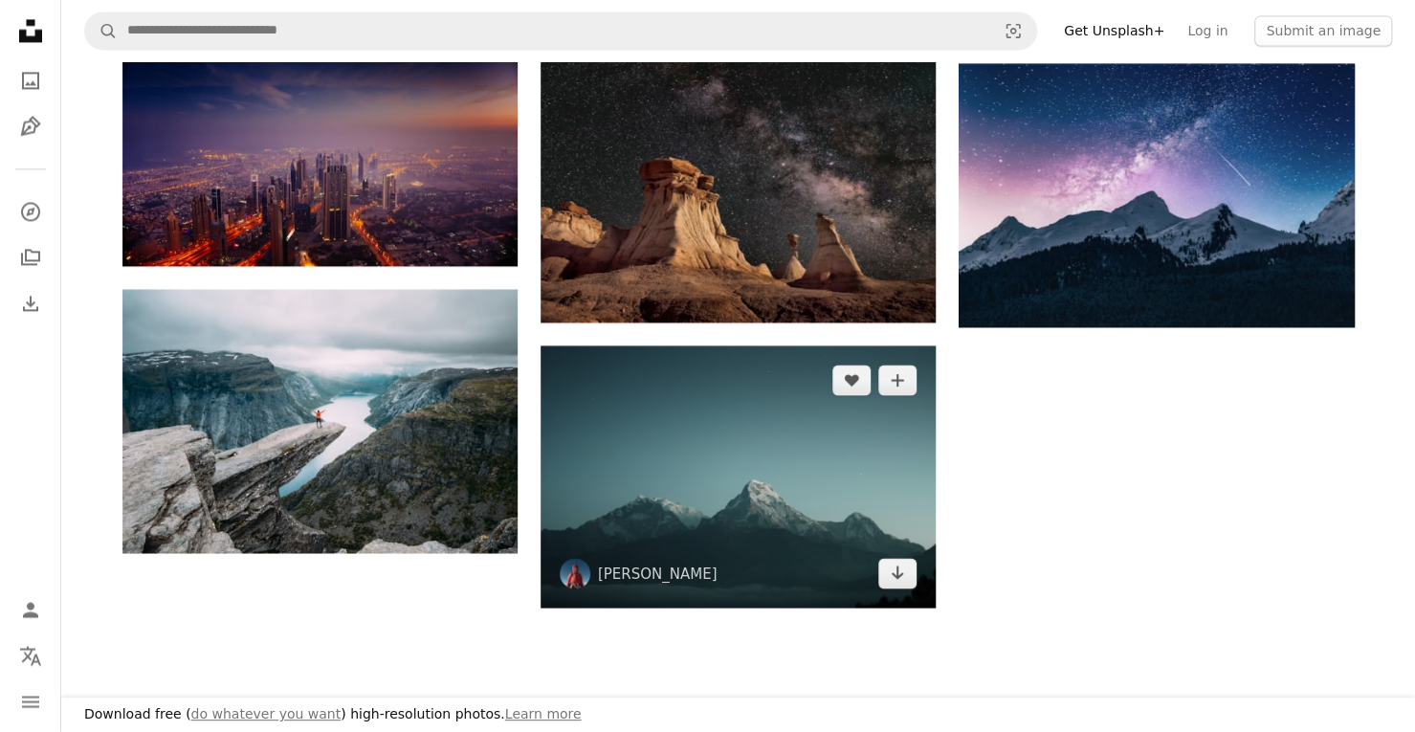
click at [703, 523] on img at bounding box center [737, 476] width 395 height 262
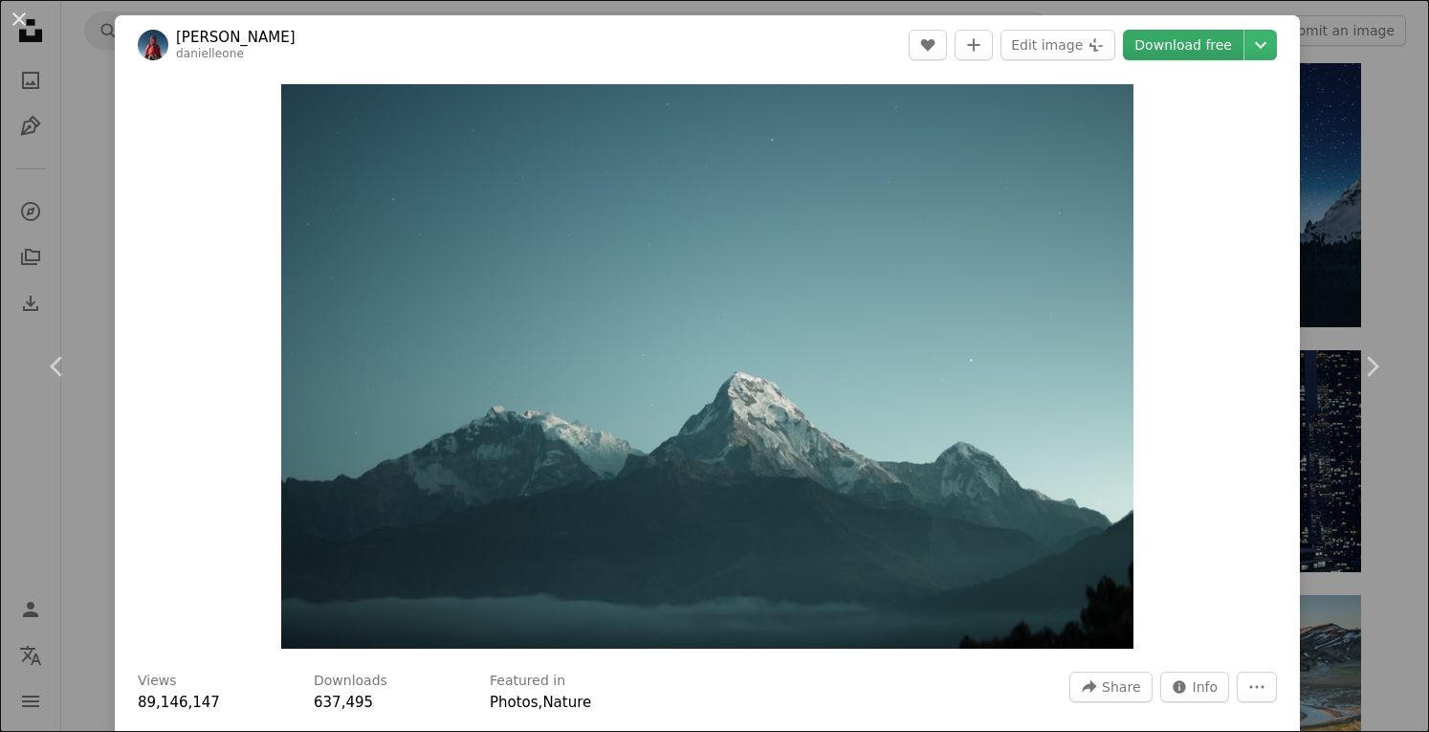
click at [1142, 51] on link "Download free" at bounding box center [1183, 45] width 121 height 31
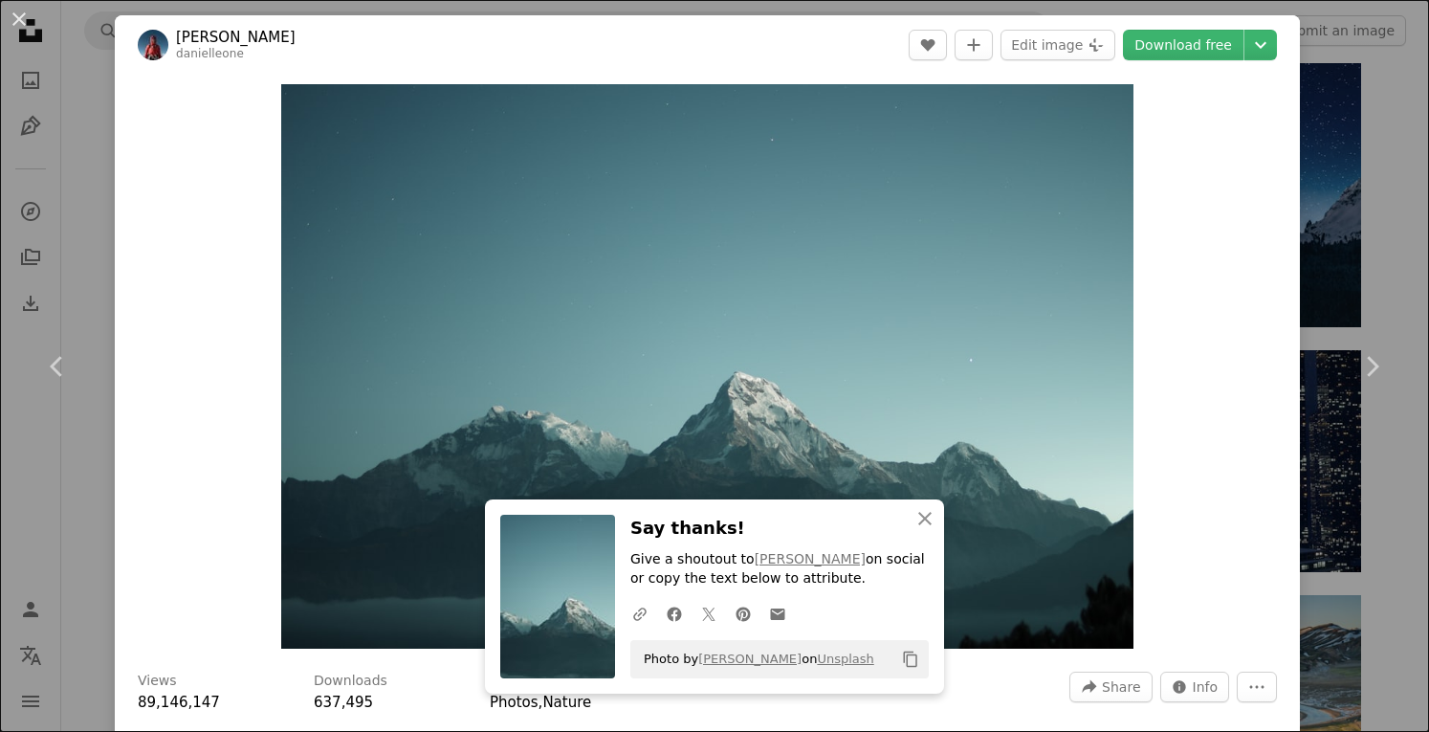
drag, startPoint x: 17, startPoint y: 18, endPoint x: 18, endPoint y: 0, distance: 18.2
click at [17, 18] on button "An X shape" at bounding box center [19, 19] width 23 height 23
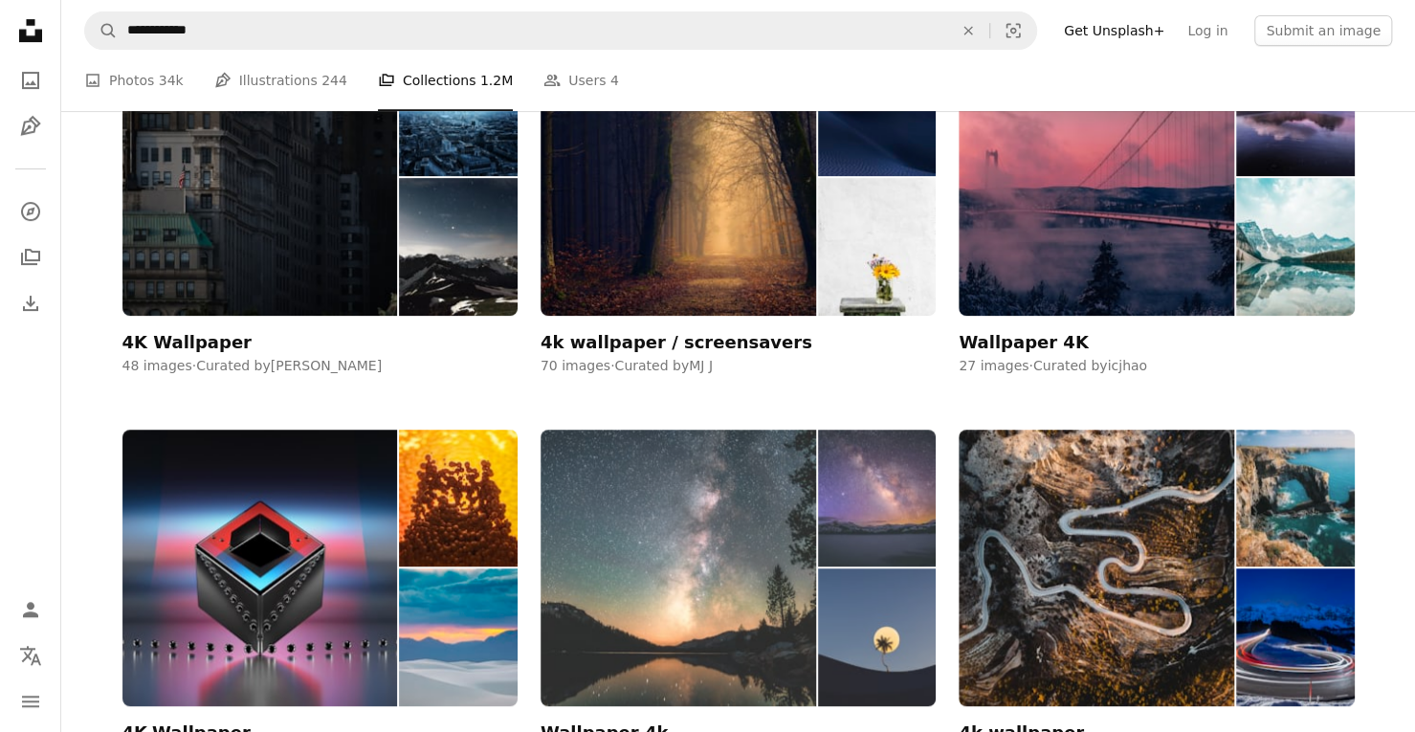
scroll to position [574, 0]
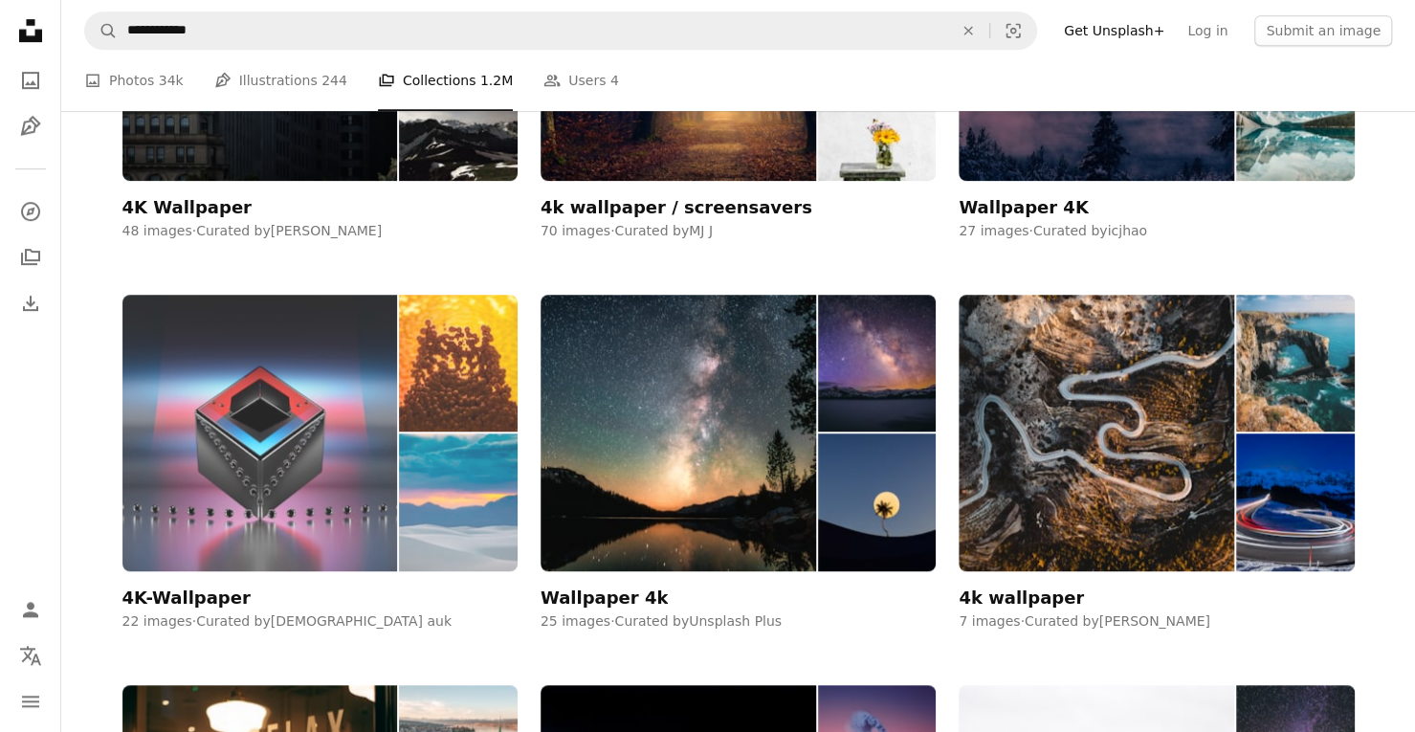
click at [165, 593] on div "4K-Wallpaper" at bounding box center [186, 597] width 128 height 23
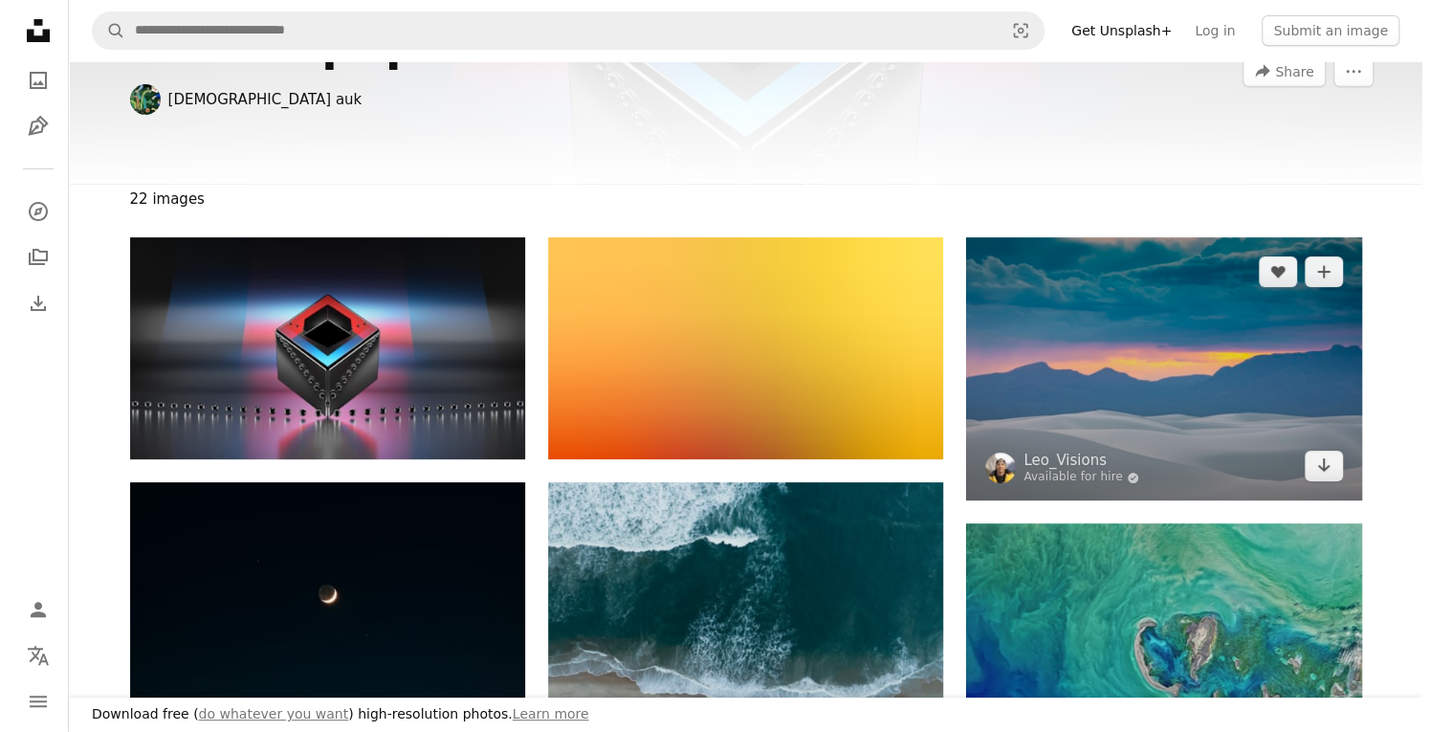
scroll to position [287, 0]
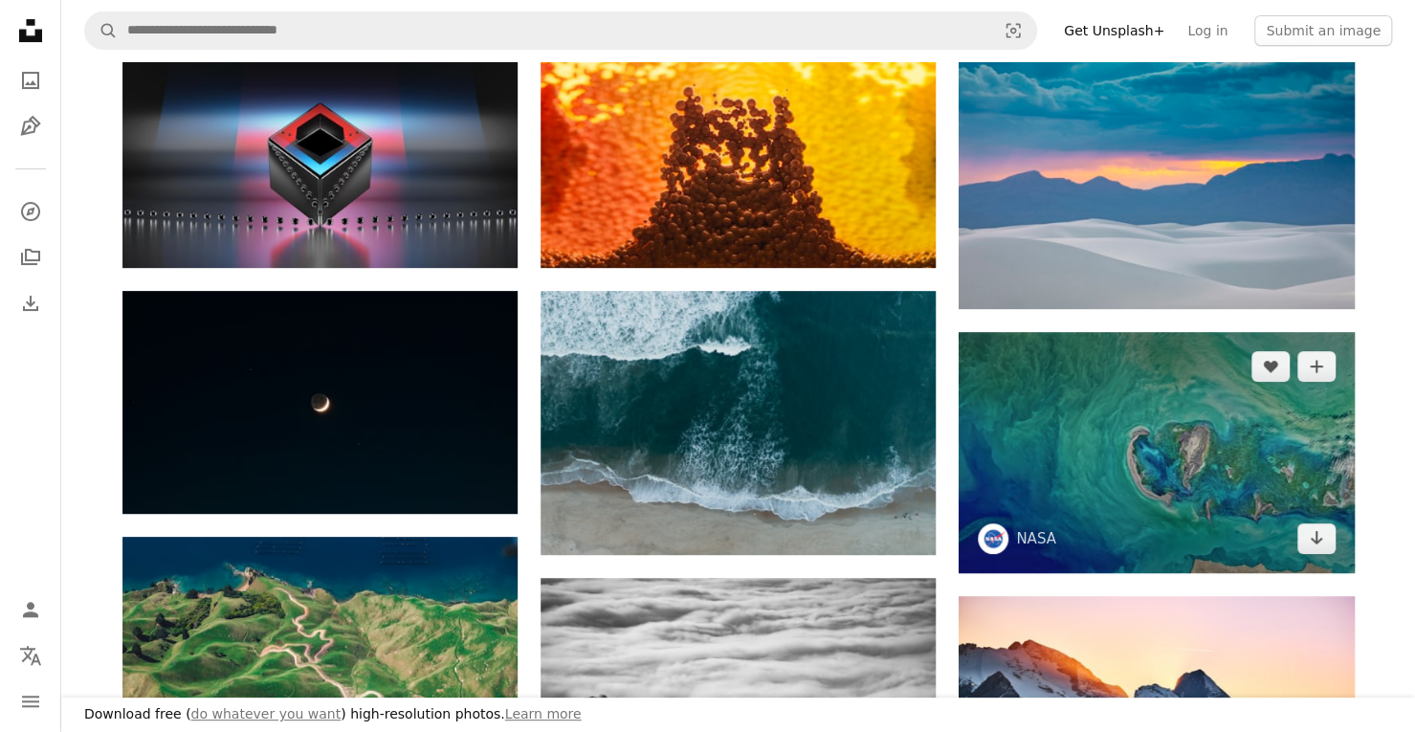
click at [1084, 481] on img at bounding box center [1155, 452] width 395 height 240
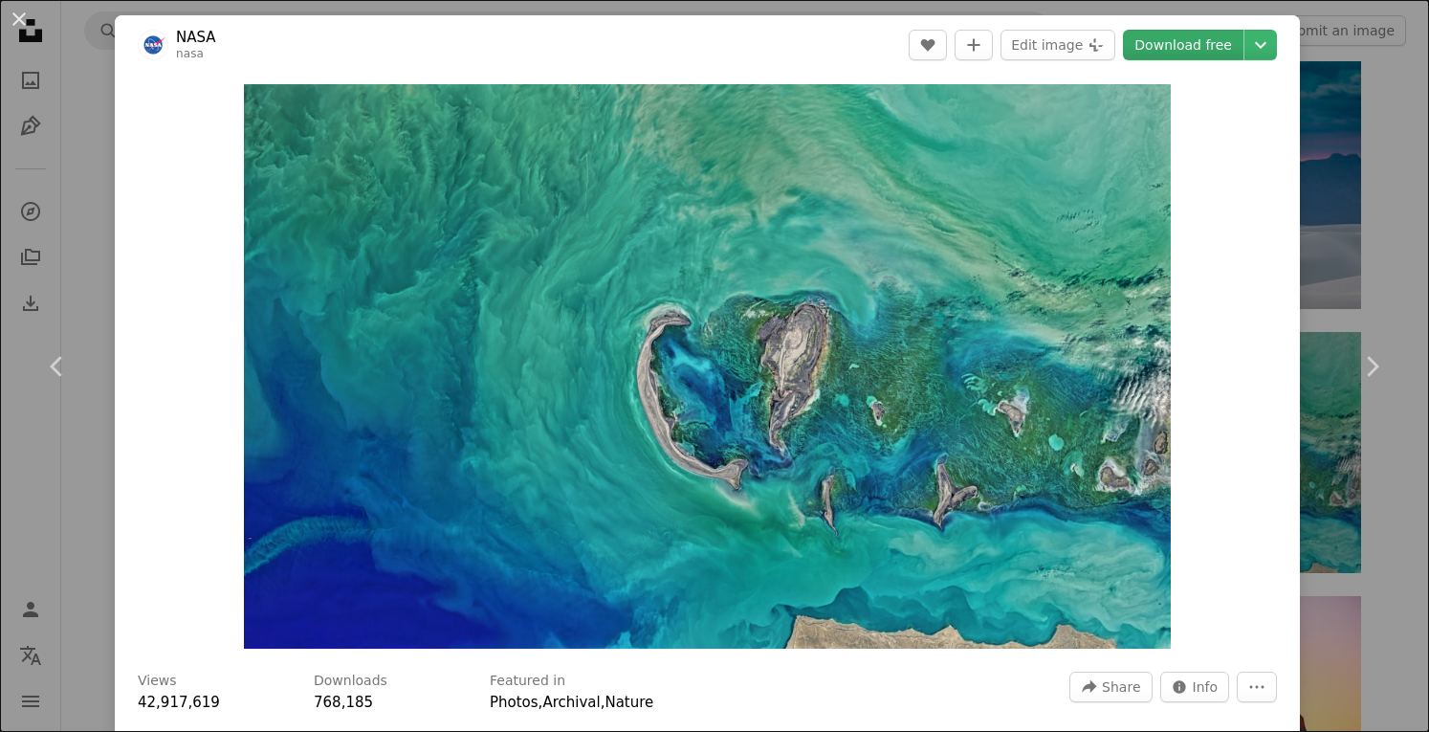
click at [1160, 55] on link "Download free" at bounding box center [1183, 45] width 121 height 31
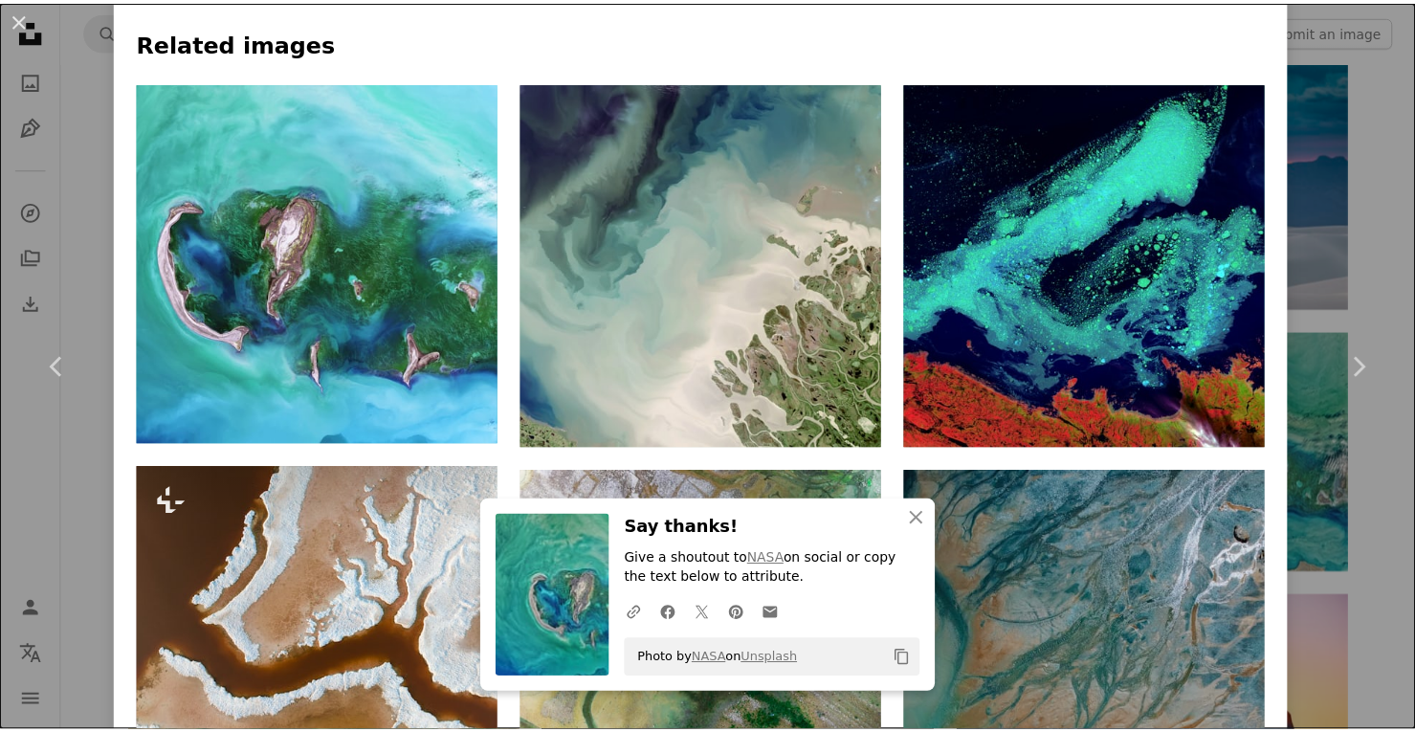
scroll to position [1339, 0]
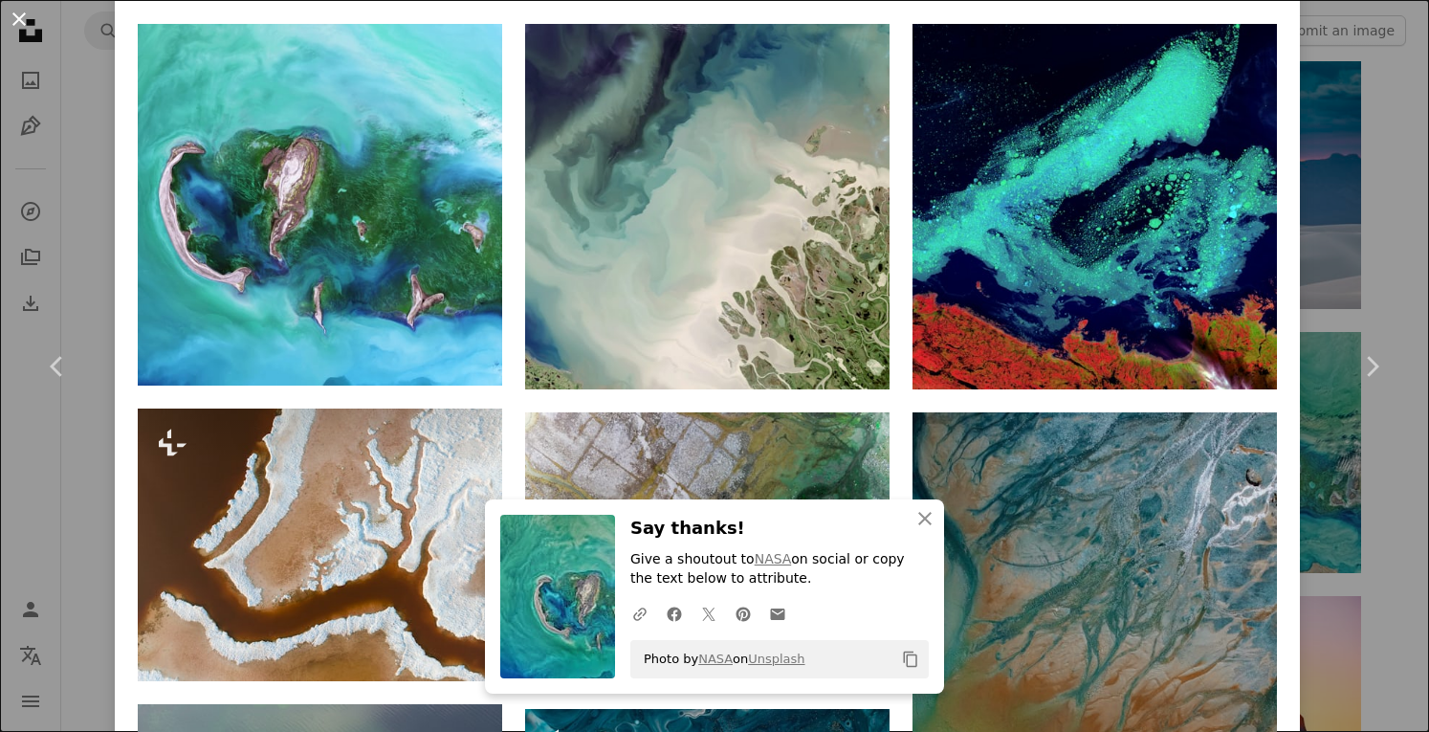
click at [28, 16] on button "An X shape" at bounding box center [19, 19] width 23 height 23
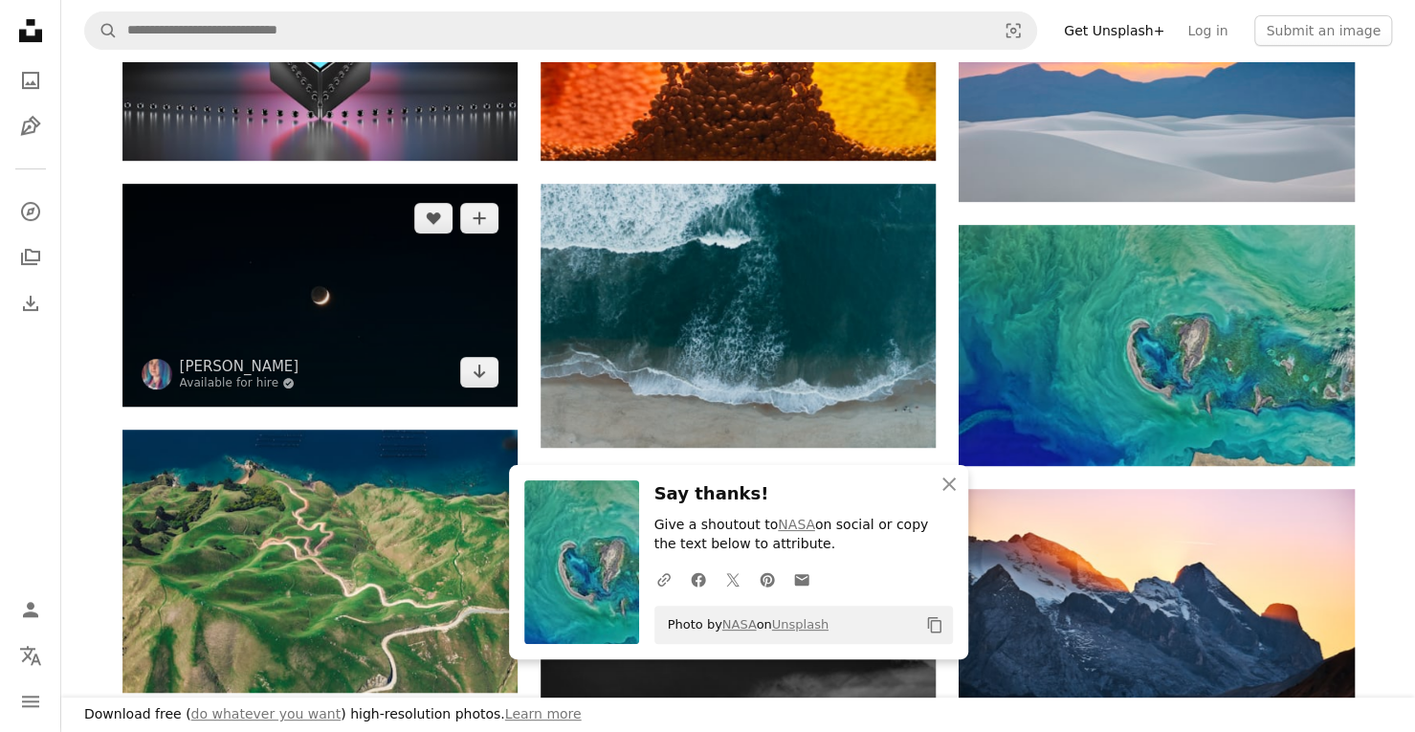
scroll to position [478, 0]
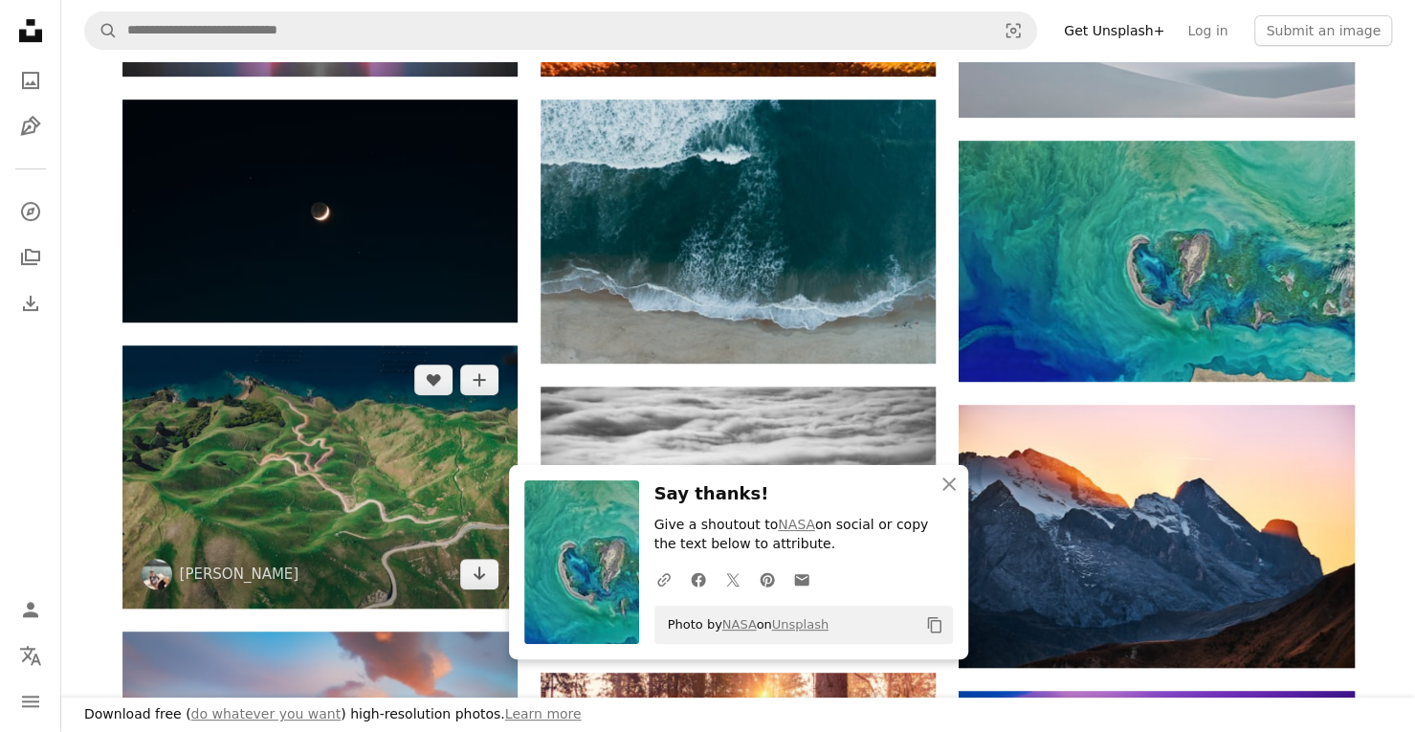
click at [360, 424] on img at bounding box center [319, 476] width 395 height 263
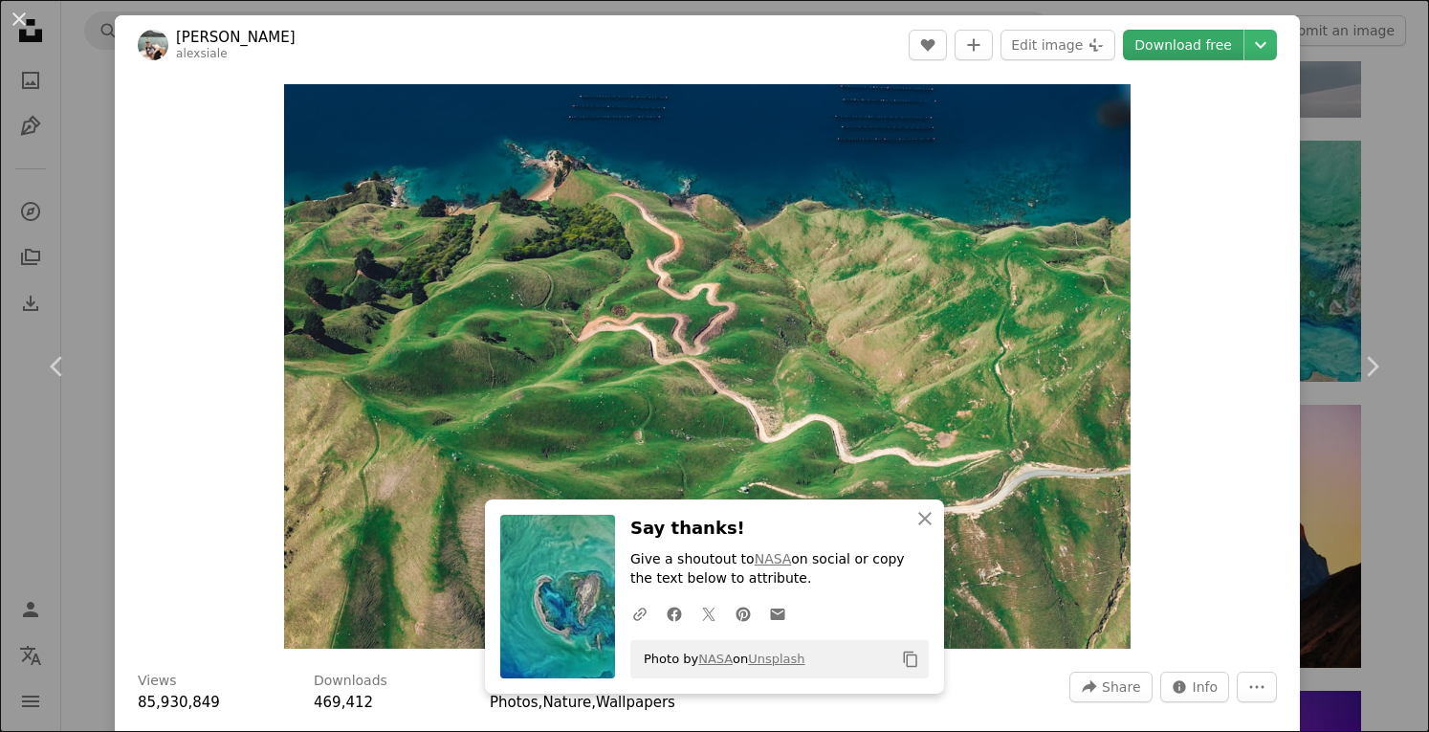
click at [1150, 30] on link "Download free" at bounding box center [1183, 45] width 121 height 31
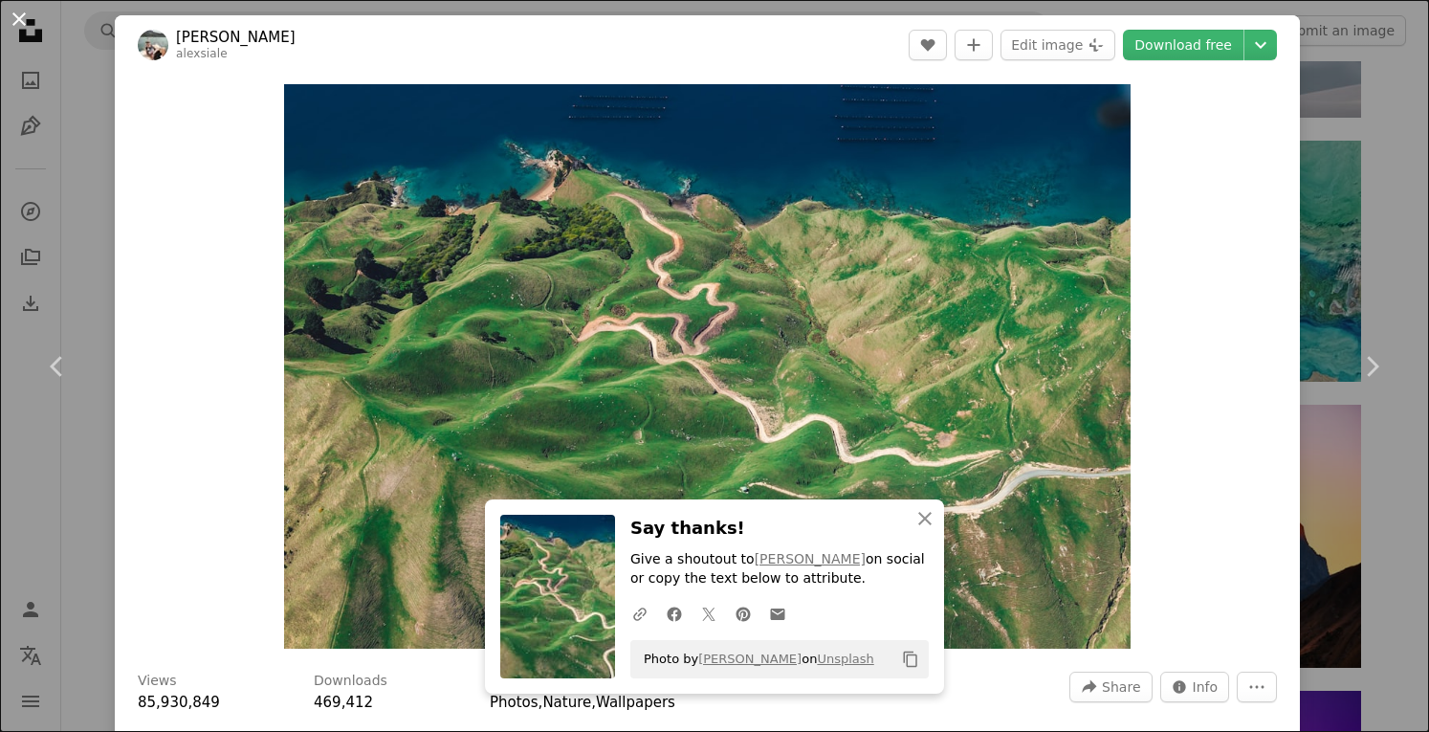
click at [11, 13] on button "An X shape" at bounding box center [19, 19] width 23 height 23
